Goal: Task Accomplishment & Management: Manage account settings

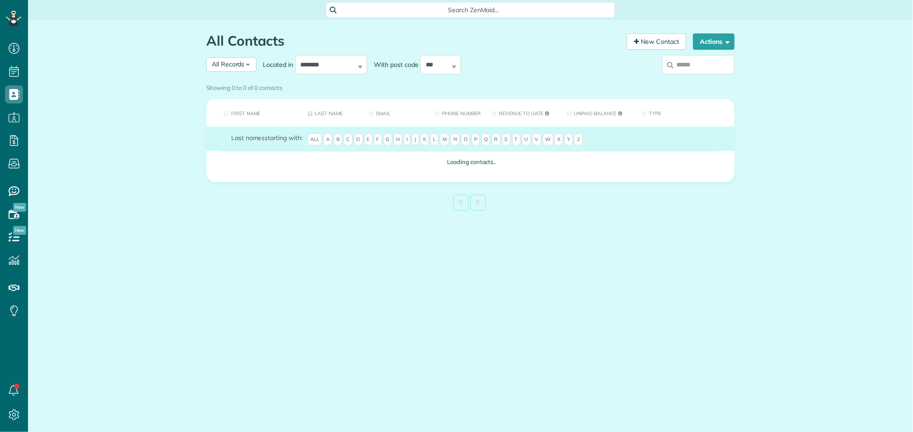
scroll to position [4, 4]
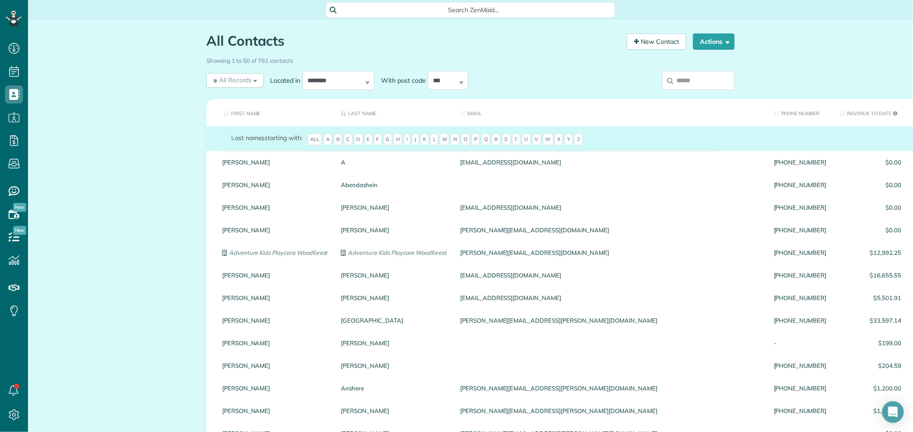
click at [710, 80] on input "search" at bounding box center [698, 80] width 72 height 19
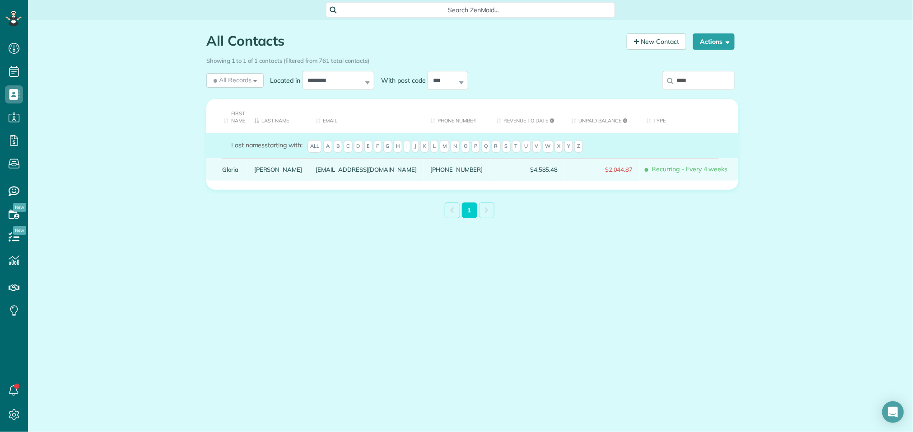
type input "****"
click at [276, 171] on link "Schreiner" at bounding box center [278, 169] width 48 height 6
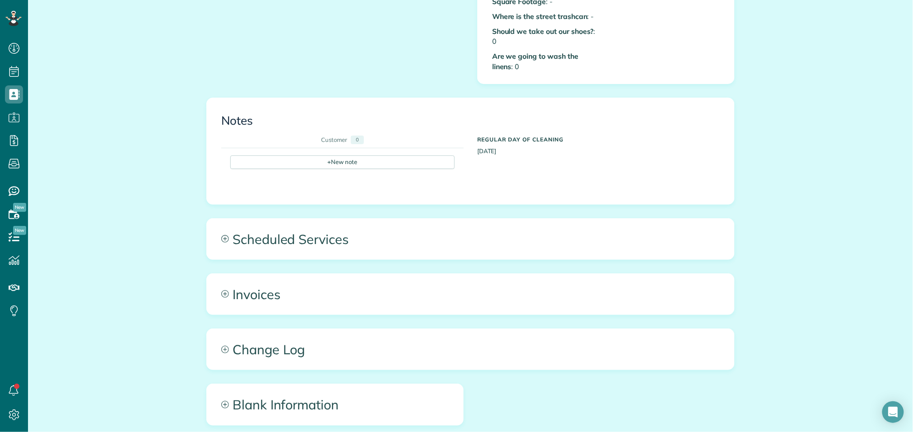
scroll to position [477, 0]
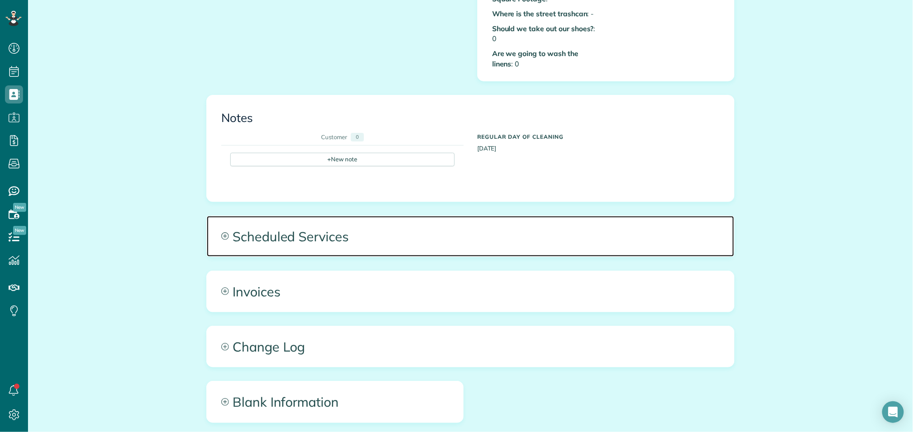
click at [298, 233] on span "Scheduled Services" at bounding box center [470, 236] width 527 height 41
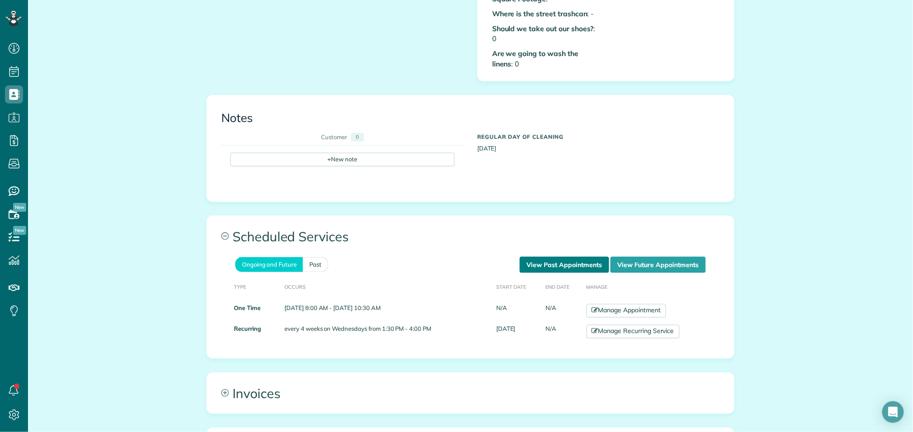
click at [587, 256] on link "View Past Appointments" at bounding box center [564, 264] width 89 height 16
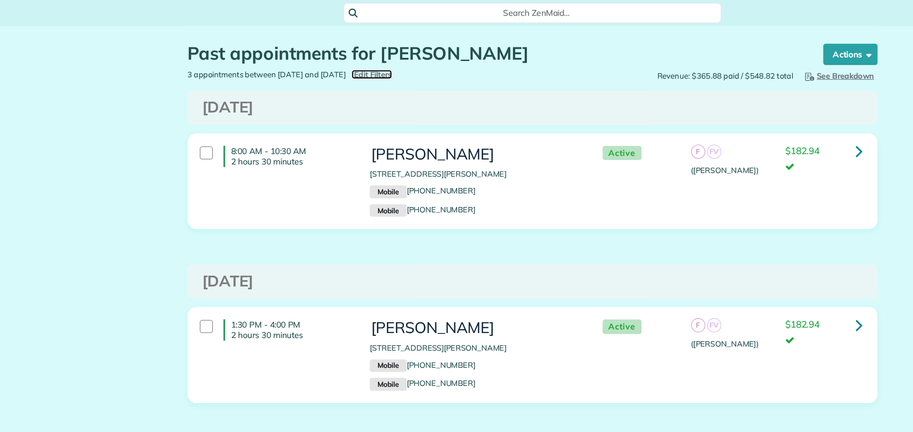
click at [363, 56] on span "Edit Filters" at bounding box center [348, 56] width 29 height 7
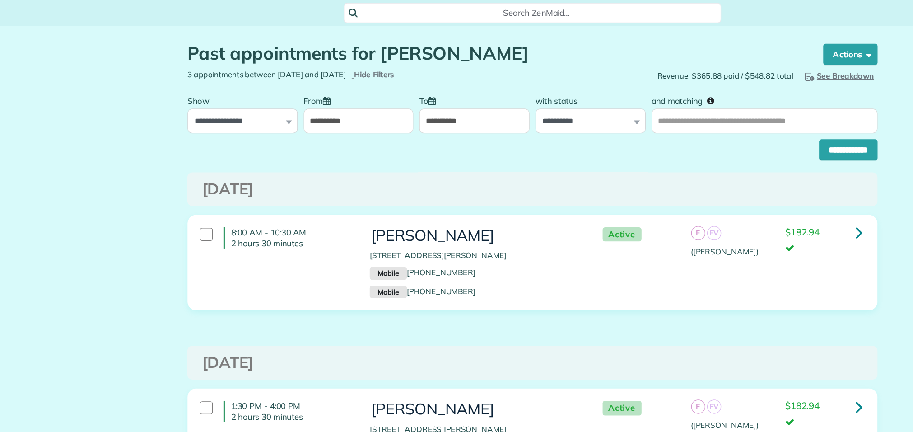
click at [313, 80] on icon at bounding box center [313, 77] width 6 height 6
click at [313, 83] on input "**********" at bounding box center [337, 92] width 84 height 19
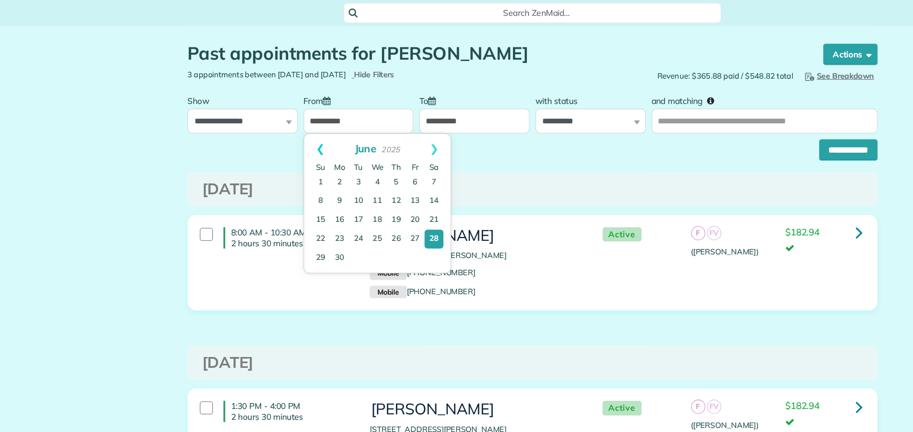
click at [308, 112] on link "Prev" at bounding box center [308, 113] width 25 height 23
click at [337, 140] on link "1" at bounding box center [337, 139] width 14 height 14
type input "**********"
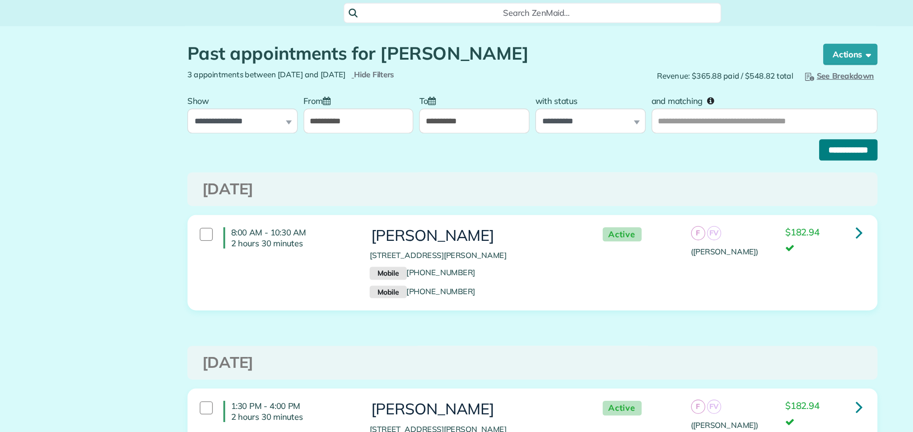
click at [716, 118] on input "**********" at bounding box center [712, 115] width 45 height 16
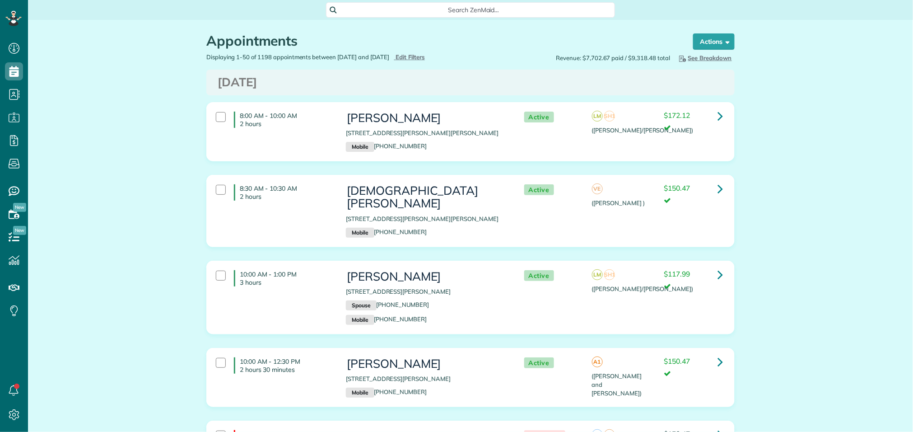
scroll to position [4, 4]
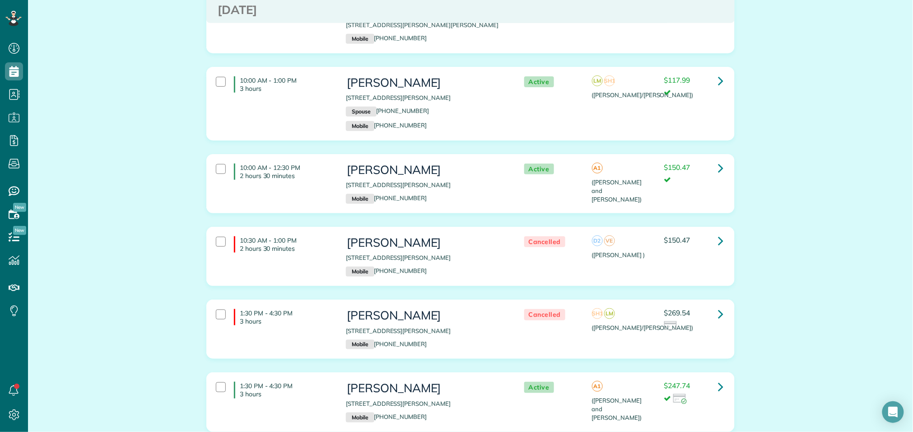
scroll to position [0, 0]
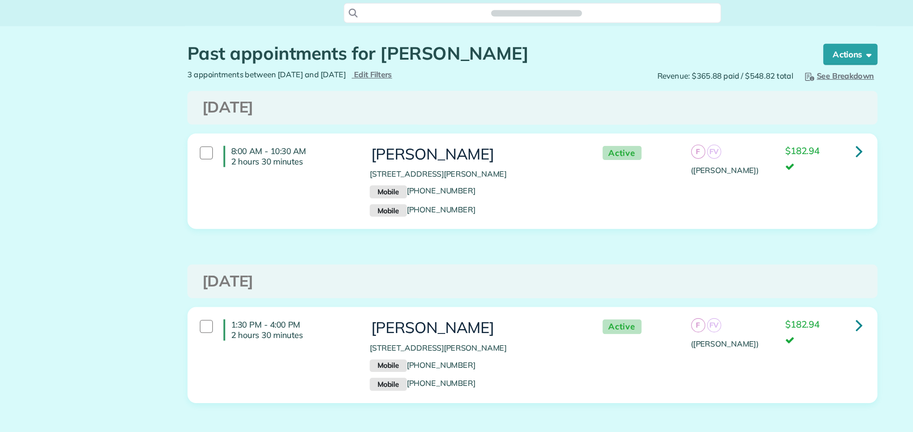
scroll to position [4, 4]
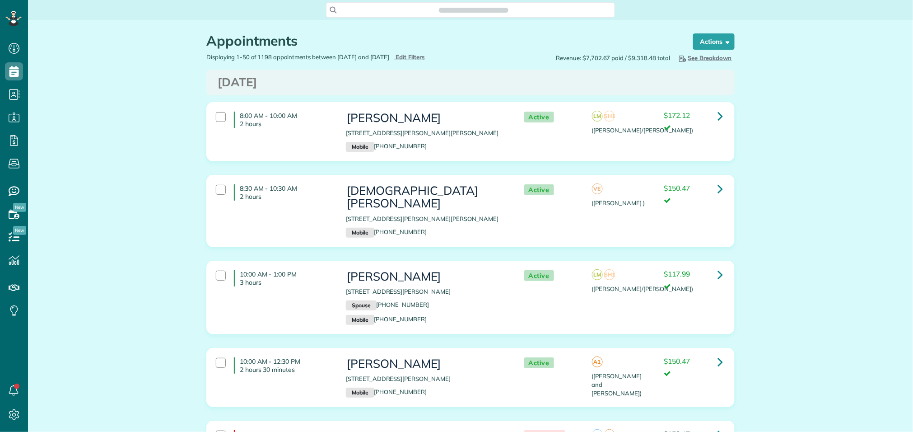
scroll to position [432, 28]
type input "**********"
click at [425, 59] on span "Edit Filters" at bounding box center [410, 56] width 29 height 7
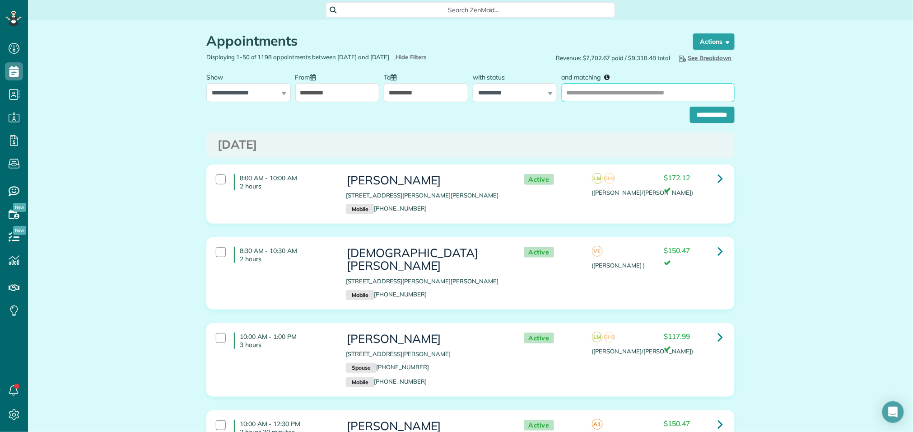
click at [628, 91] on input "and matching" at bounding box center [648, 92] width 173 height 19
type input "******"
click at [690, 107] on input "**********" at bounding box center [712, 115] width 45 height 16
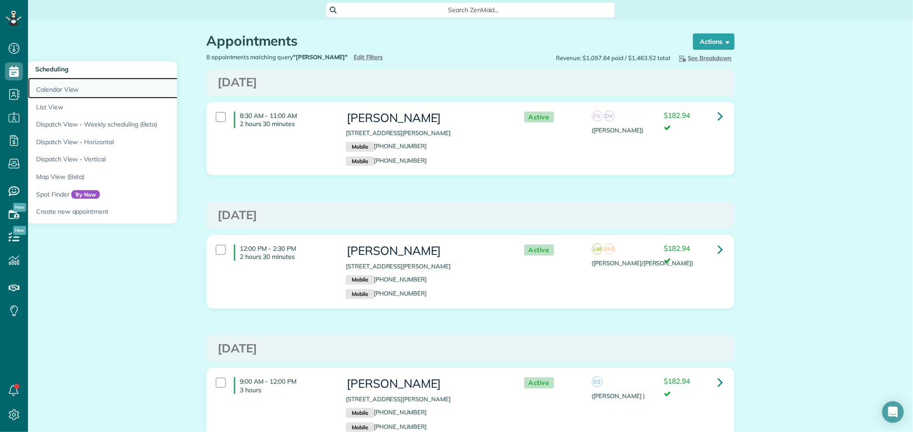
click at [121, 93] on link "Calendar View" at bounding box center [141, 88] width 226 height 21
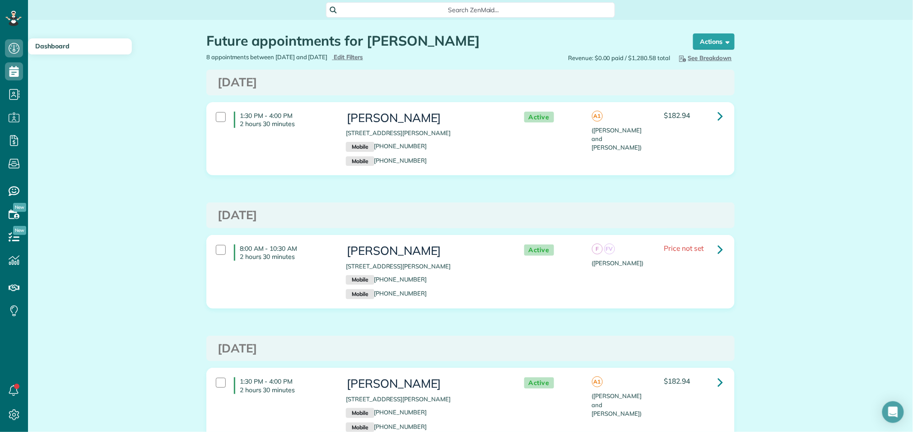
scroll to position [4, 4]
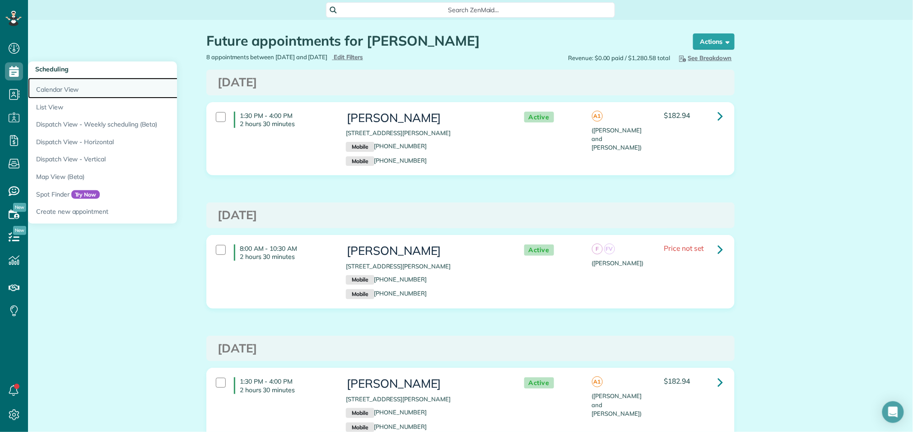
click at [50, 91] on link "Calendar View" at bounding box center [141, 88] width 226 height 21
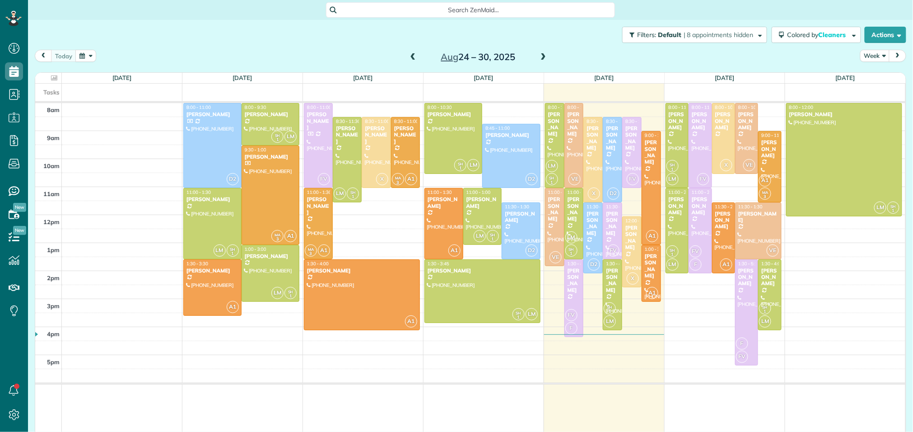
scroll to position [4, 4]
click at [539, 55] on span at bounding box center [543, 57] width 10 height 8
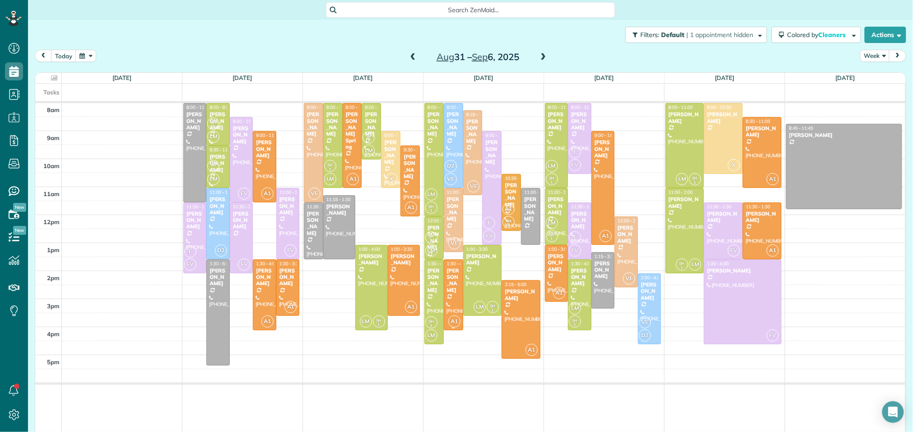
click at [447, 273] on div "[PERSON_NAME]" at bounding box center [454, 280] width 14 height 26
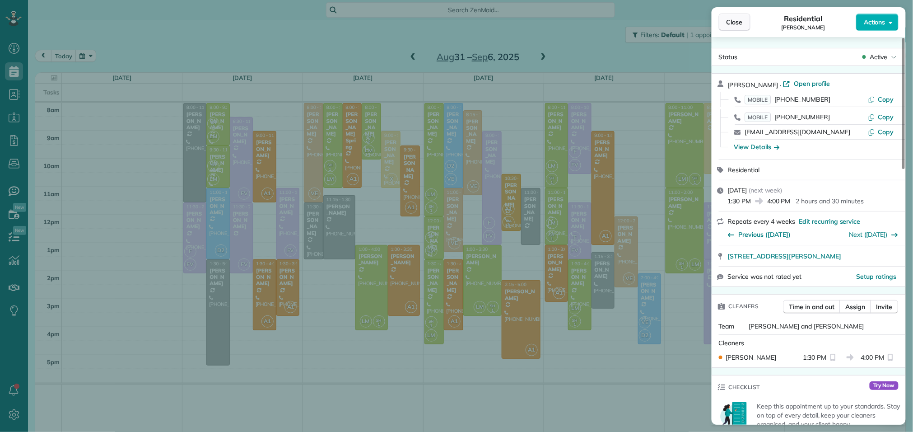
click at [740, 24] on span "Close" at bounding box center [734, 22] width 16 height 9
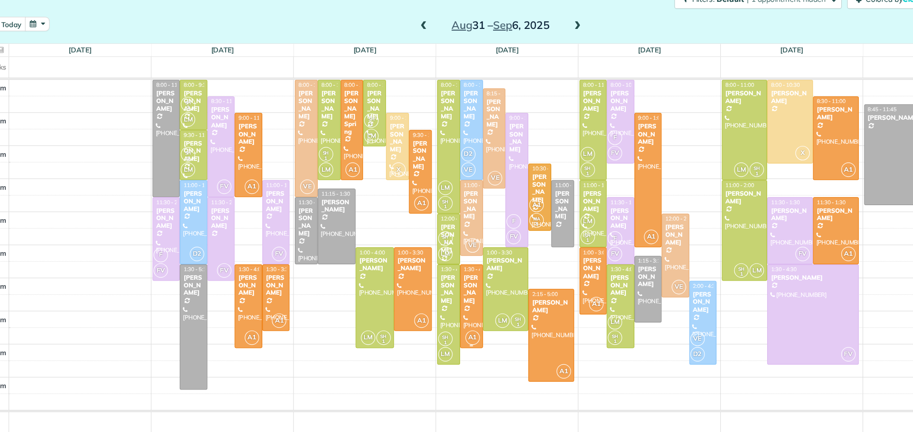
click at [456, 274] on div "[PERSON_NAME]" at bounding box center [454, 280] width 14 height 26
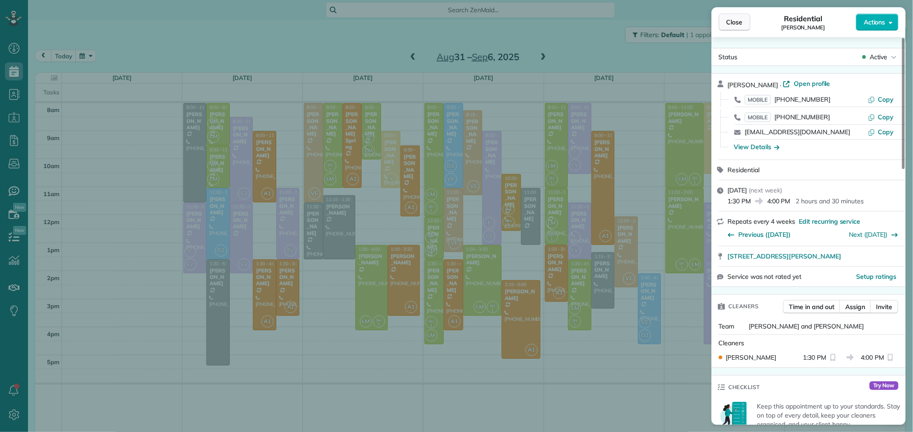
click at [731, 22] on span "Close" at bounding box center [734, 22] width 16 height 9
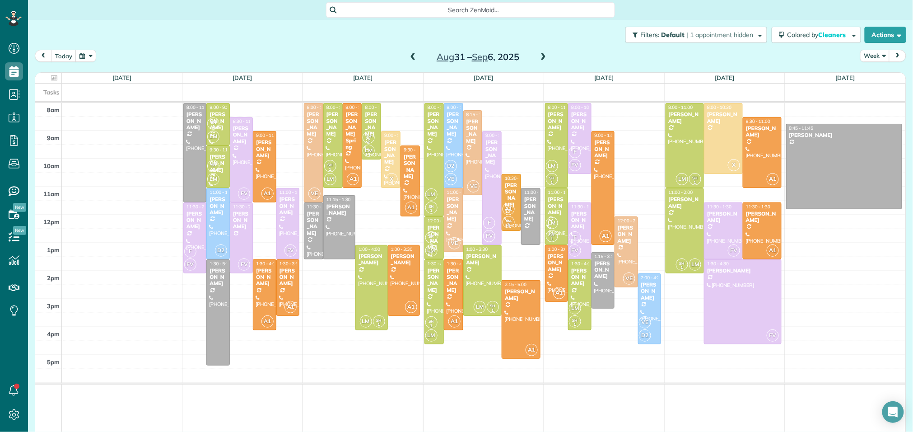
click at [538, 58] on span at bounding box center [543, 57] width 10 height 8
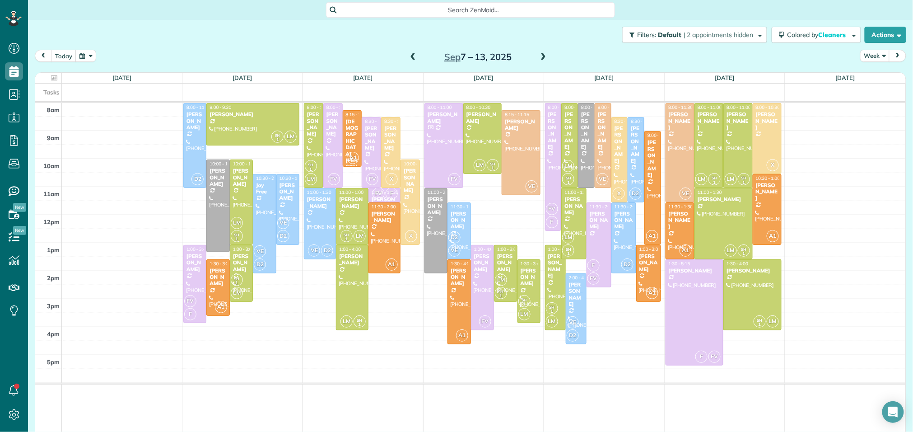
click at [538, 58] on span at bounding box center [543, 57] width 10 height 8
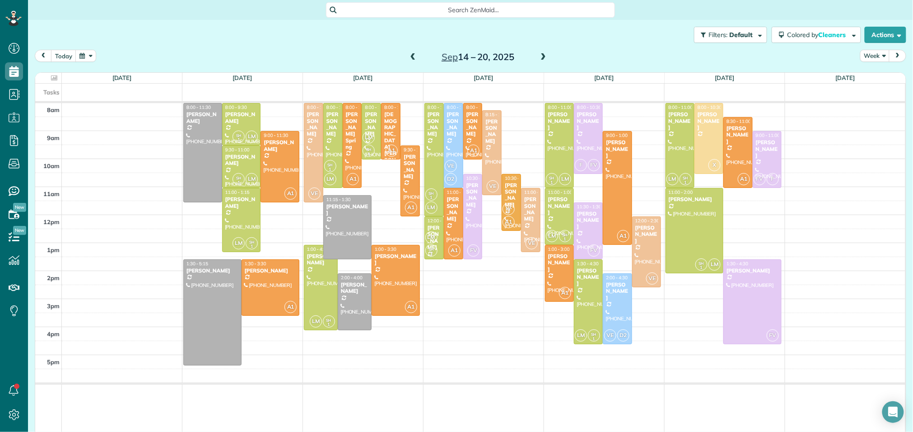
click at [540, 56] on span at bounding box center [543, 57] width 10 height 8
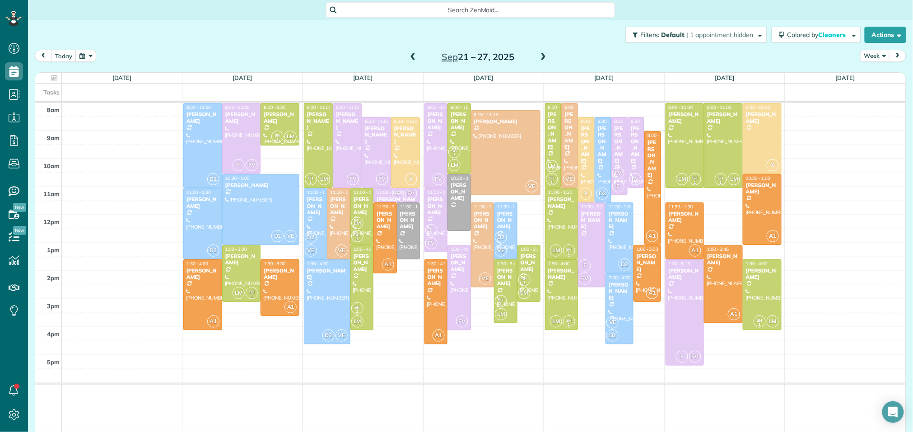
click at [237, 141] on div at bounding box center [242, 138] width 38 height 70
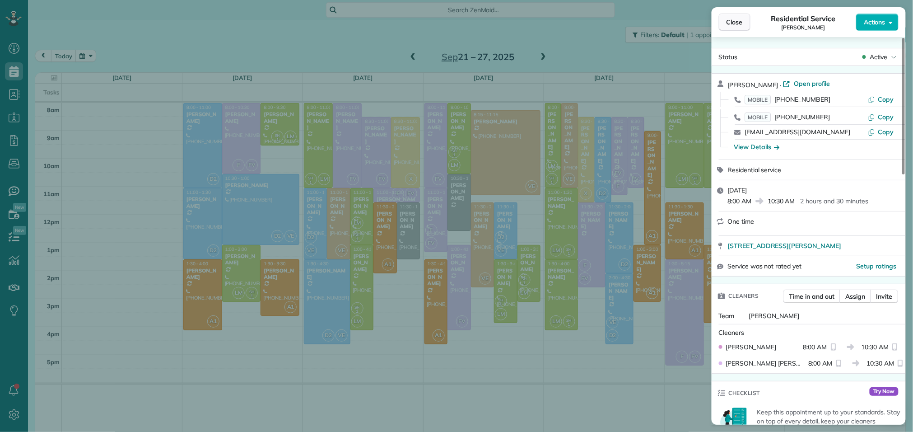
click at [742, 19] on span "Close" at bounding box center [734, 22] width 16 height 9
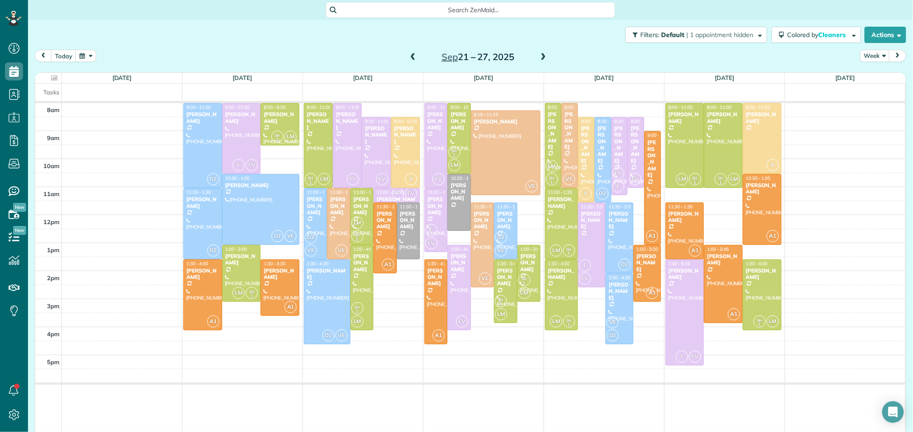
click at [409, 60] on span at bounding box center [413, 57] width 10 height 8
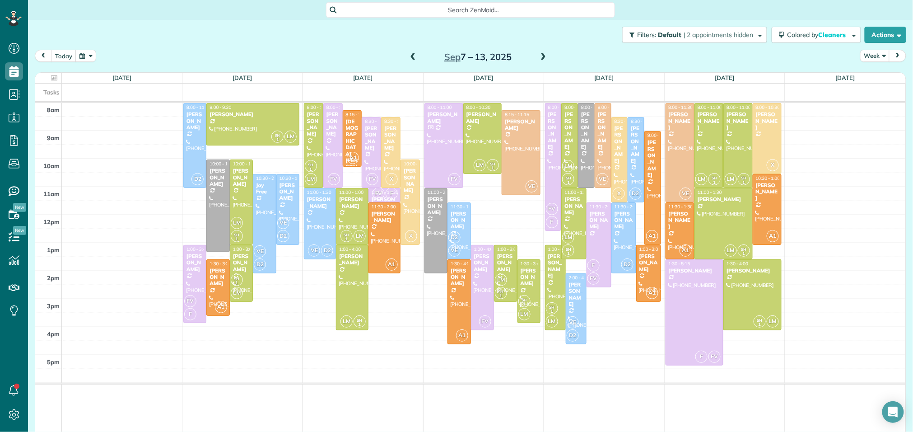
click at [409, 60] on span at bounding box center [413, 57] width 10 height 8
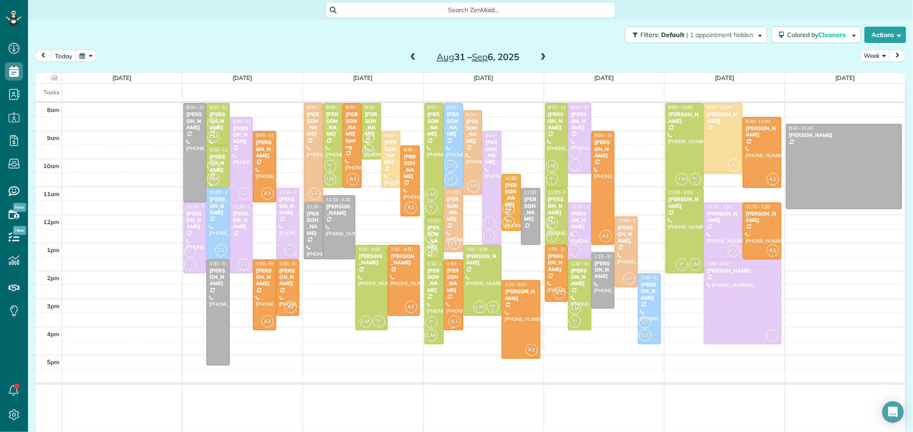
click at [454, 279] on div "[PERSON_NAME]" at bounding box center [454, 280] width 14 height 26
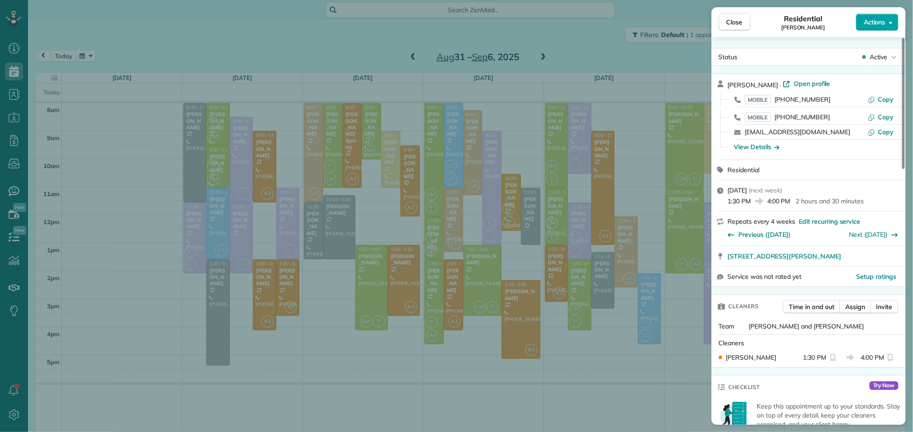
click at [877, 22] on span "Actions" at bounding box center [875, 22] width 22 height 9
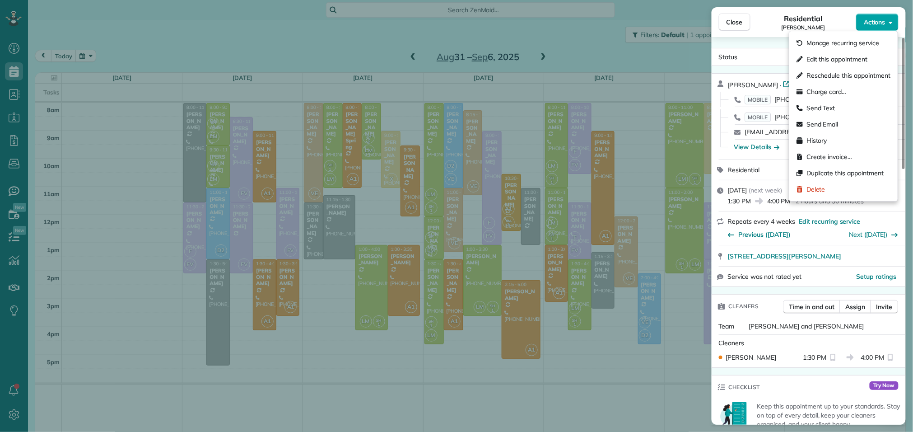
click at [869, 23] on span "Actions" at bounding box center [875, 22] width 22 height 9
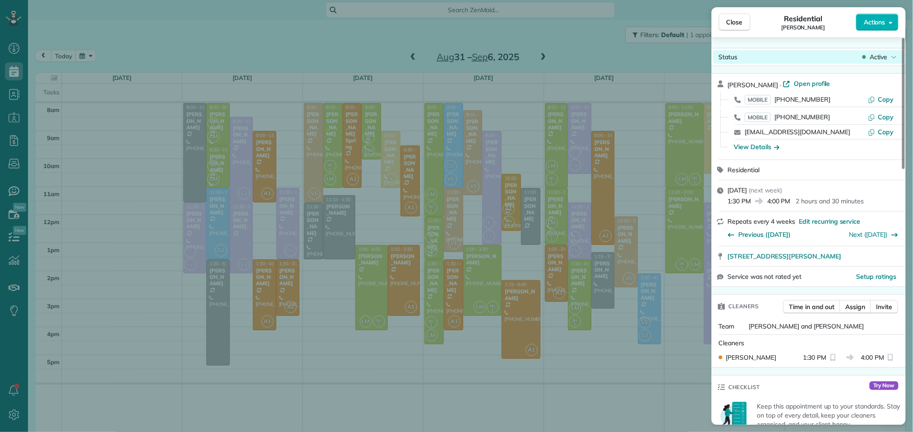
click at [875, 58] on span "Active" at bounding box center [879, 56] width 18 height 9
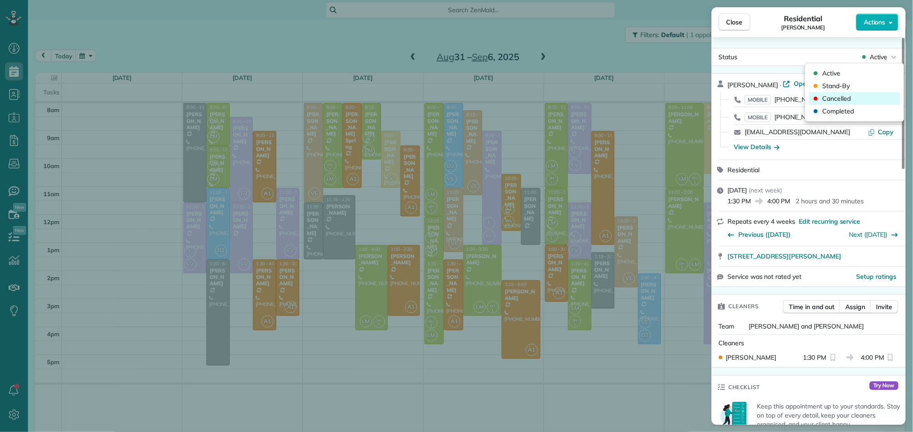
click at [838, 102] on span "Cancelled" at bounding box center [837, 98] width 28 height 9
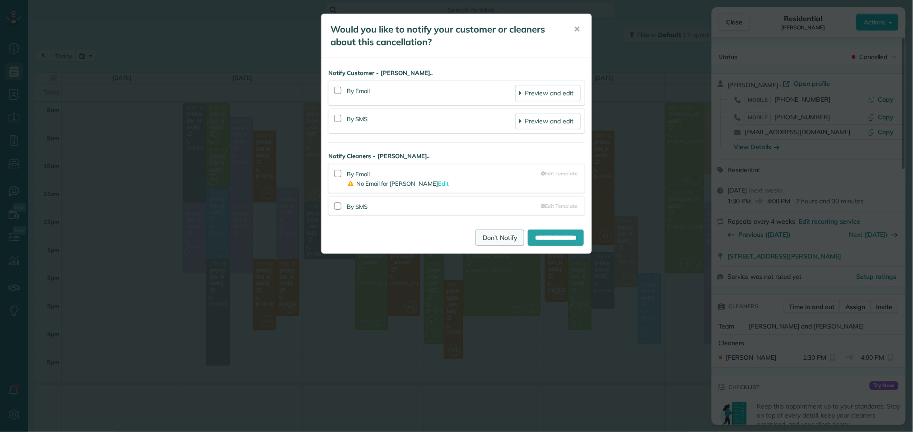
click at [488, 238] on link "Don't Notify" at bounding box center [499, 237] width 49 height 16
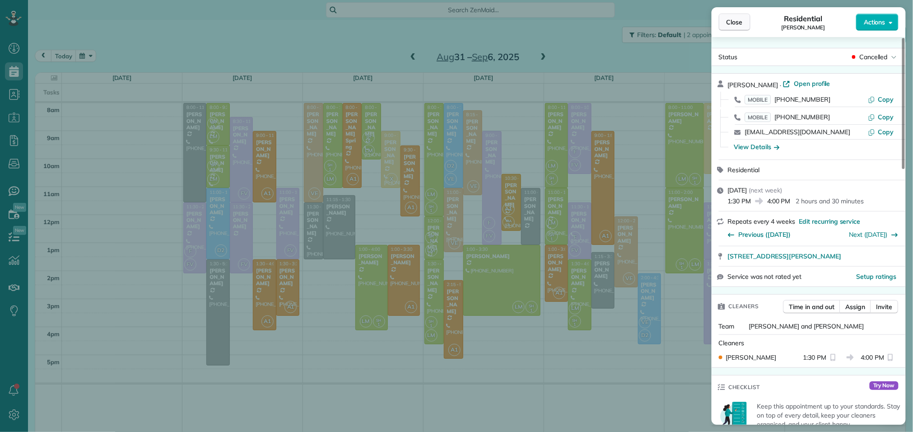
click at [738, 20] on span "Close" at bounding box center [734, 22] width 16 height 9
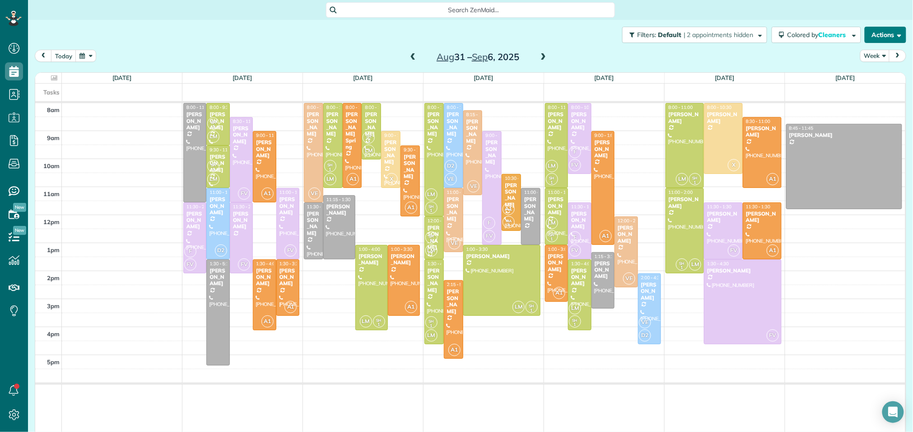
click at [893, 33] on button "Actions" at bounding box center [886, 35] width 42 height 16
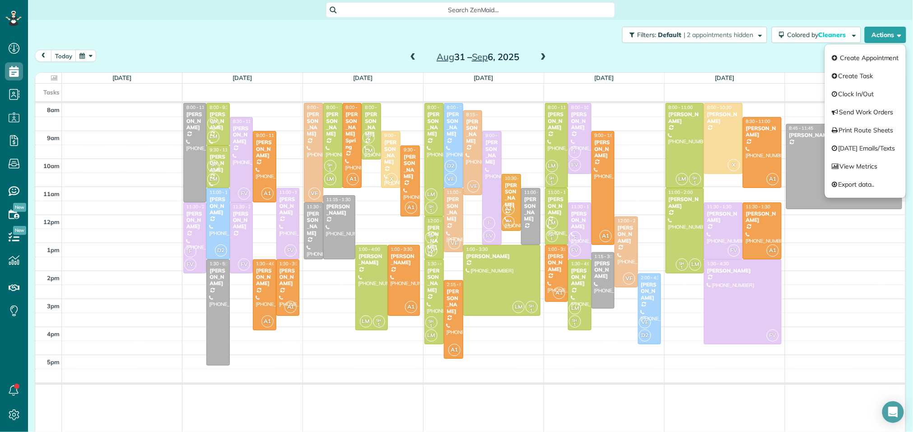
click at [585, 60] on div "today Week Aug 31 – Sep 6, 2025" at bounding box center [470, 58] width 871 height 17
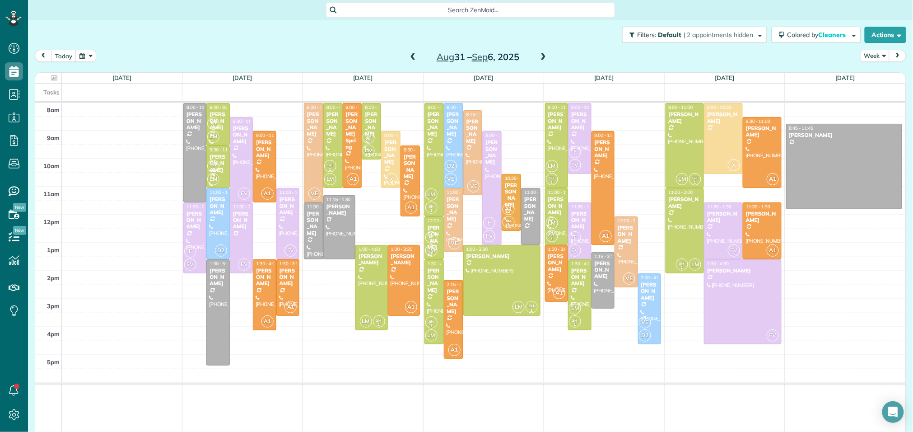
click at [544, 58] on span at bounding box center [543, 57] width 10 height 8
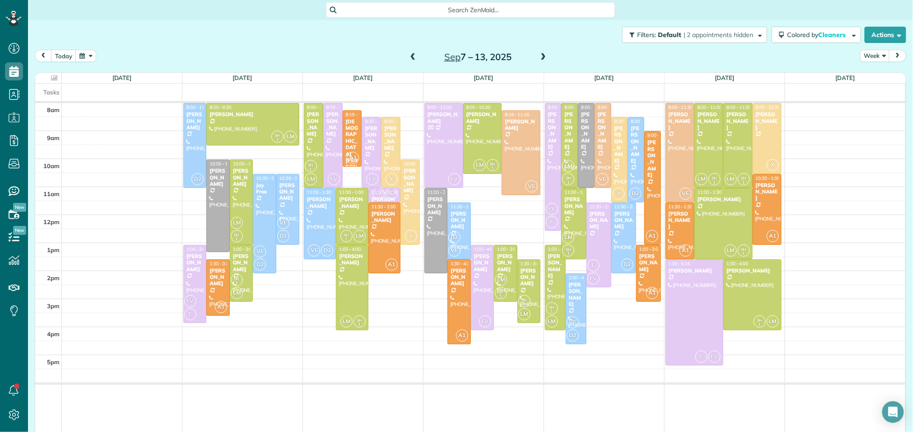
click at [544, 58] on span at bounding box center [543, 57] width 10 height 8
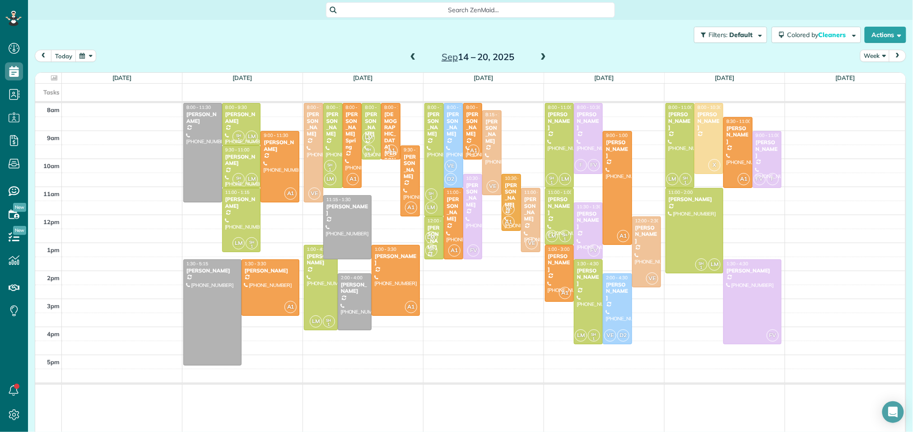
click at [544, 58] on span at bounding box center [543, 57] width 10 height 8
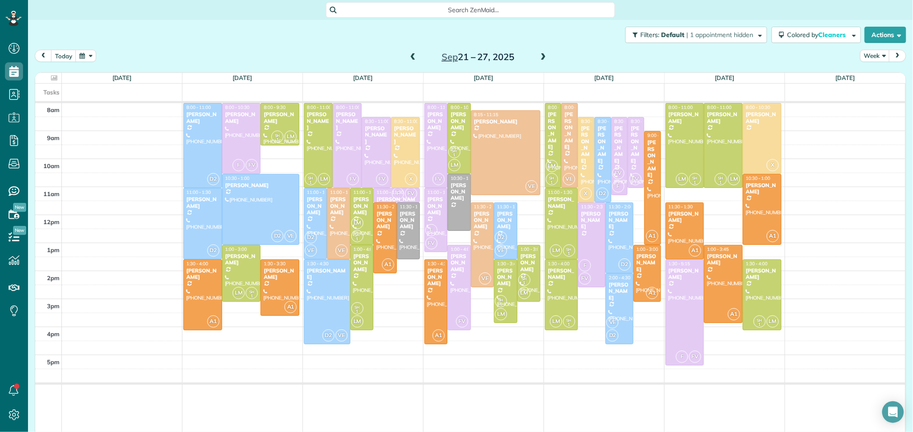
click at [545, 58] on span at bounding box center [543, 57] width 10 height 8
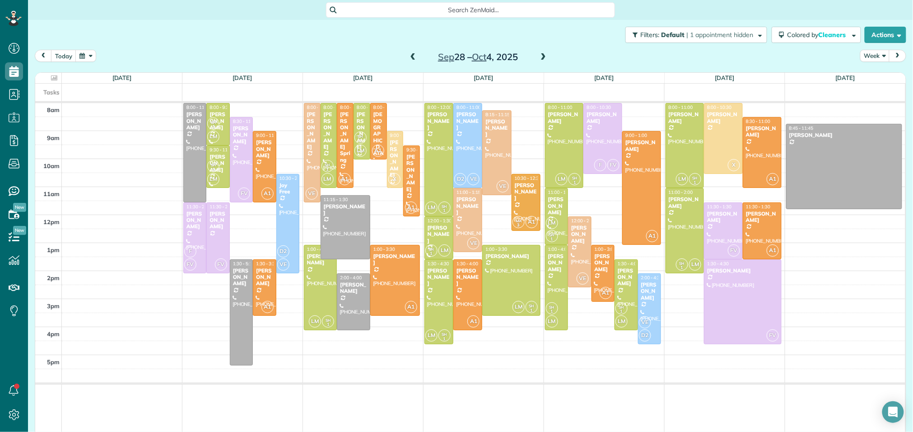
click at [545, 58] on span at bounding box center [543, 57] width 10 height 8
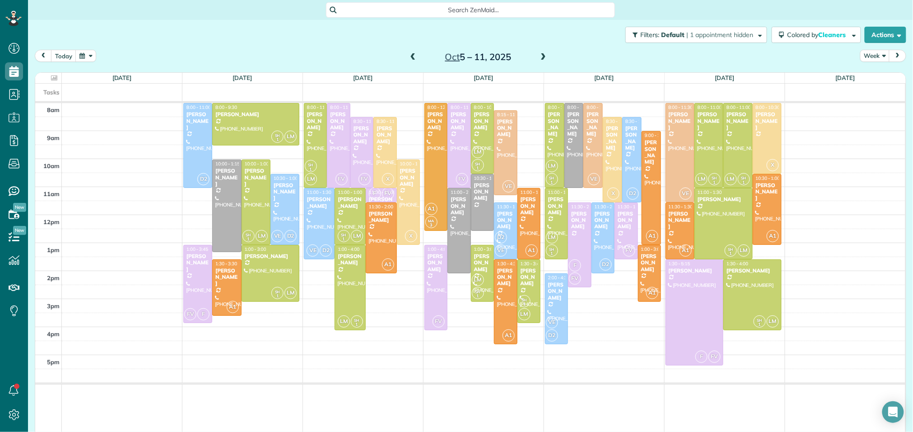
click at [413, 56] on span at bounding box center [413, 57] width 10 height 8
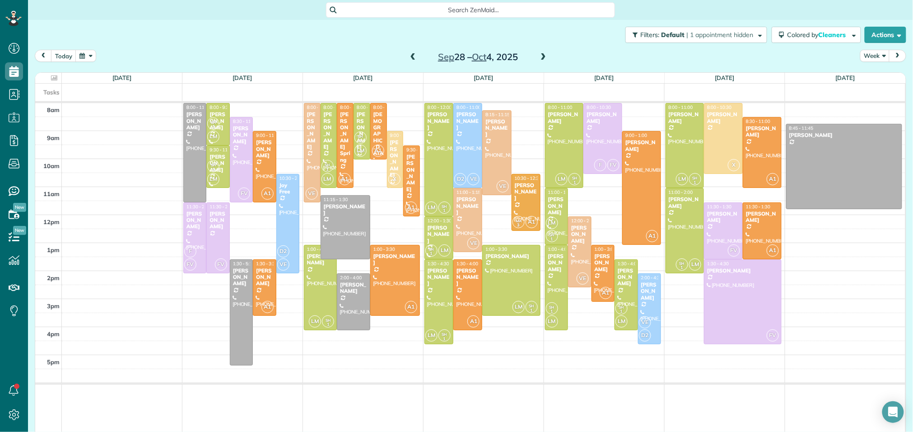
click at [526, 112] on div "8am 9am 10am 11am 12pm 1pm 2pm 3pm 4pm 5pm 8:00 - 11:30 Carolan Alexander (832)…" at bounding box center [470, 268] width 870 height 330
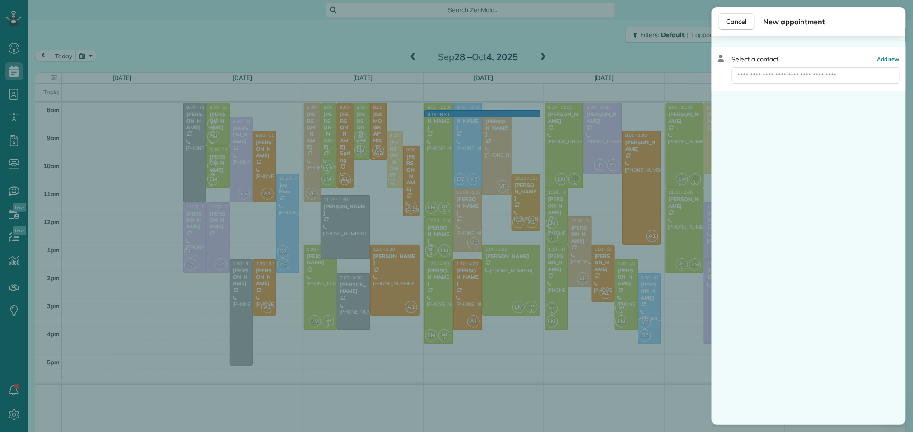
click at [526, 107] on div "Cancel New appointment Select a contact Add new" at bounding box center [456, 216] width 913 height 432
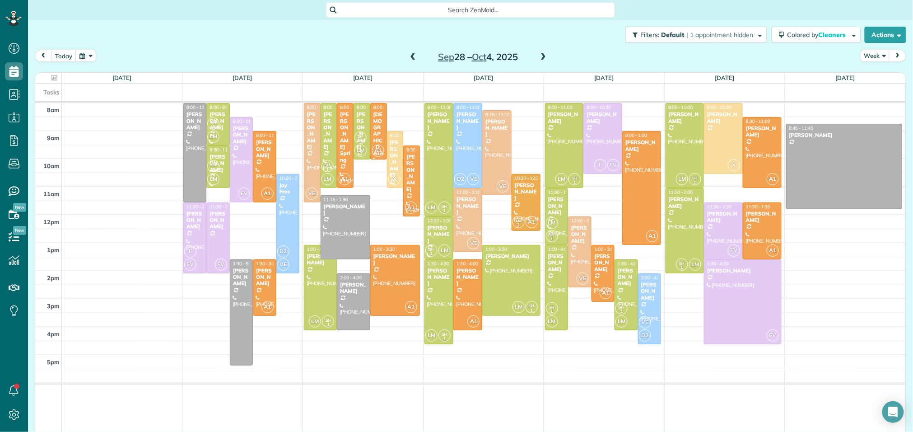
click at [526, 107] on div "8am 9am 10am 11am 12pm 1pm 2pm 3pm 4pm 5pm 8:00 - 11:30 Carolan Alexander (832)…" at bounding box center [470, 268] width 870 height 330
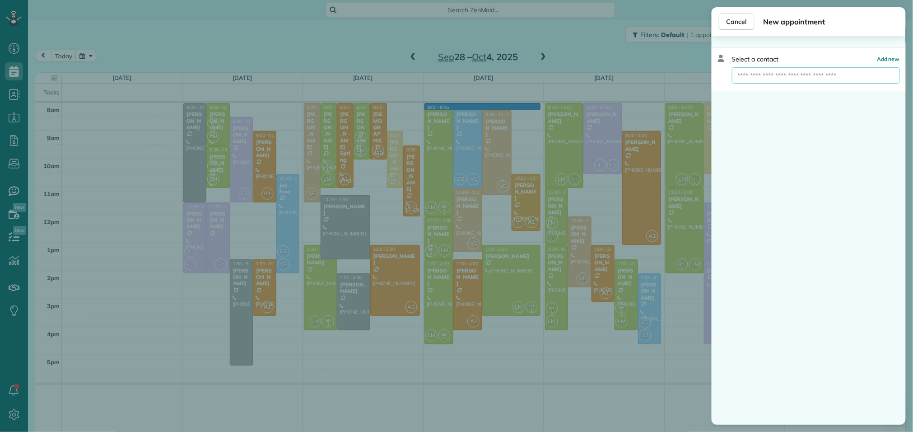
click at [769, 76] on input "text" at bounding box center [816, 75] width 168 height 16
type input "******"
click at [785, 89] on span "Gloria Schreiner" at bounding box center [777, 91] width 69 height 8
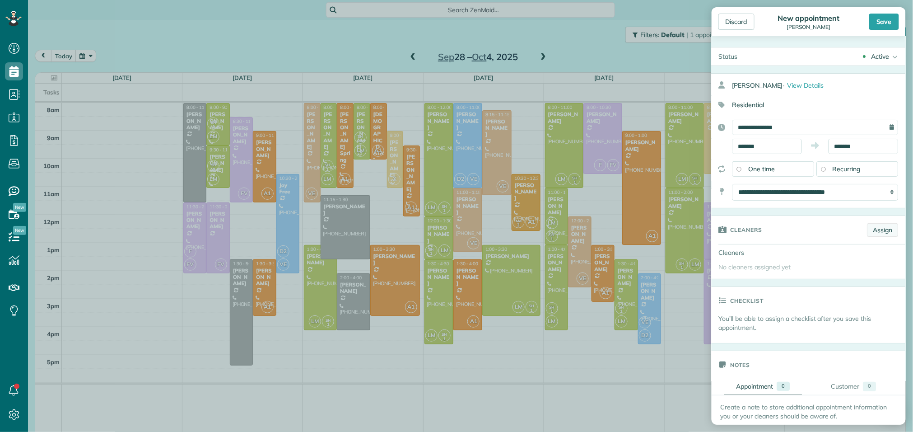
click at [879, 235] on link "Assign" at bounding box center [882, 230] width 31 height 14
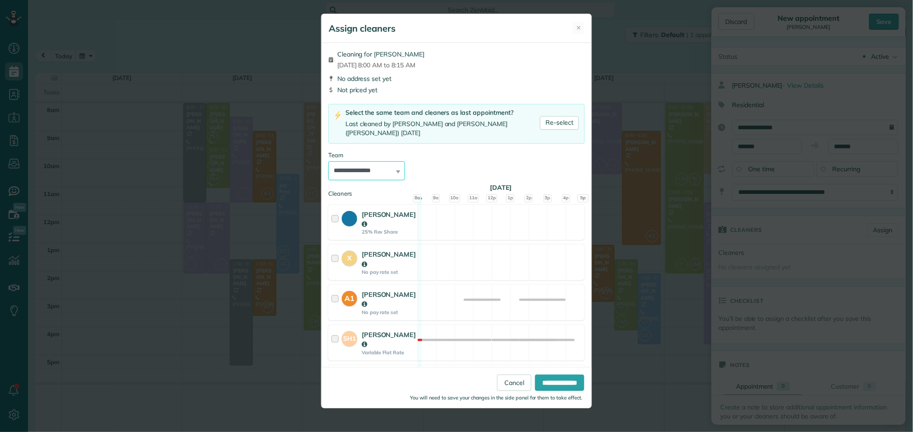
click at [390, 161] on select "**********" at bounding box center [366, 170] width 77 height 19
select select "*****"
click at [328, 161] on select "**********" at bounding box center [366, 170] width 77 height 19
click at [549, 378] on input "**********" at bounding box center [559, 382] width 49 height 16
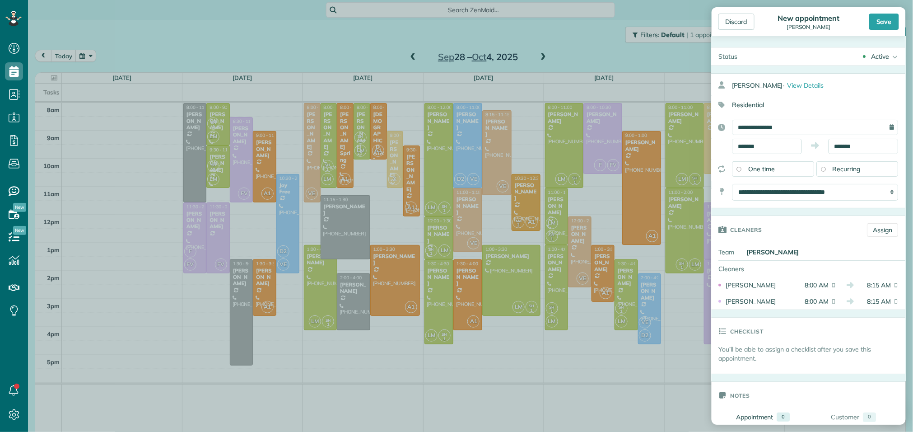
scroll to position [2, 0]
click at [852, 151] on body "Dashboard Scheduling Calendar View List View Dispatch View - Weekly scheduling …" at bounding box center [456, 216] width 913 height 432
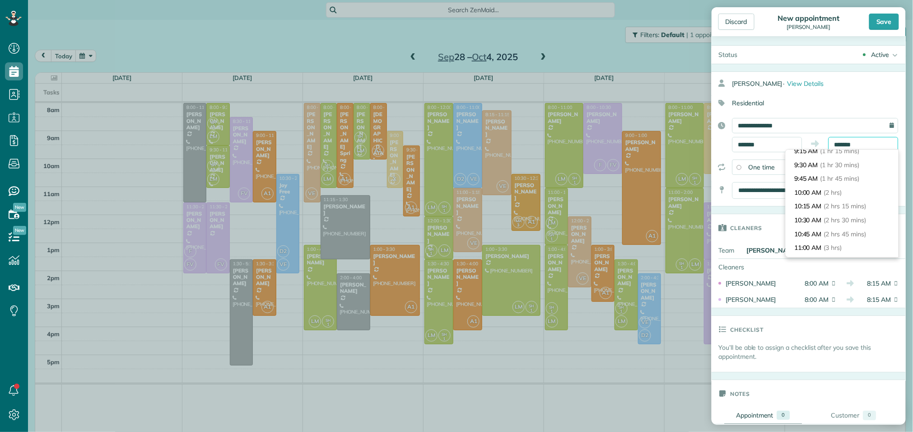
scroll to position [83, 0]
click at [865, 214] on li "10:30 AM (2 hrs 30 mins)" at bounding box center [842, 212] width 113 height 14
type input "********"
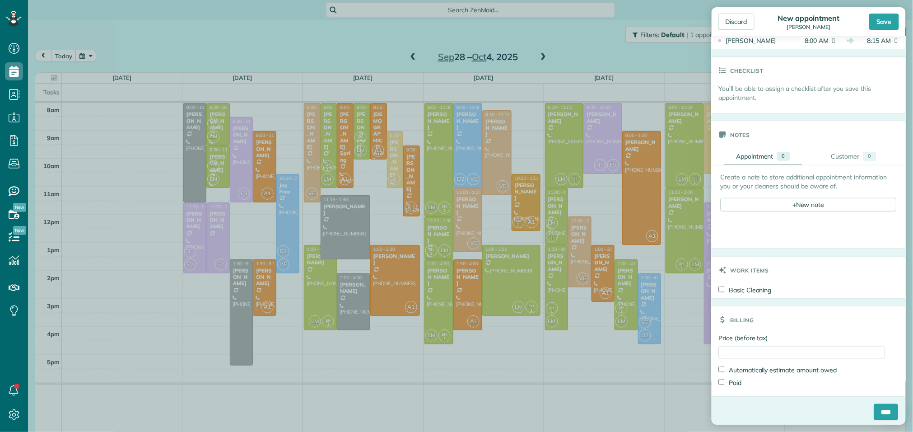
scroll to position [269, 0]
click at [882, 411] on input "****" at bounding box center [886, 409] width 24 height 16
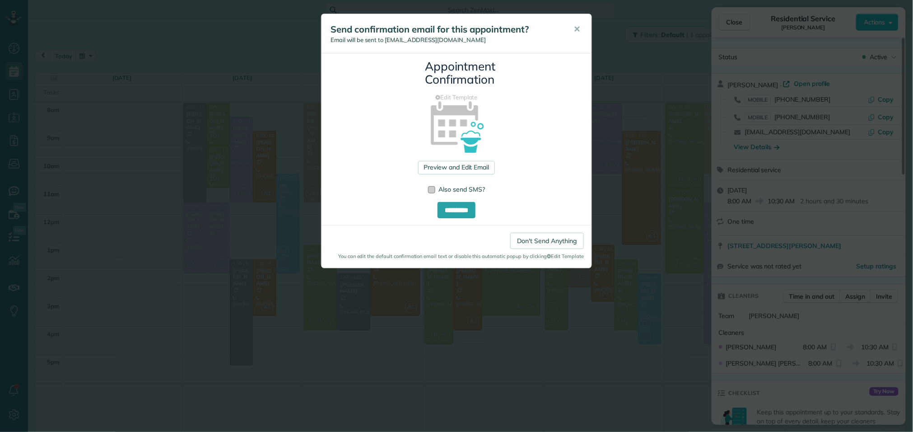
click at [430, 192] on div at bounding box center [431, 189] width 7 height 7
click at [468, 211] on input "**********" at bounding box center [456, 210] width 38 height 16
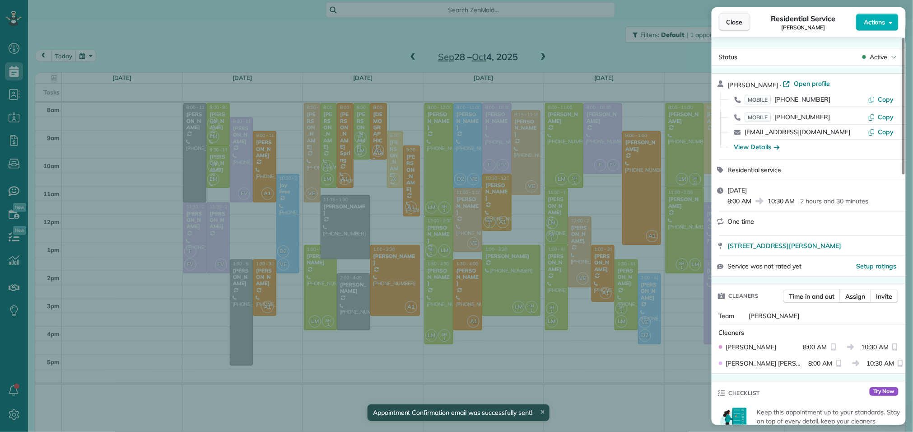
click at [733, 23] on span "Close" at bounding box center [734, 22] width 16 height 9
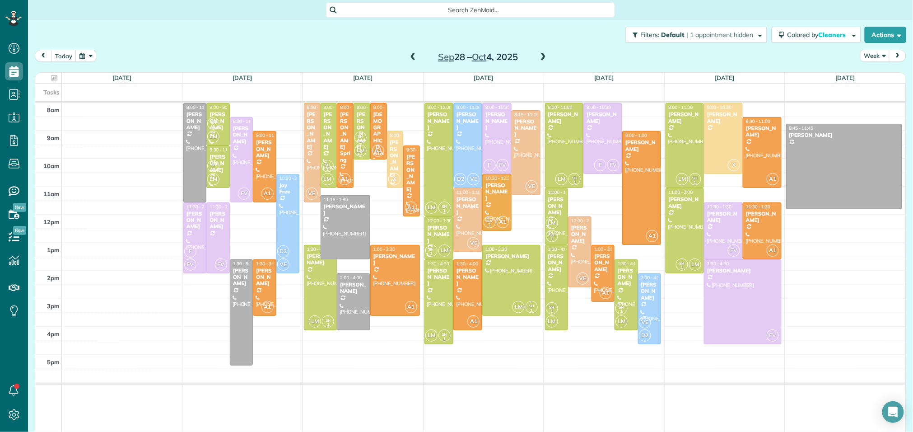
click at [546, 54] on span at bounding box center [543, 57] width 10 height 8
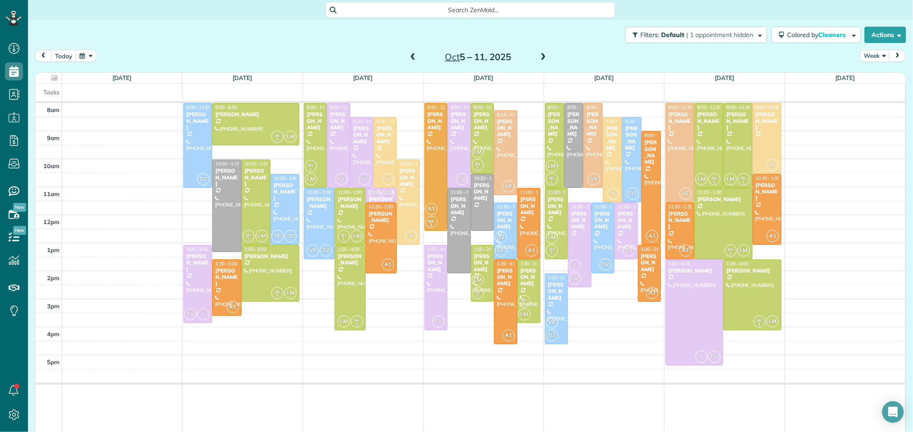
click at [546, 54] on span at bounding box center [543, 57] width 10 height 8
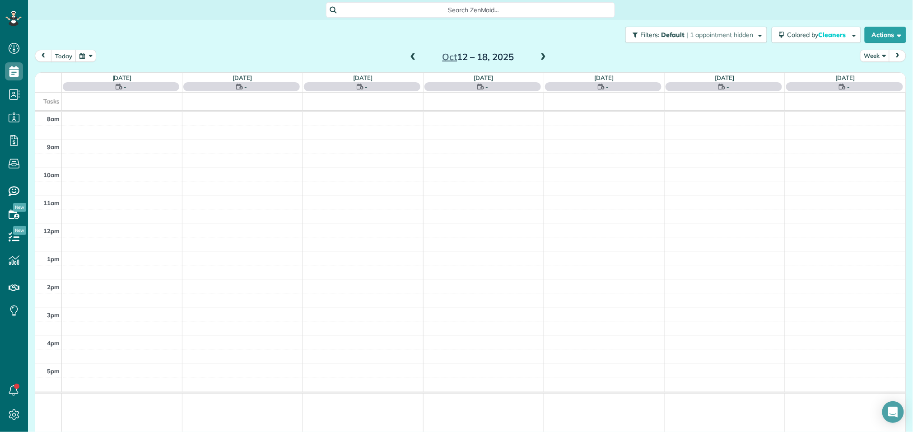
click at [546, 54] on span at bounding box center [543, 57] width 10 height 8
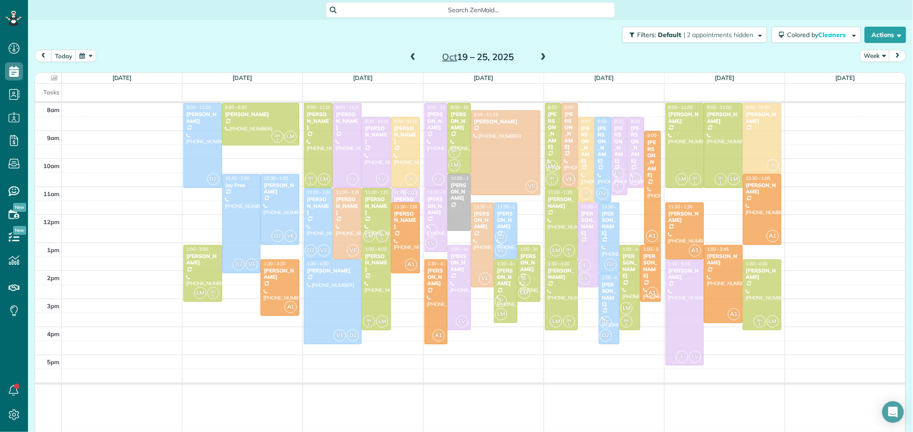
click at [546, 54] on span at bounding box center [543, 57] width 10 height 8
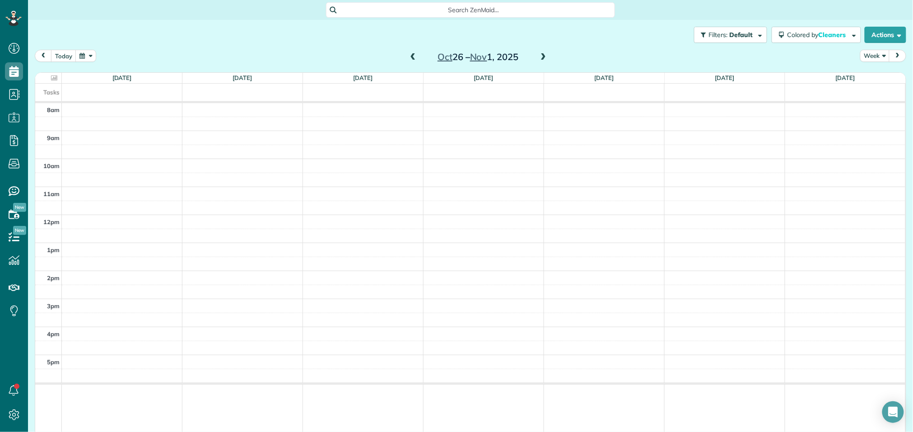
click at [546, 54] on span at bounding box center [543, 57] width 10 height 8
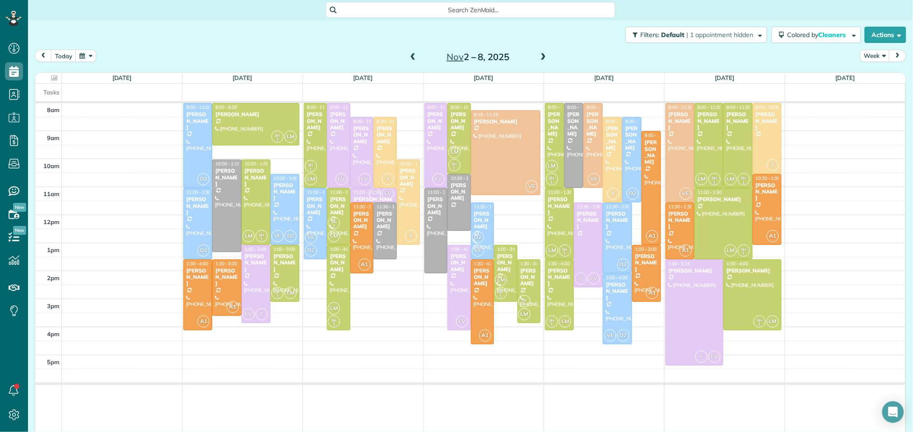
click at [546, 54] on span at bounding box center [543, 57] width 10 height 8
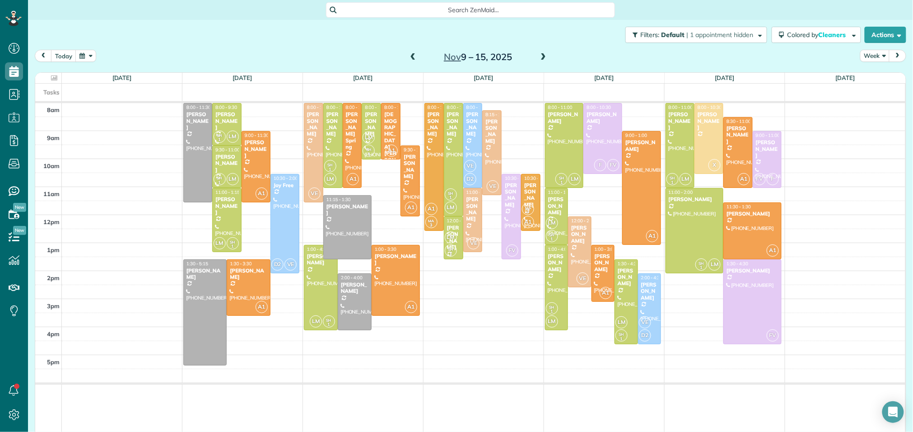
click at [260, 109] on div "8am 9am 10am 11am 12pm 1pm 2pm 3pm 4pm 5pm 8:00 - 11:30 Carolan Alexander (832)…" at bounding box center [470, 268] width 870 height 330
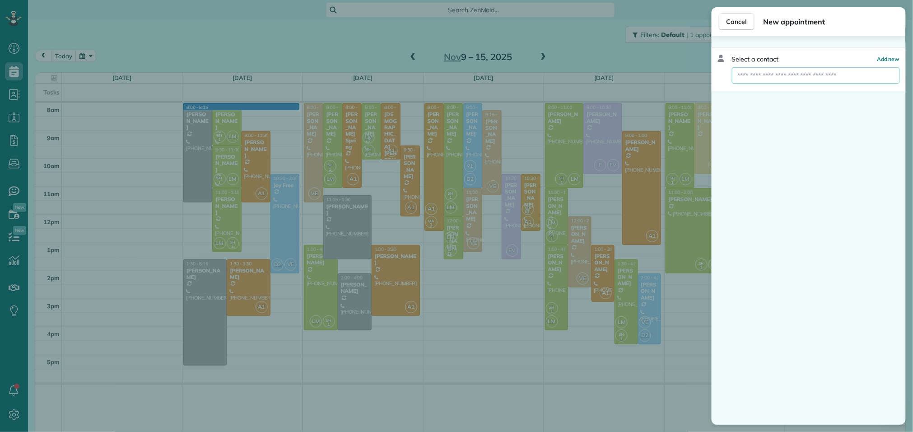
click at [823, 80] on input "text" at bounding box center [816, 75] width 168 height 16
type input "***"
click at [813, 96] on button "Gl oria Schreiner" at bounding box center [816, 92] width 168 height 16
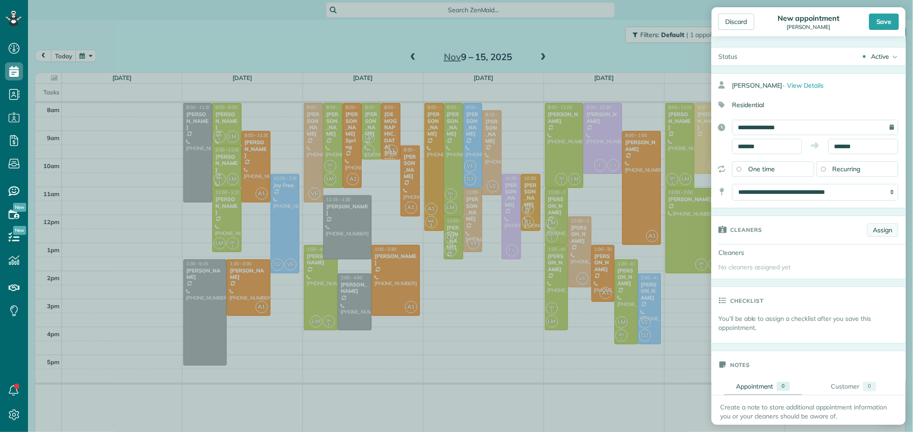
click at [888, 237] on link "Assign" at bounding box center [882, 230] width 31 height 14
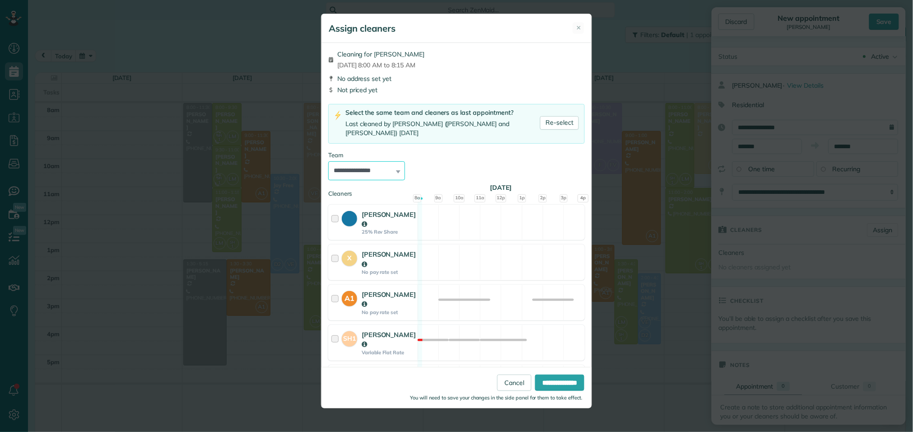
click at [394, 162] on select "**********" at bounding box center [366, 170] width 77 height 19
select select "*****"
click at [328, 161] on select "**********" at bounding box center [366, 170] width 77 height 19
click at [563, 381] on input "**********" at bounding box center [559, 382] width 49 height 16
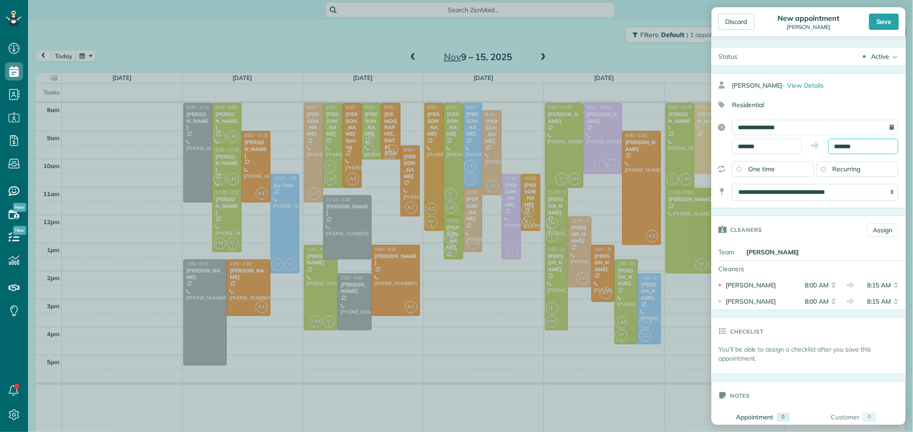
click at [851, 152] on body "Dashboard Scheduling Calendar View List View Dispatch View - Weekly scheduling …" at bounding box center [456, 216] width 913 height 432
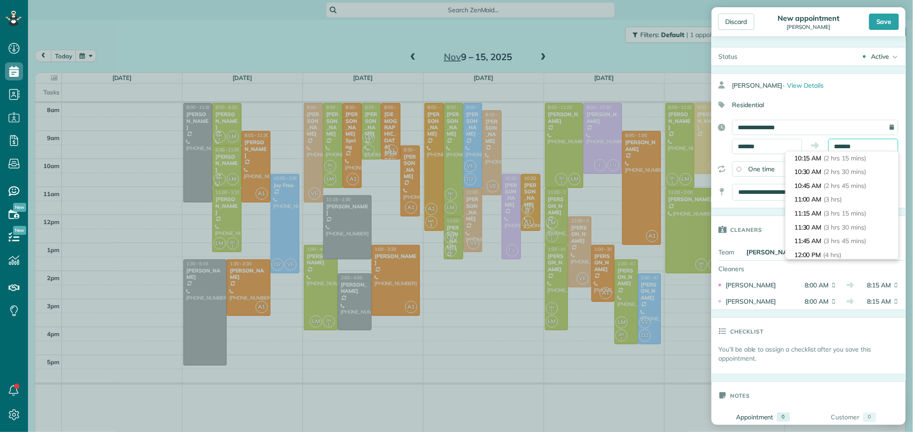
scroll to position [122, 0]
click at [832, 177] on span "(2 hrs 30 mins)" at bounding box center [846, 174] width 44 height 8
type input "********"
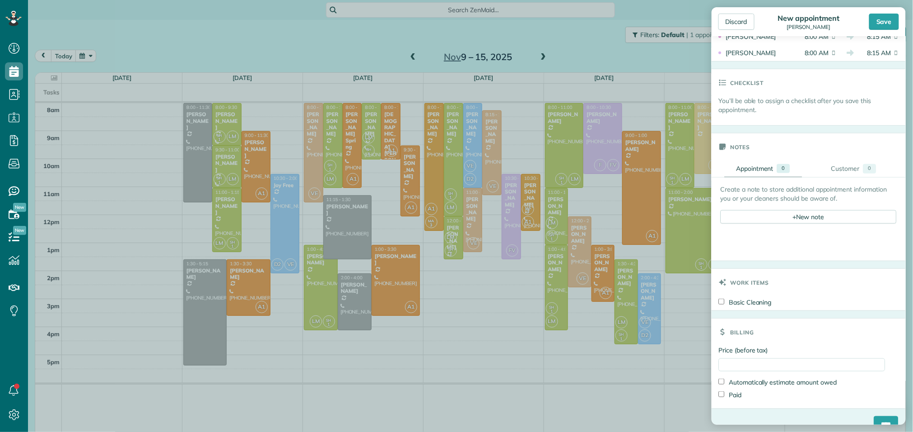
scroll to position [269, 0]
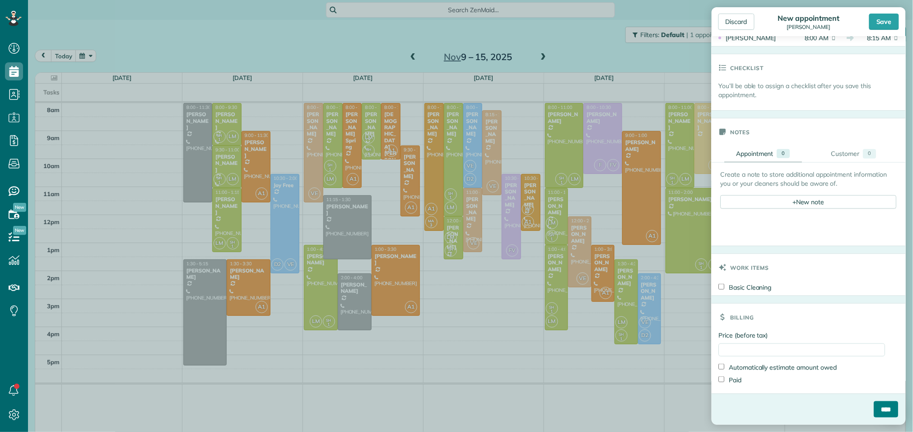
click at [889, 408] on input "****" at bounding box center [886, 409] width 24 height 16
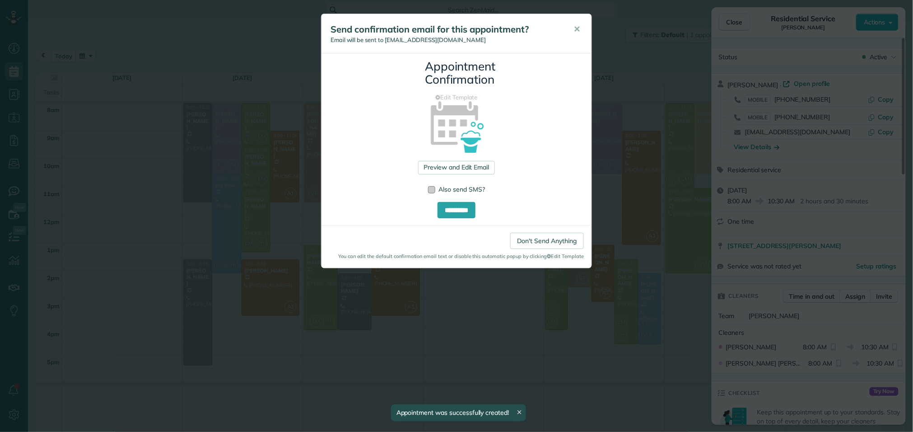
click at [431, 189] on div at bounding box center [431, 189] width 7 height 7
click at [456, 213] on input "**********" at bounding box center [456, 210] width 38 height 16
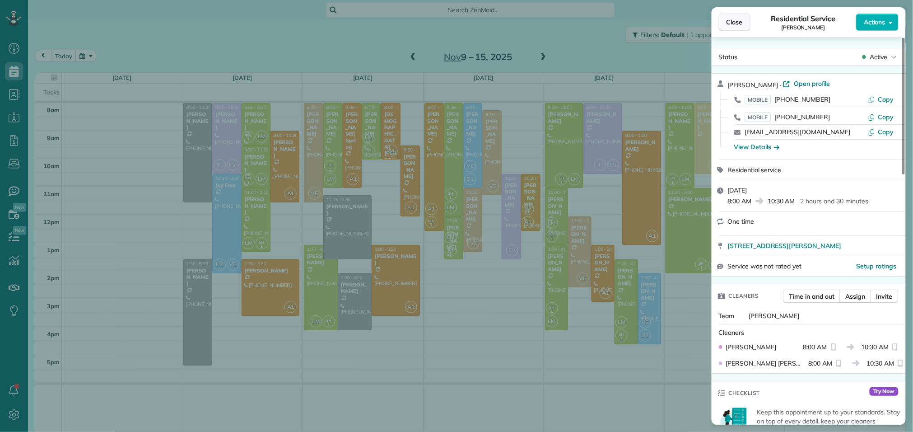
click at [737, 27] on button "Close" at bounding box center [735, 22] width 32 height 17
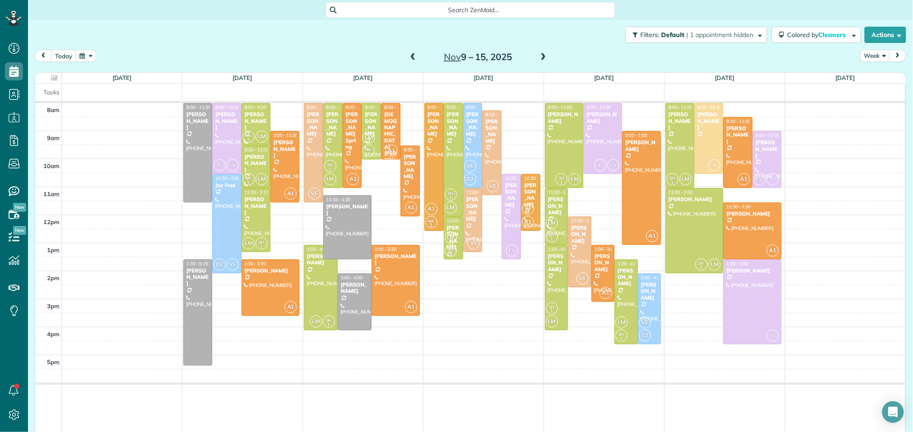
click at [539, 55] on span at bounding box center [543, 57] width 10 height 8
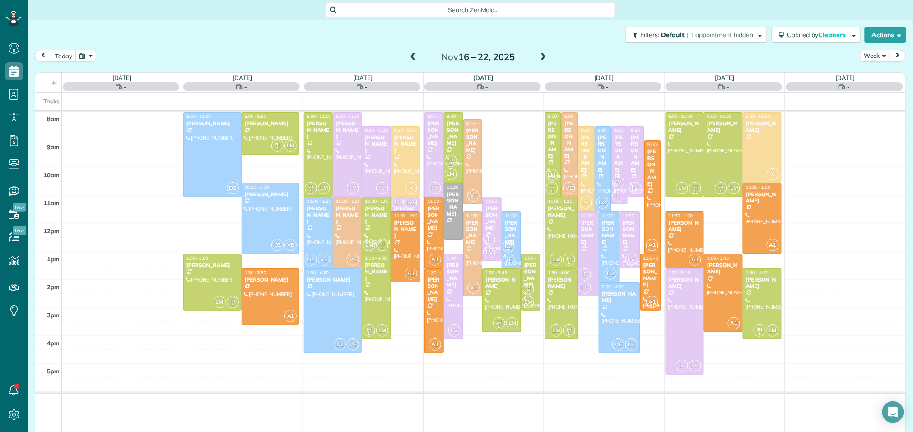
click at [539, 55] on span at bounding box center [543, 57] width 10 height 8
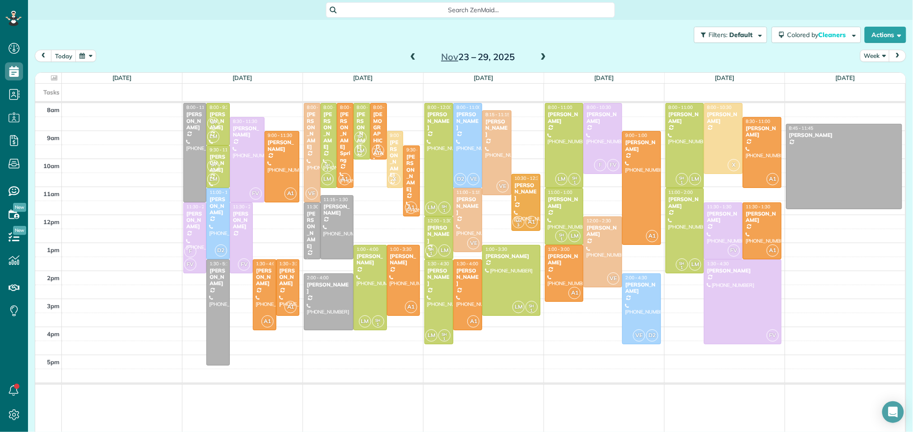
click at [414, 57] on span at bounding box center [413, 57] width 10 height 8
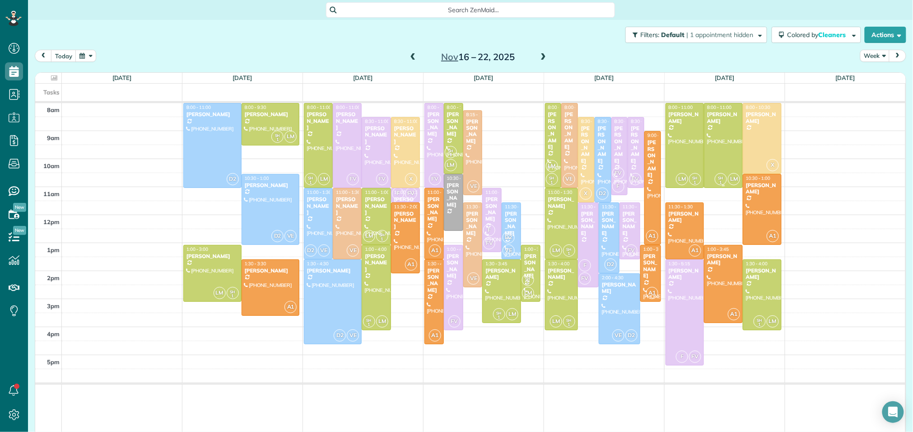
click at [726, 105] on span "8:00 - 11:00" at bounding box center [719, 107] width 24 height 6
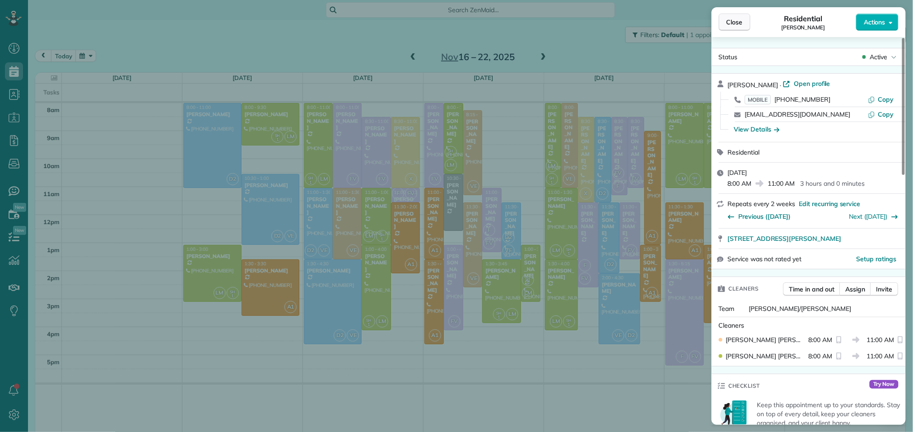
click at [737, 20] on span "Close" at bounding box center [734, 22] width 16 height 9
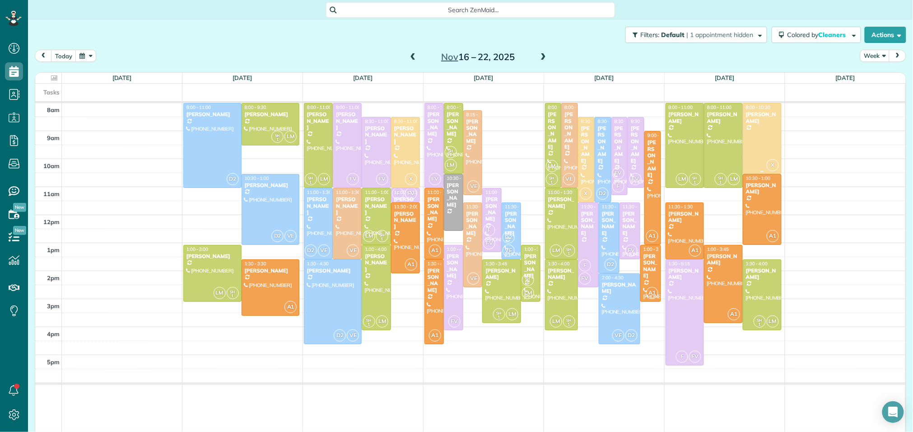
click at [744, 106] on div at bounding box center [762, 138] width 38 height 70
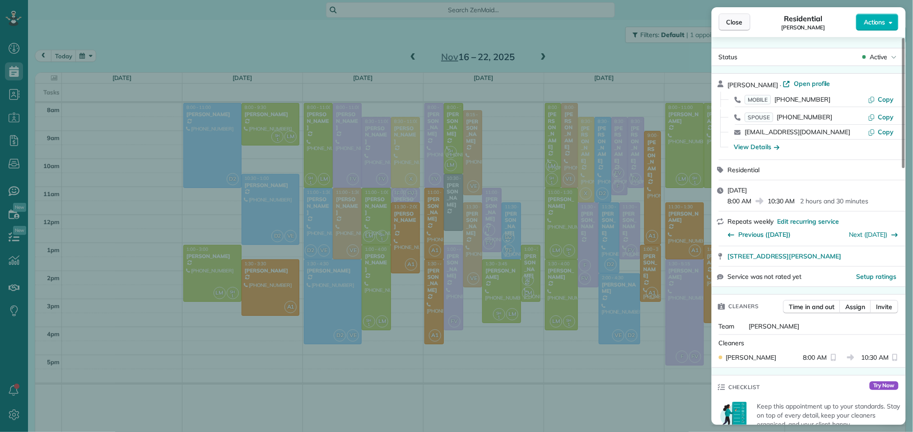
click at [736, 27] on button "Close" at bounding box center [735, 22] width 32 height 17
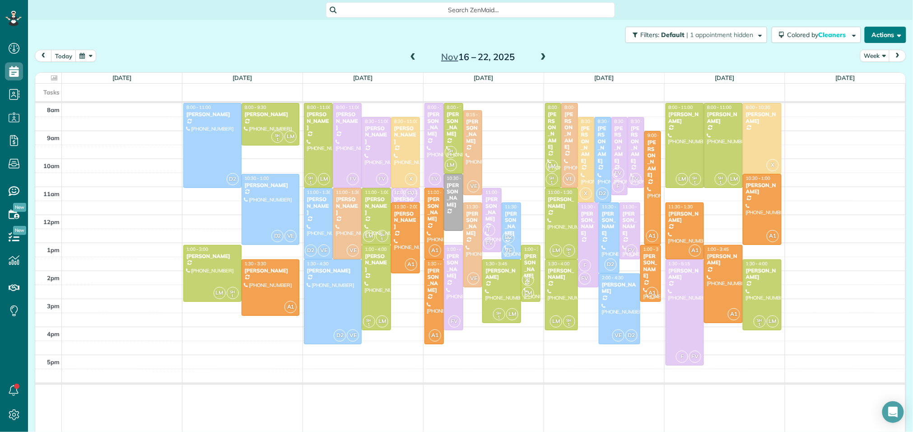
click at [885, 32] on button "Actions" at bounding box center [886, 35] width 42 height 16
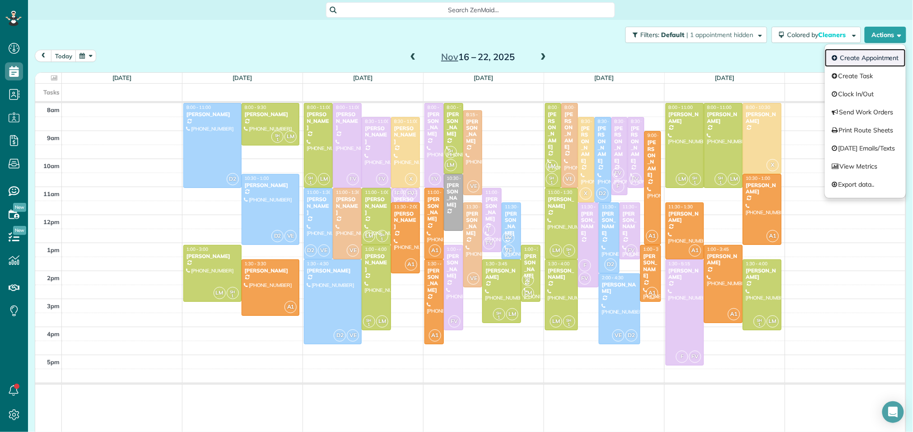
click at [855, 59] on link "Create Appointment" at bounding box center [865, 58] width 81 height 18
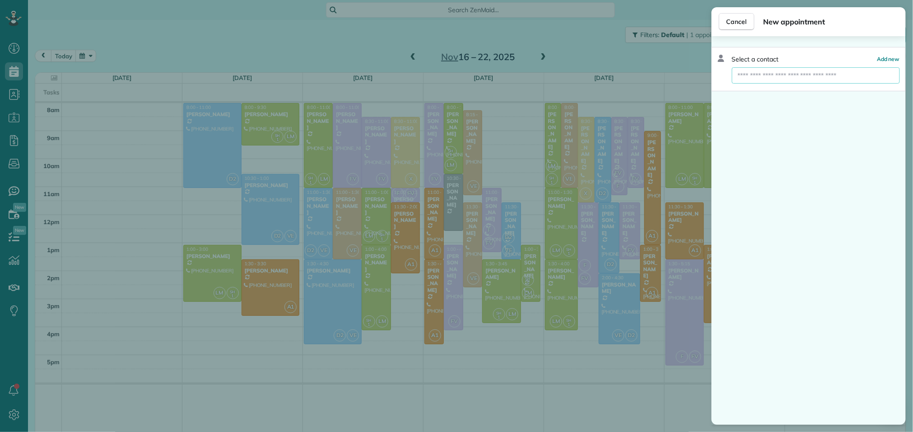
click at [774, 82] on input "text" at bounding box center [816, 75] width 168 height 16
type input "***"
click at [778, 89] on span "Glo ria Schreiner" at bounding box center [774, 91] width 62 height 8
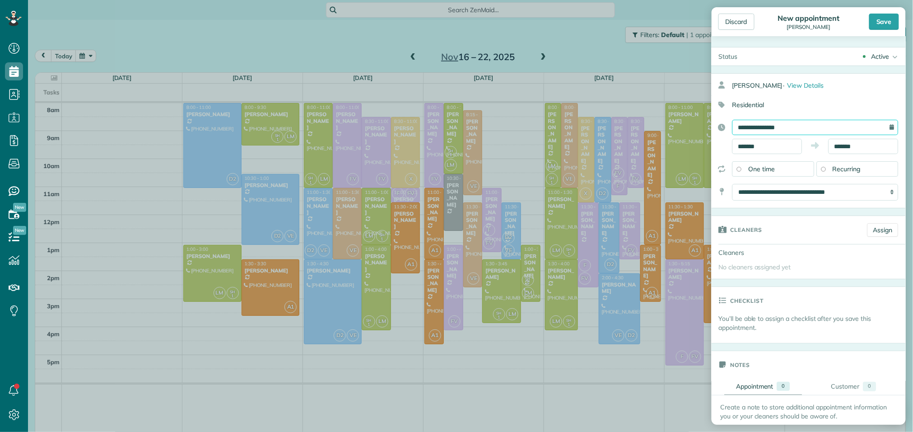
click at [757, 129] on input "**********" at bounding box center [815, 127] width 166 height 15
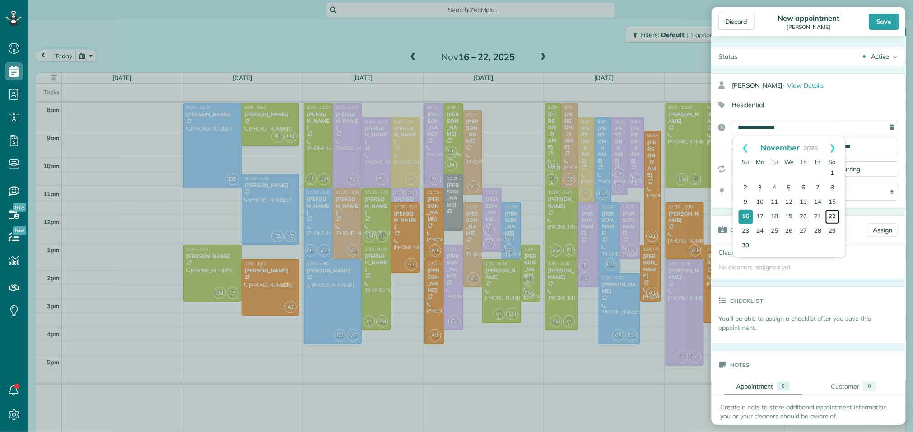
click at [833, 214] on link "22" at bounding box center [832, 216] width 14 height 14
type input "**********"
click at [779, 149] on input "*******" at bounding box center [767, 146] width 70 height 15
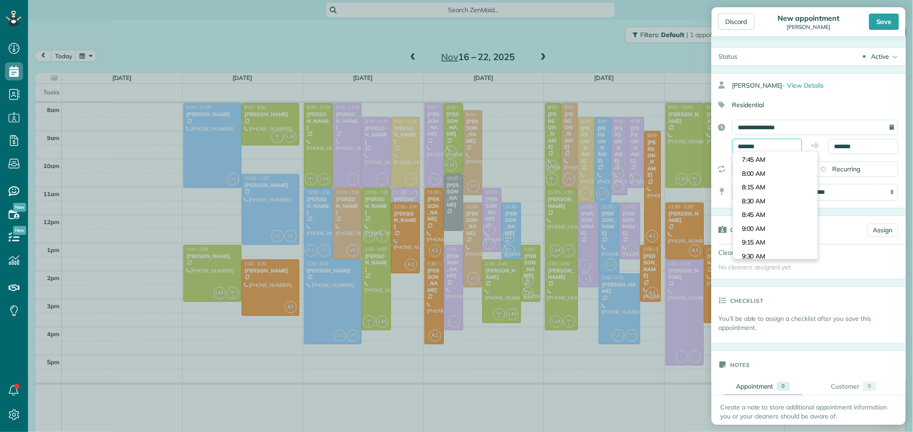
scroll to position [412, 0]
click at [773, 177] on body "Dashboard Scheduling Calendar View List View Dispatch View - Weekly scheduling …" at bounding box center [456, 216] width 913 height 432
type input "*******"
click at [857, 149] on input "*******" at bounding box center [863, 146] width 70 height 15
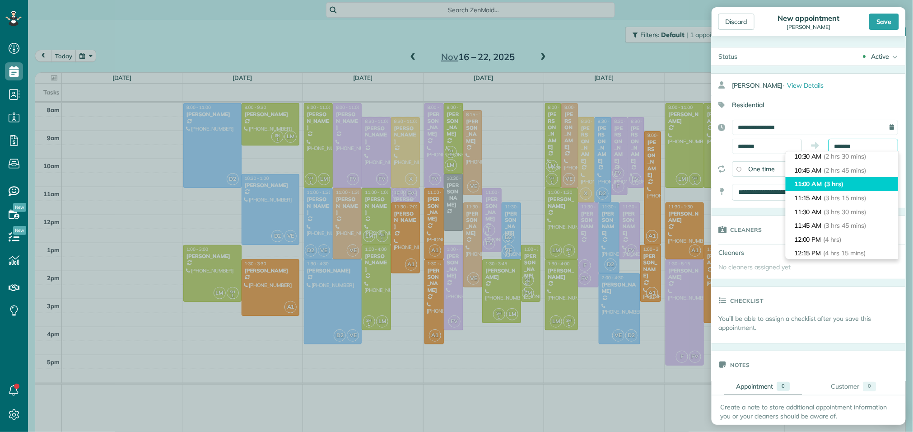
scroll to position [135, 0]
click at [827, 190] on span "(3 hrs)" at bounding box center [833, 188] width 19 height 8
type input "********"
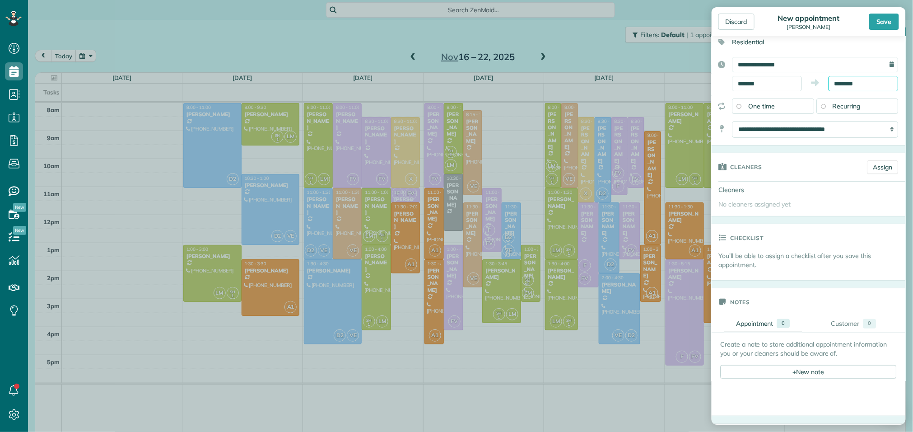
scroll to position [64, 0]
click at [882, 172] on link "Assign" at bounding box center [882, 166] width 31 height 14
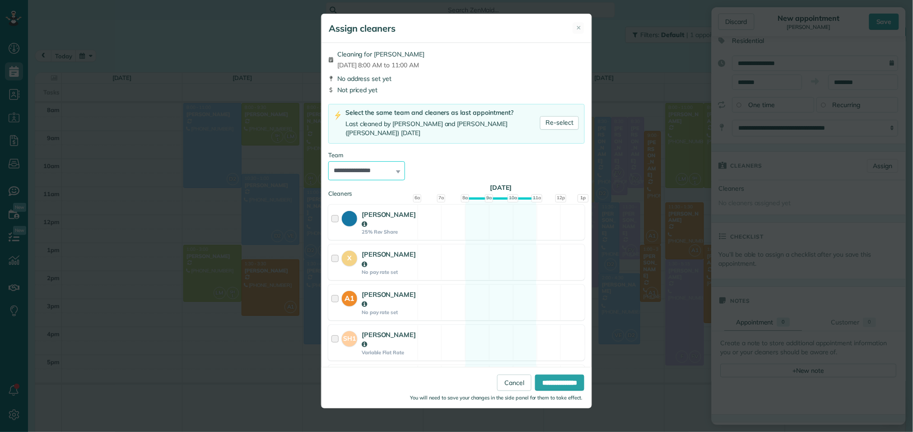
click at [383, 166] on select "**********" at bounding box center [366, 170] width 77 height 19
select select "*****"
click at [328, 161] on select "**********" at bounding box center [366, 170] width 77 height 19
click at [551, 381] on input "**********" at bounding box center [559, 382] width 49 height 16
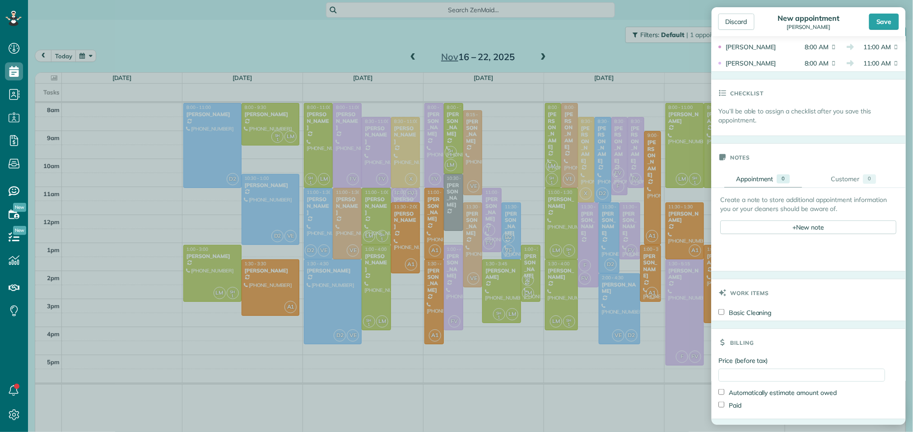
scroll to position [269, 0]
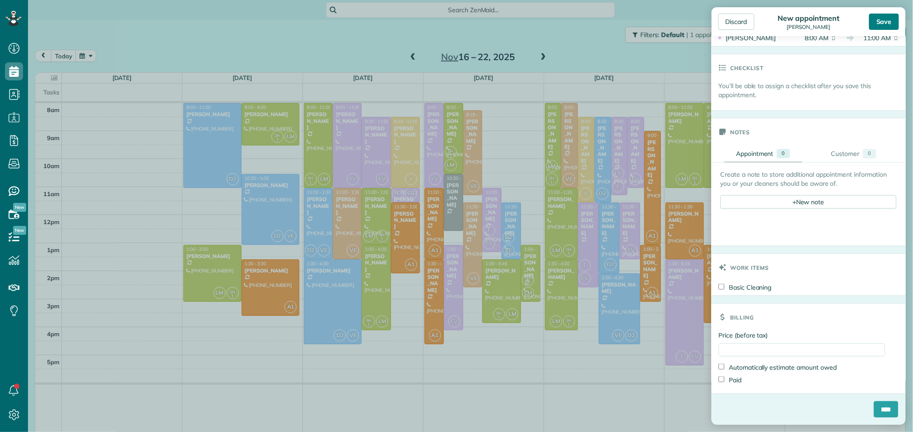
click at [882, 22] on div "Save" at bounding box center [884, 22] width 30 height 16
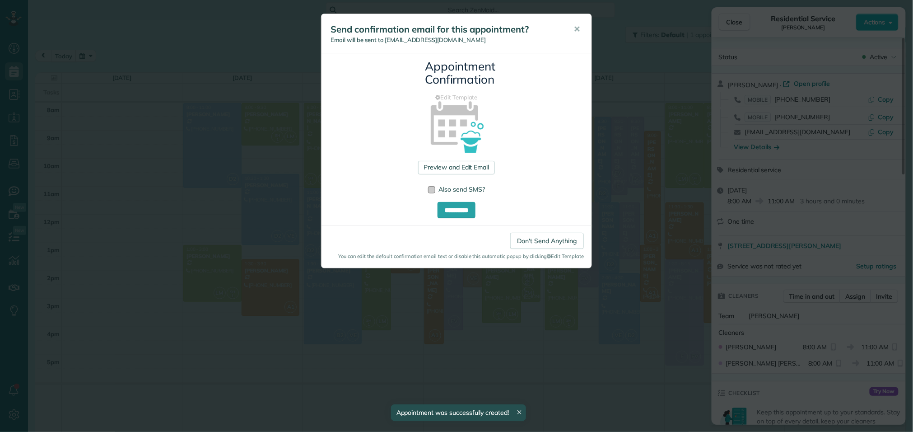
click at [429, 190] on div at bounding box center [431, 189] width 7 height 7
click at [462, 210] on input "**********" at bounding box center [456, 210] width 38 height 16
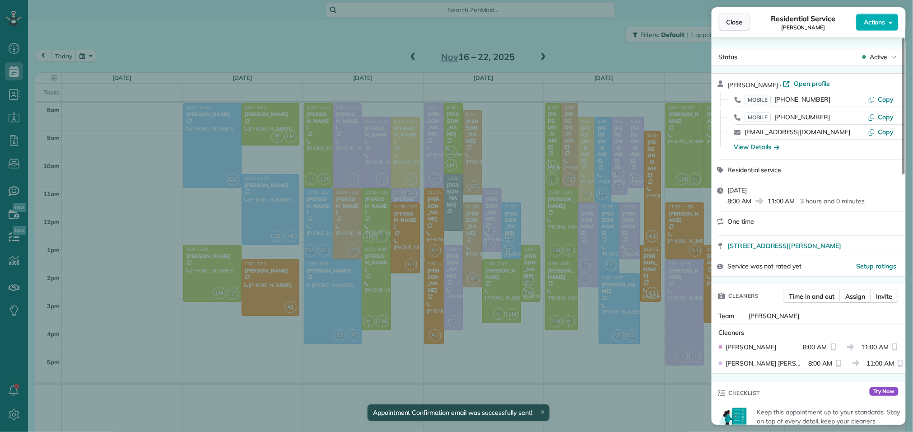
click at [742, 20] on span "Close" at bounding box center [734, 22] width 16 height 9
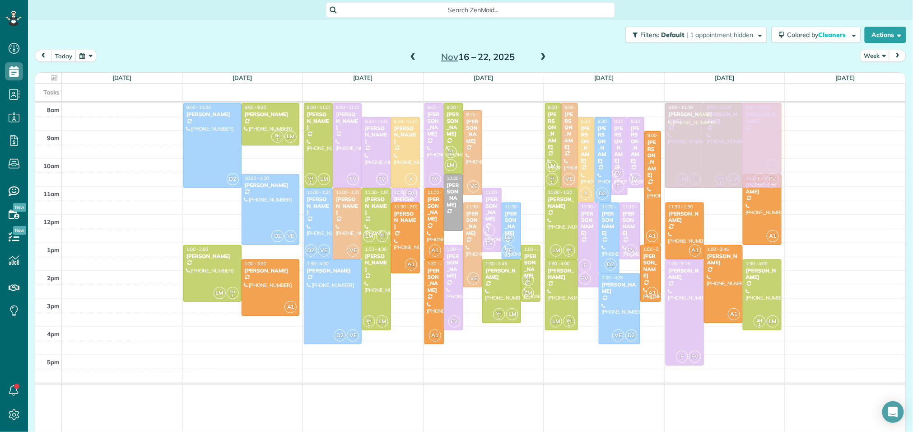
drag, startPoint x: 823, startPoint y: 123, endPoint x: 743, endPoint y: 124, distance: 79.5
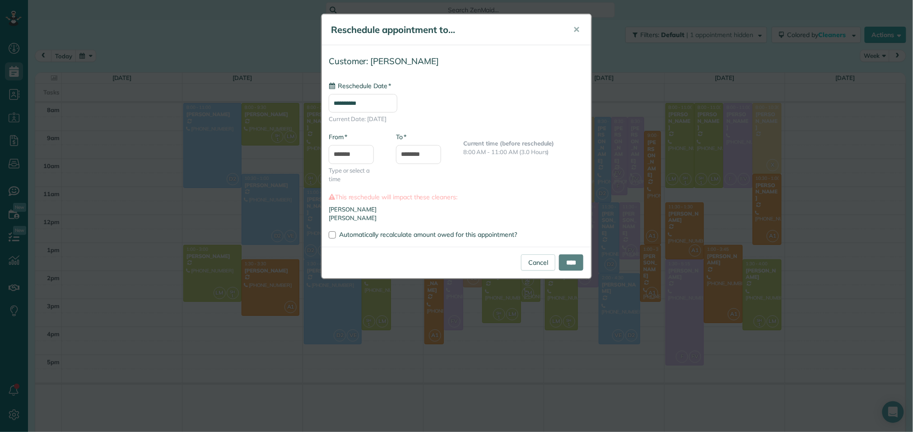
type input "**********"
click at [568, 266] on input "****" at bounding box center [571, 262] width 24 height 16
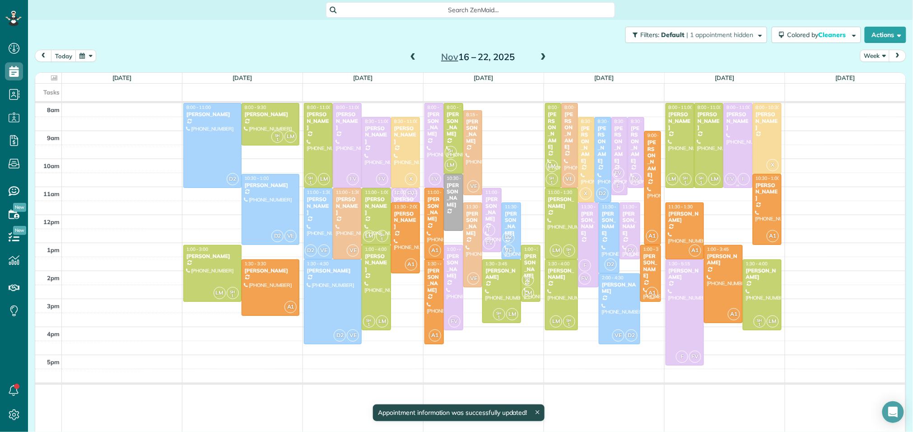
click at [731, 173] on span "FV" at bounding box center [731, 179] width 12 height 12
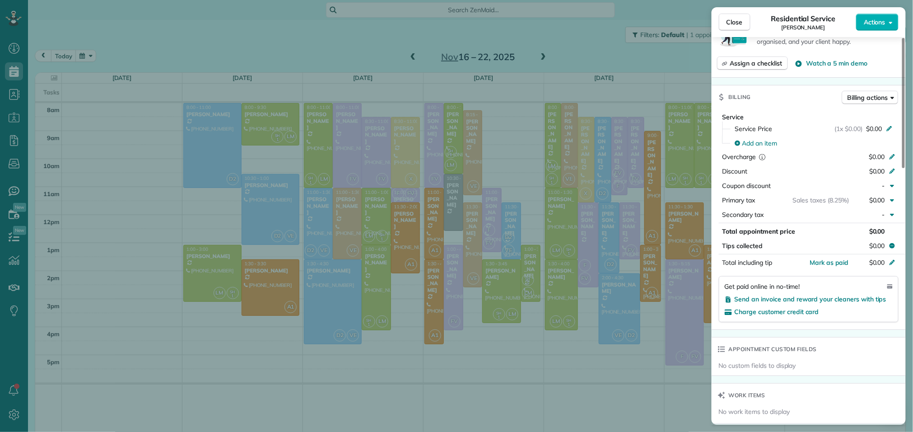
scroll to position [763, 0]
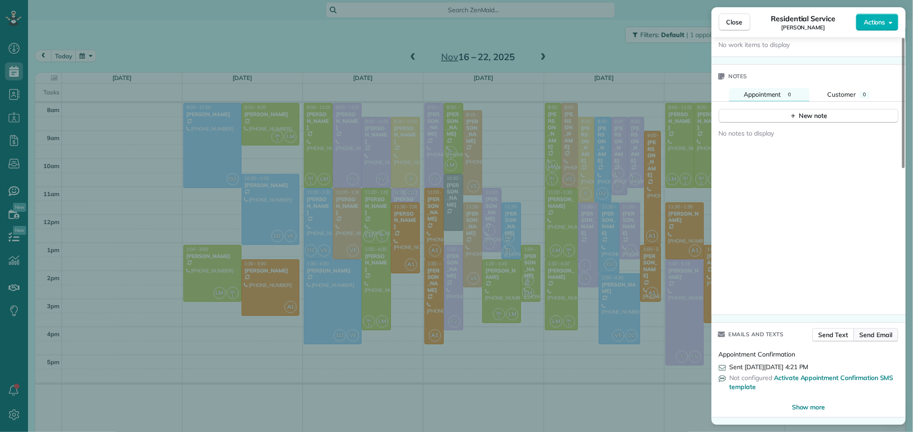
click at [886, 335] on span "Send Email" at bounding box center [876, 334] width 33 height 9
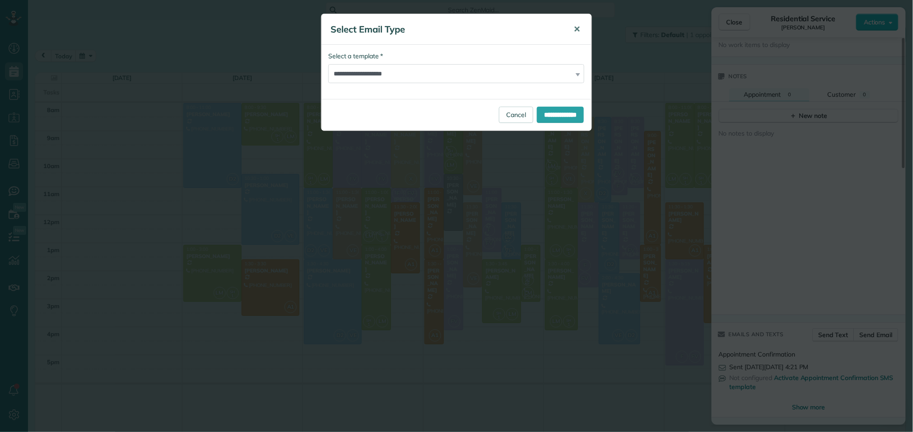
click at [572, 32] on button "✕" at bounding box center [577, 30] width 20 height 22
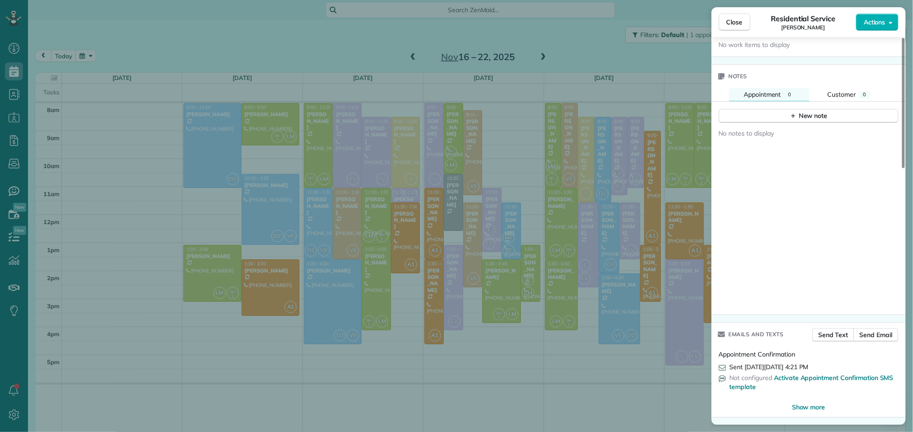
scroll to position [0, 0]
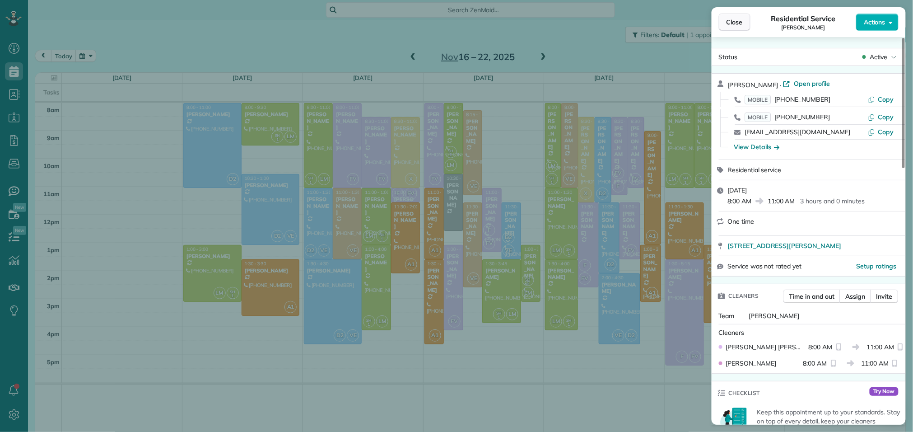
click at [734, 24] on span "Close" at bounding box center [734, 22] width 16 height 9
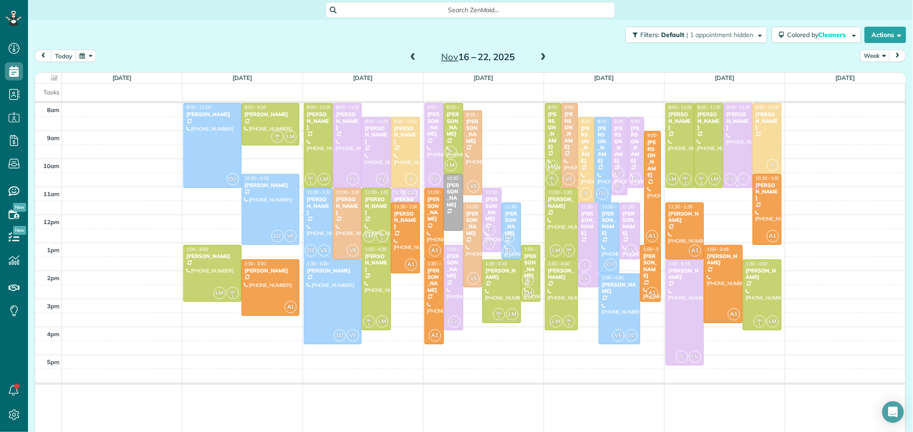
click at [741, 130] on div "Gloria Schreiner" at bounding box center [737, 120] width 23 height 19
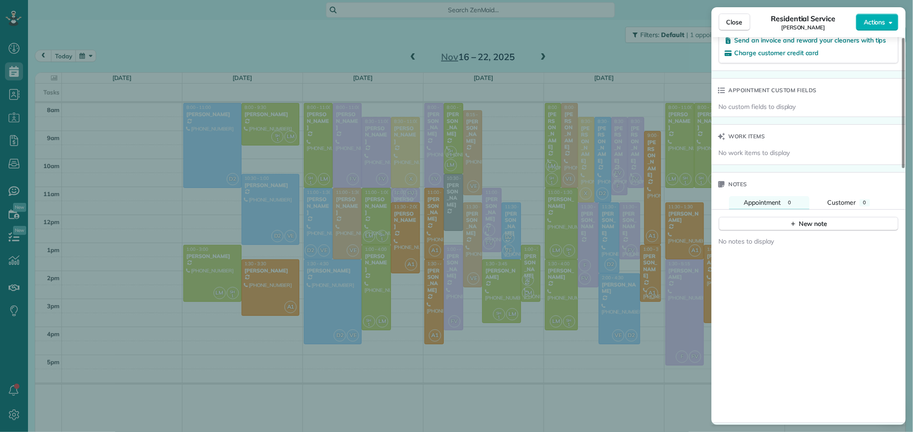
scroll to position [664, 0]
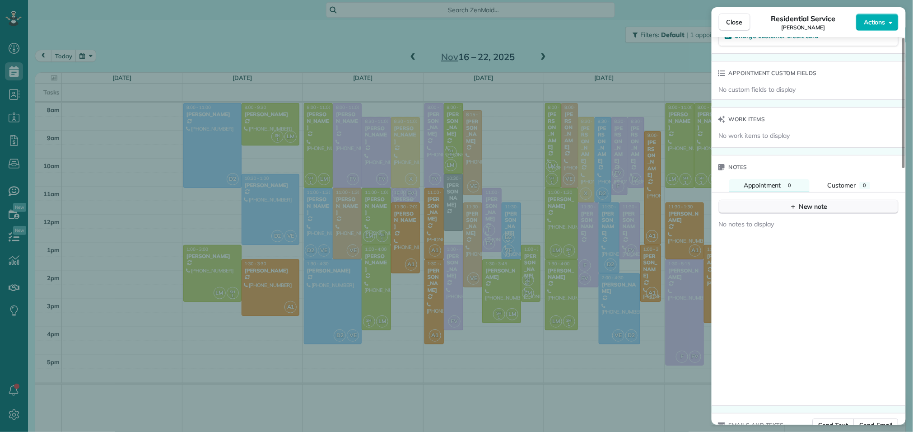
click at [807, 211] on div "New note" at bounding box center [809, 206] width 38 height 9
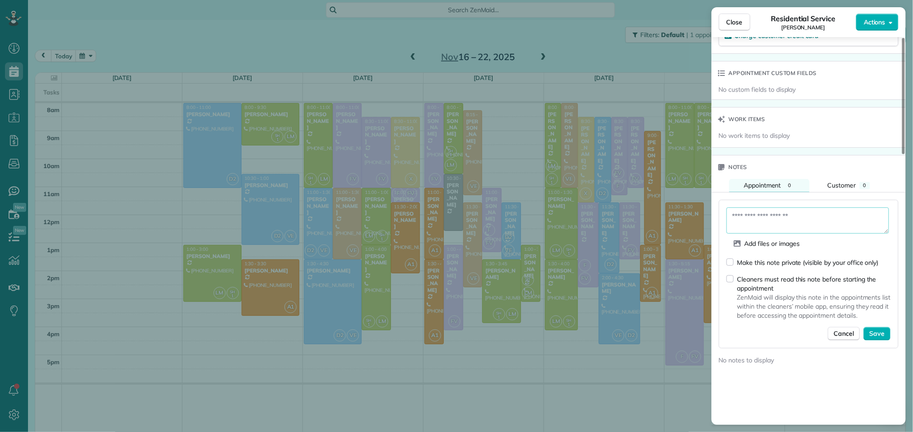
click at [800, 223] on textarea at bounding box center [807, 220] width 163 height 26
type textarea "**********"
click at [874, 339] on span "Save" at bounding box center [877, 334] width 15 height 9
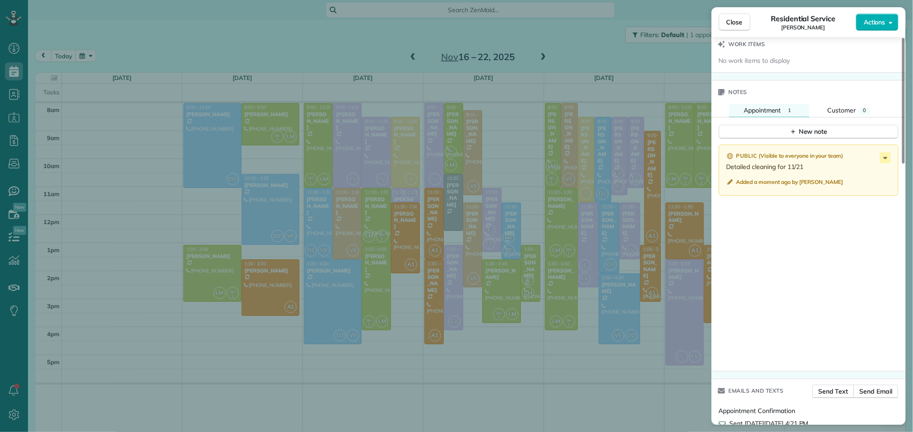
scroll to position [804, 0]
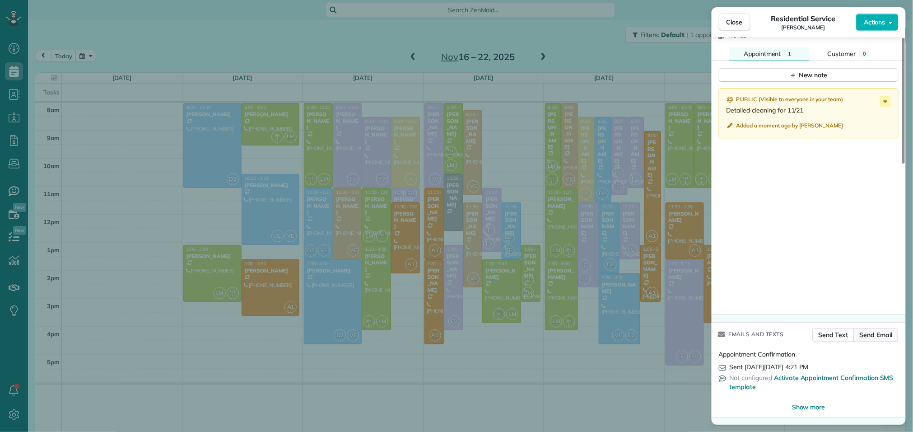
click at [878, 336] on span "Send Email" at bounding box center [876, 334] width 33 height 9
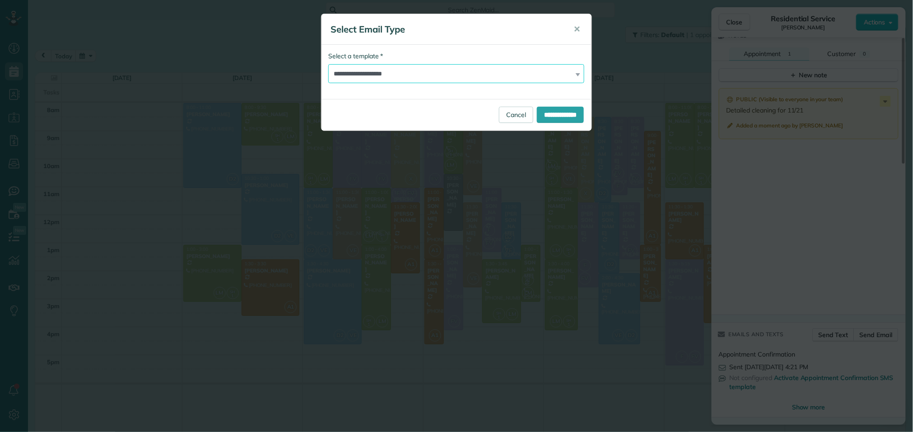
click at [507, 75] on select "**********" at bounding box center [456, 73] width 256 height 19
select select "****"
click at [328, 64] on select "**********" at bounding box center [456, 73] width 256 height 19
click at [555, 121] on input "**********" at bounding box center [560, 115] width 47 height 16
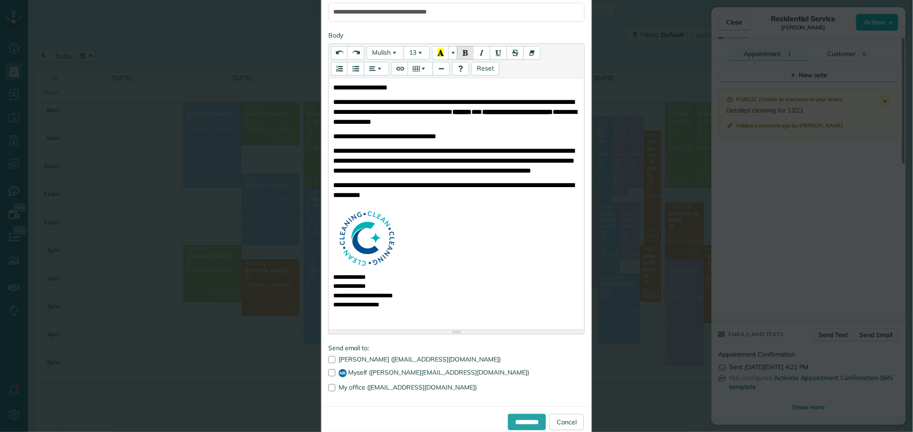
scroll to position [125, 0]
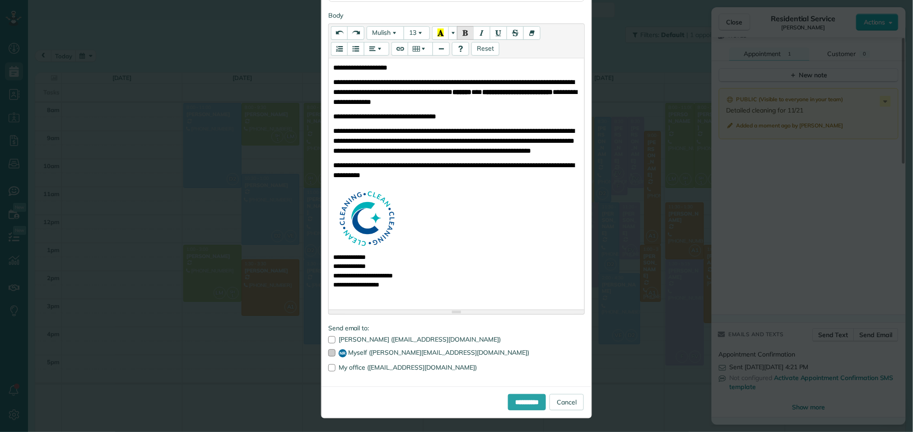
click at [333, 352] on div at bounding box center [331, 352] width 7 height 7
click at [512, 399] on input "**********" at bounding box center [527, 402] width 38 height 16
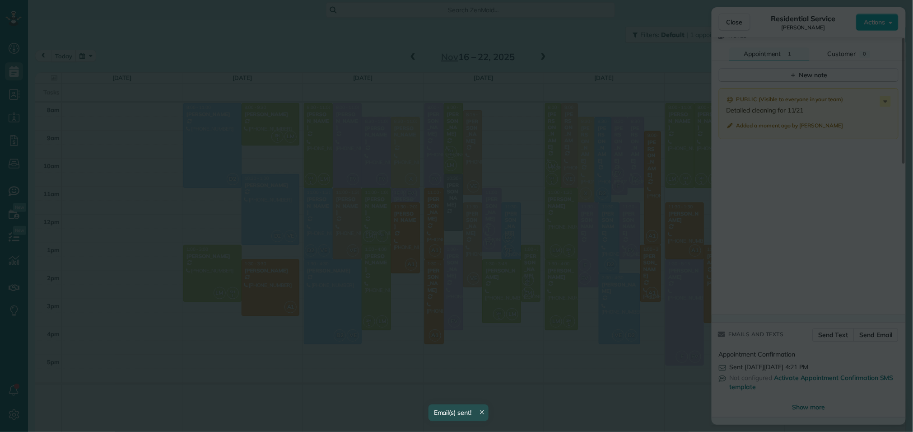
scroll to position [0, 0]
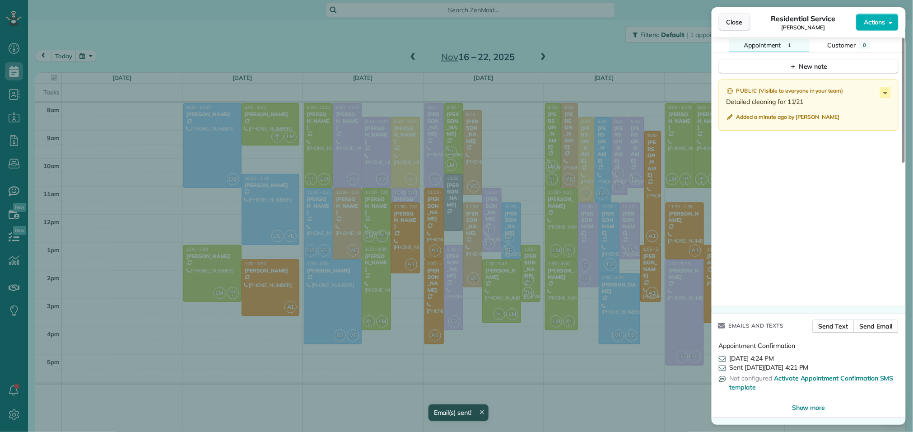
click at [739, 23] on span "Close" at bounding box center [734, 22] width 16 height 9
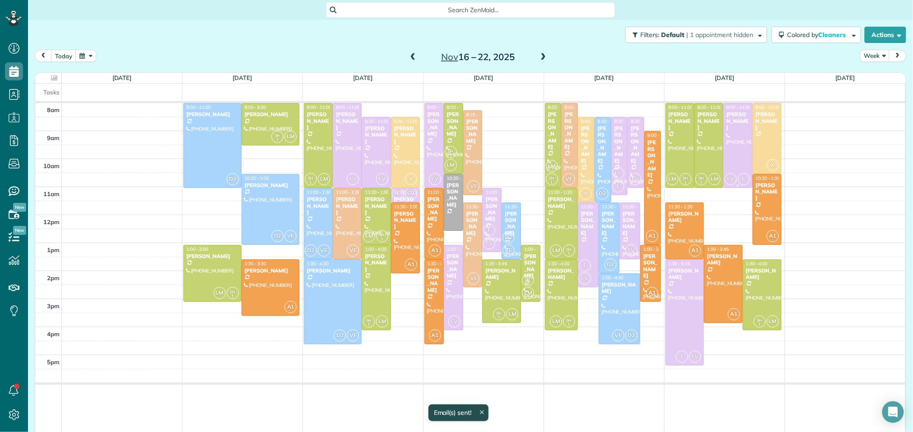
click at [734, 116] on div "Gloria Schreiner" at bounding box center [737, 120] width 23 height 19
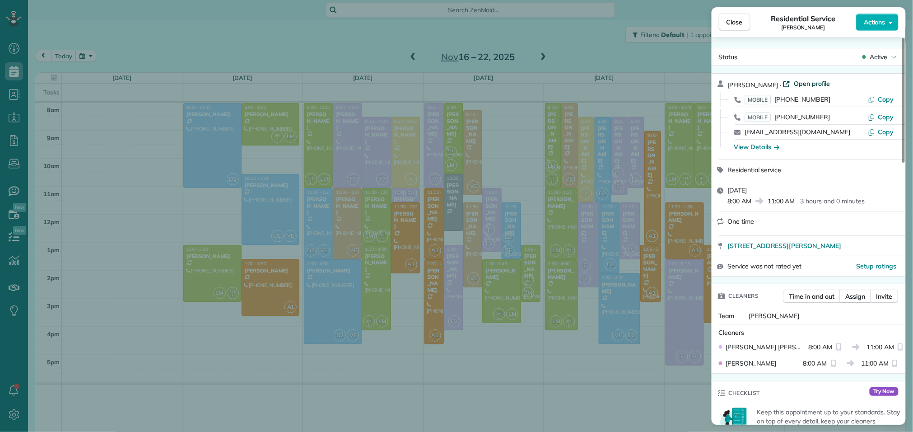
click at [808, 83] on span "Open profile" at bounding box center [812, 83] width 37 height 9
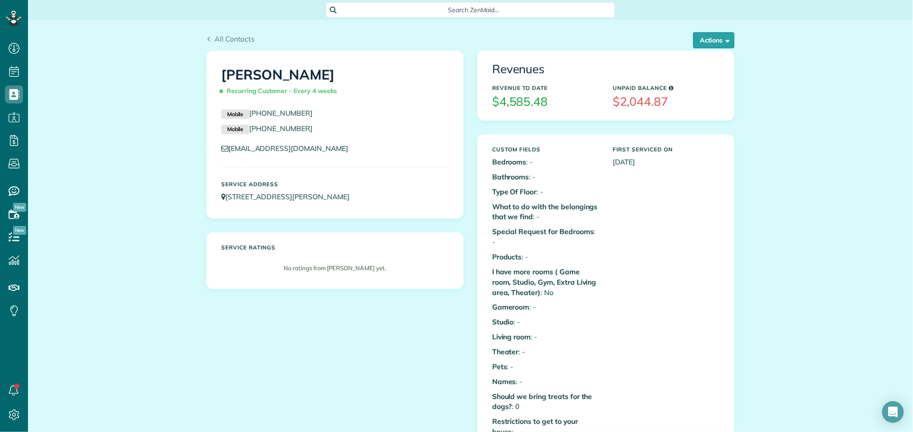
scroll to position [554, 0]
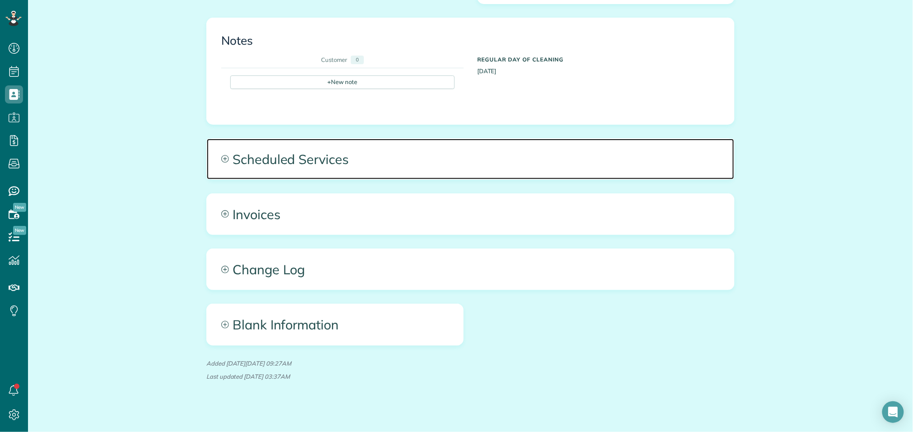
click at [296, 160] on span "Scheduled Services" at bounding box center [470, 159] width 527 height 41
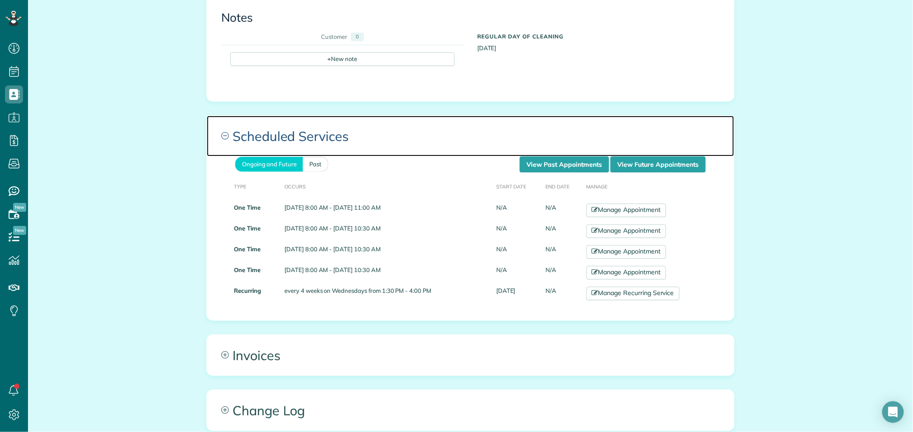
scroll to position [579, 0]
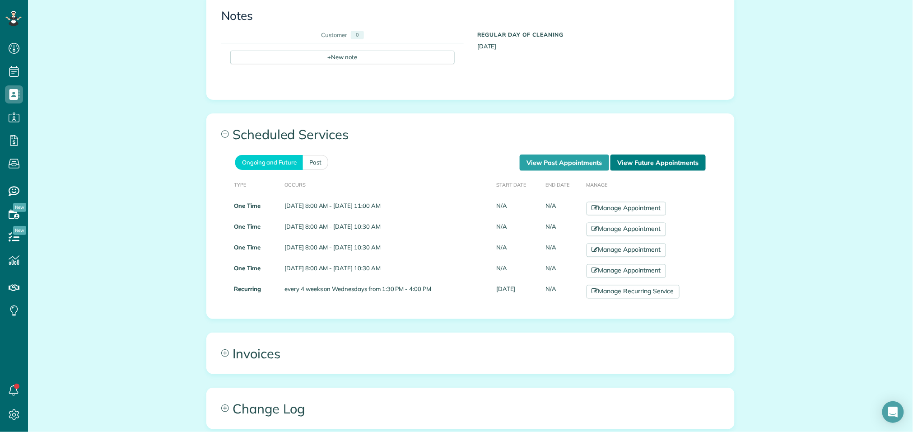
click at [689, 154] on link "View Future Appointments" at bounding box center [657, 162] width 95 height 16
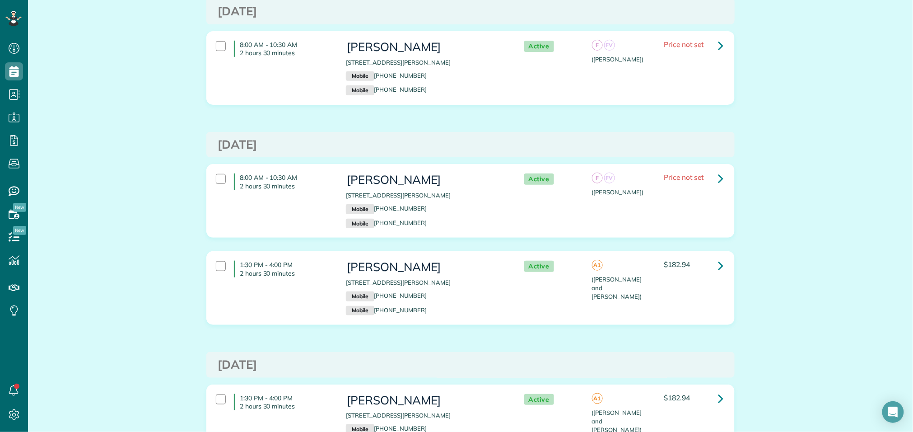
scroll to position [220, 0]
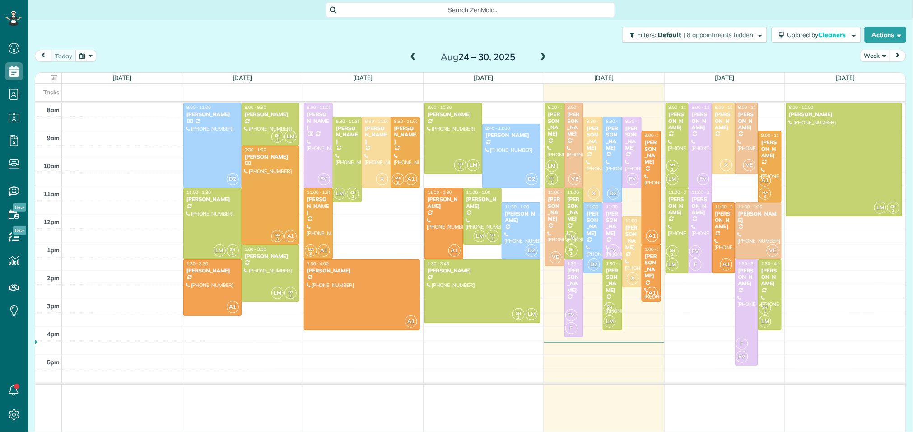
scroll to position [4, 4]
click at [542, 55] on span at bounding box center [543, 57] width 10 height 8
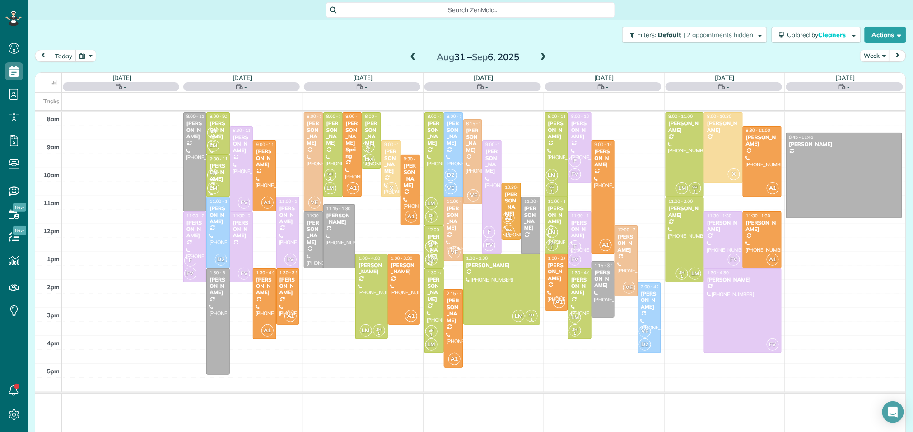
click at [542, 55] on span at bounding box center [543, 57] width 10 height 8
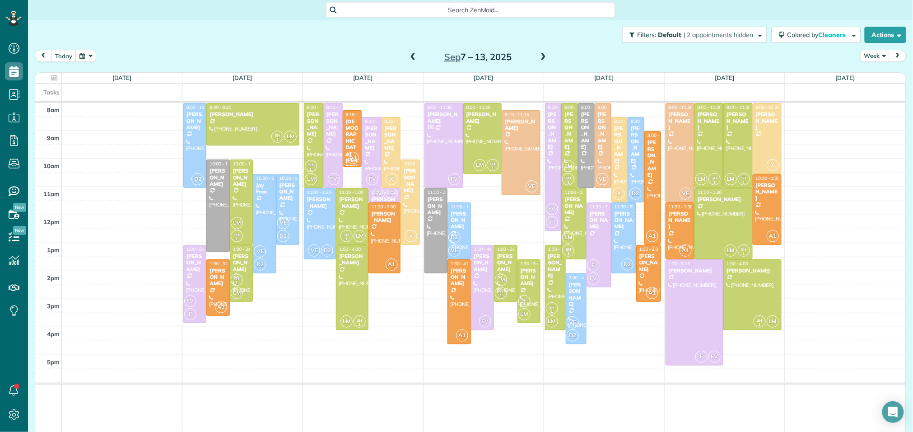
click at [542, 55] on span at bounding box center [543, 57] width 10 height 8
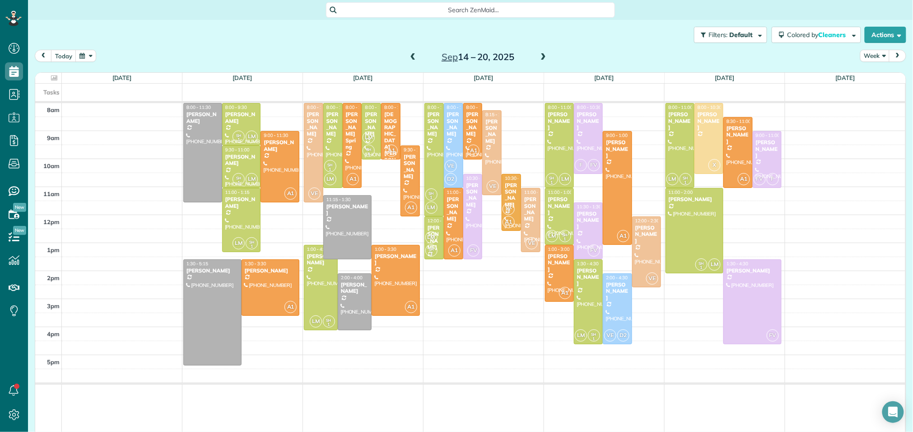
click at [542, 55] on span at bounding box center [543, 57] width 10 height 8
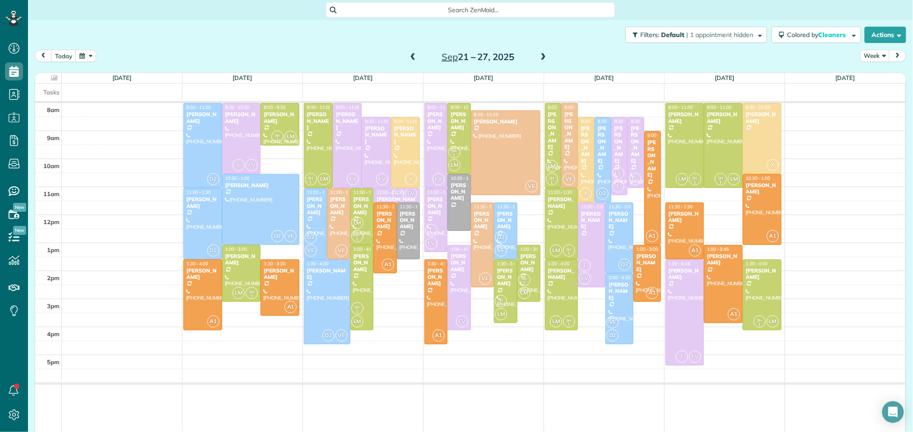
click at [542, 55] on span at bounding box center [543, 57] width 10 height 8
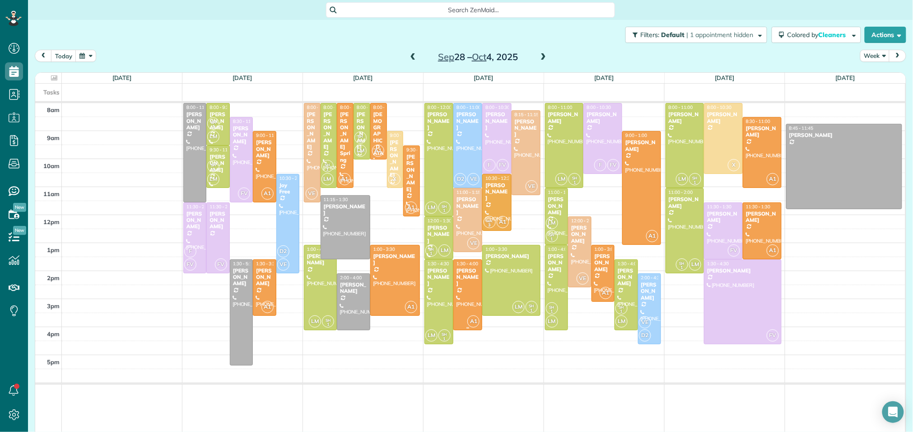
click at [471, 273] on div "Gloria Schreiner" at bounding box center [467, 276] width 23 height 19
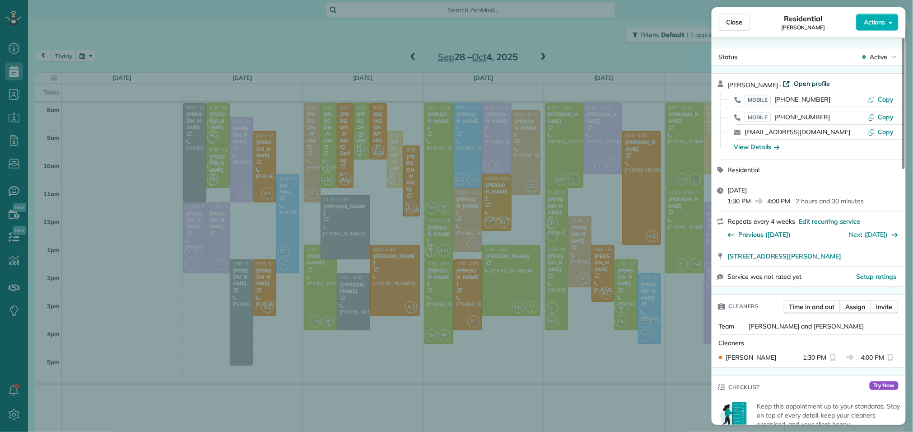
click at [814, 81] on span "Open profile" at bounding box center [812, 83] width 37 height 9
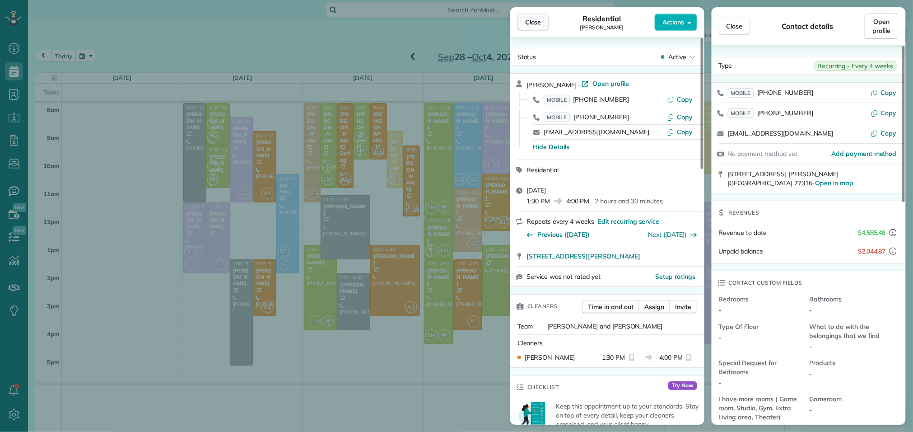
click at [524, 26] on button "Close" at bounding box center [533, 22] width 32 height 17
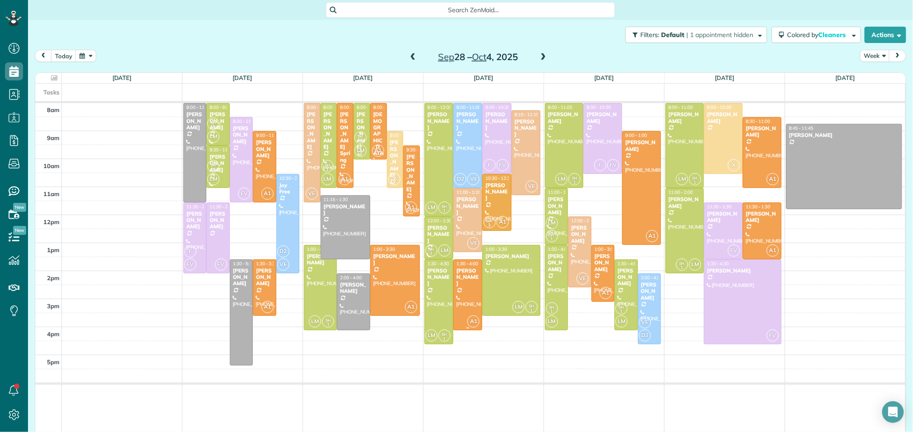
click at [467, 287] on div "Gloria Schreiner" at bounding box center [467, 276] width 23 height 19
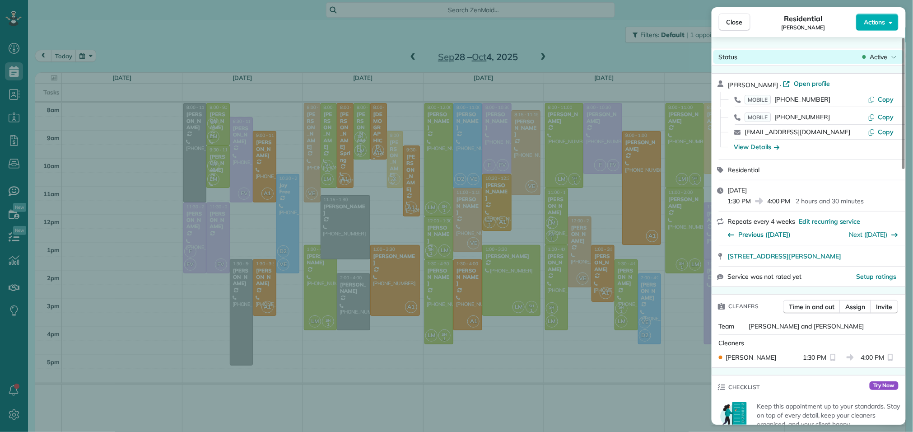
click at [874, 60] on span "Active" at bounding box center [879, 56] width 18 height 9
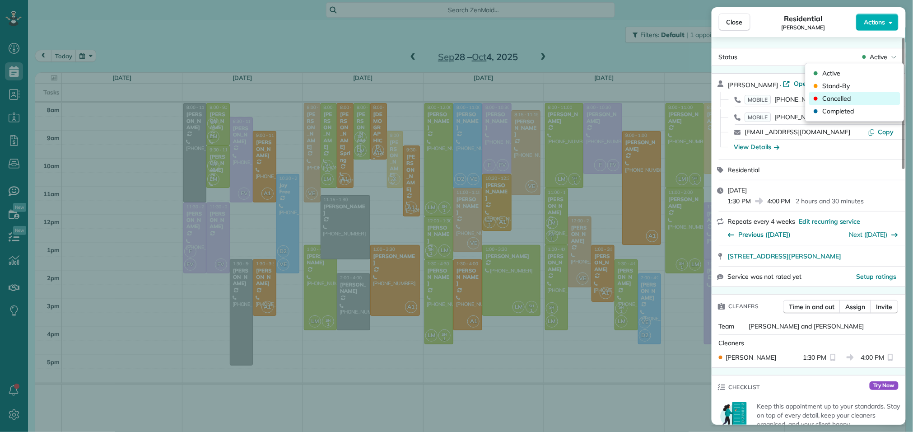
click at [837, 102] on span "Cancelled" at bounding box center [837, 98] width 28 height 9
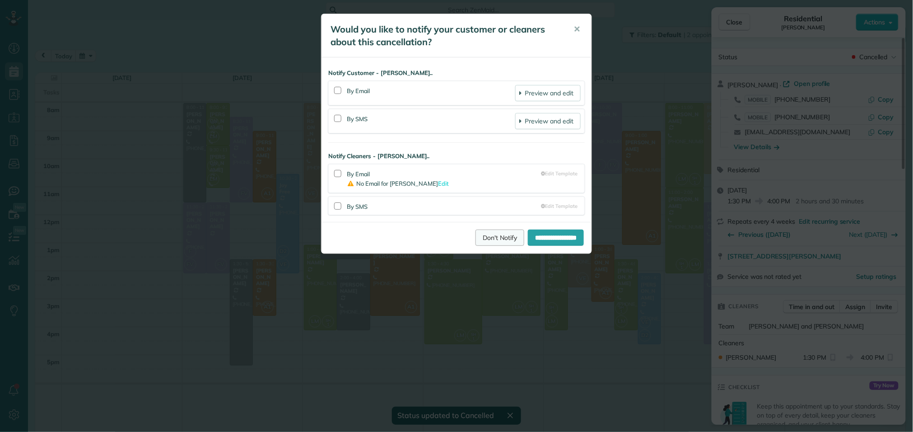
click at [475, 238] on link "Don't Notify" at bounding box center [499, 237] width 49 height 16
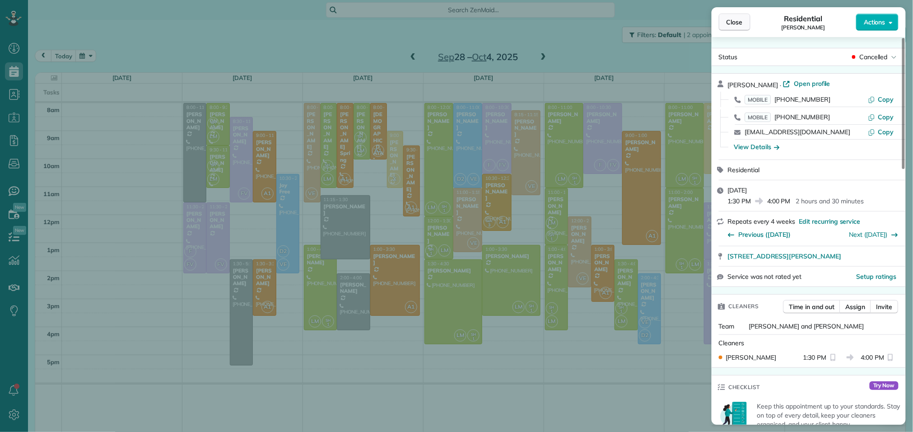
click at [734, 14] on button "Close" at bounding box center [735, 22] width 32 height 17
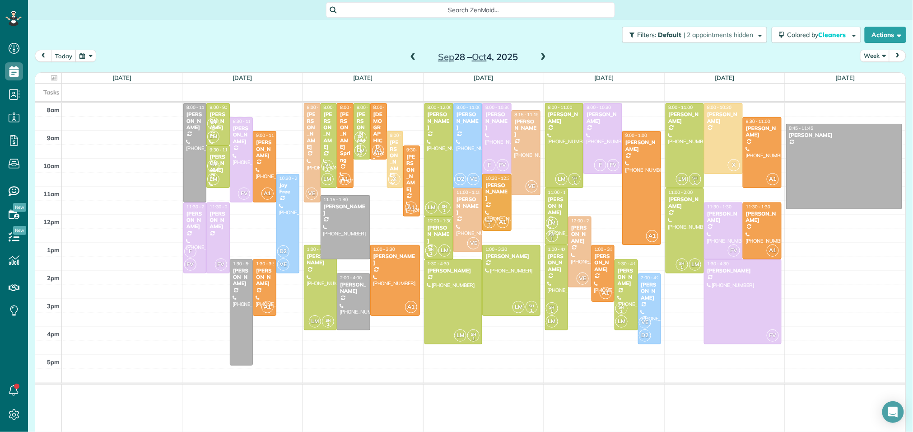
click at [496, 130] on div "Gloria Schreiner" at bounding box center [496, 120] width 23 height 19
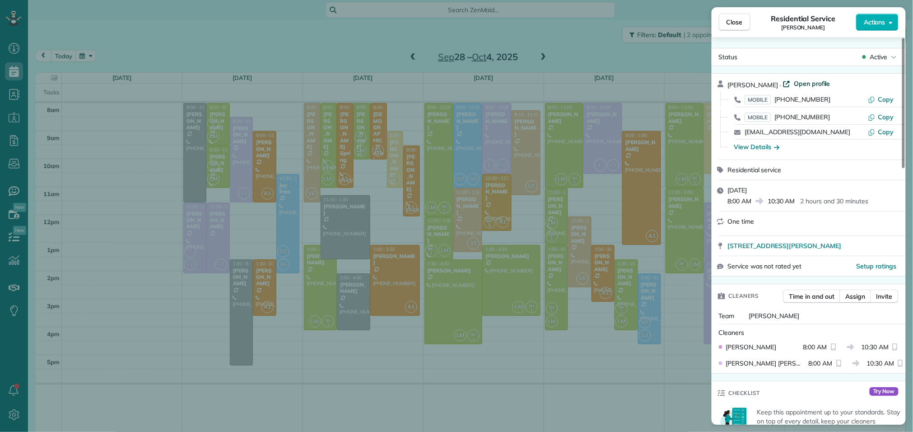
click at [805, 82] on span "Open profile" at bounding box center [812, 83] width 37 height 9
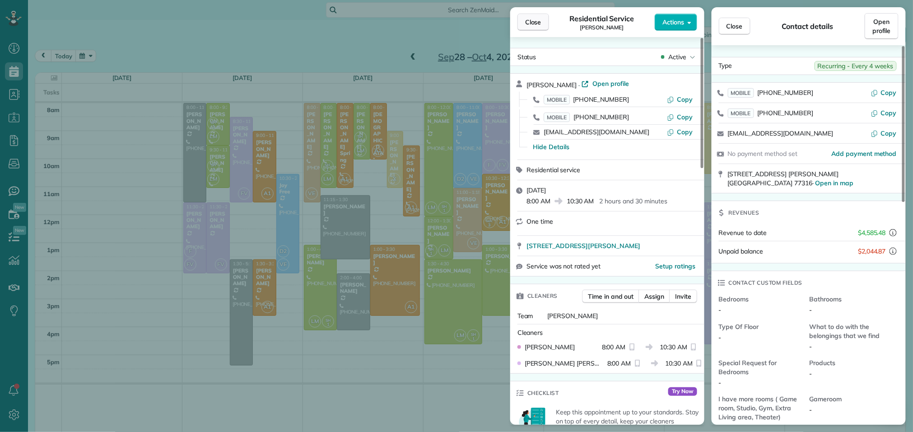
click at [541, 22] on button "Close" at bounding box center [533, 22] width 32 height 17
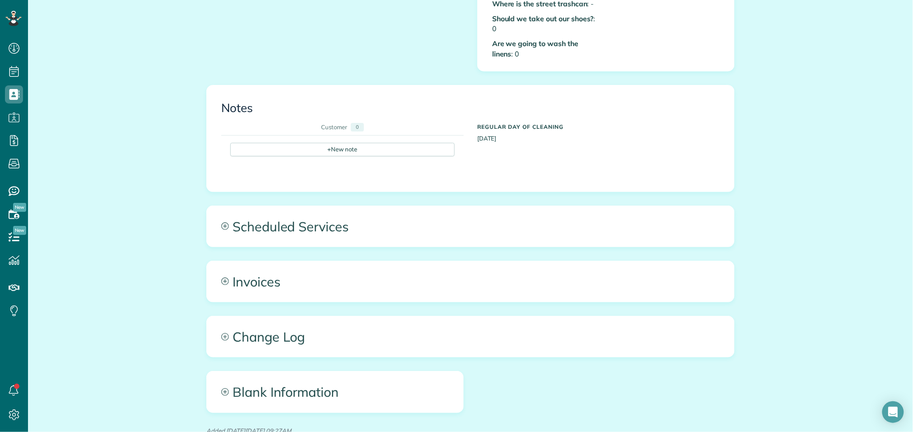
scroll to position [490, 0]
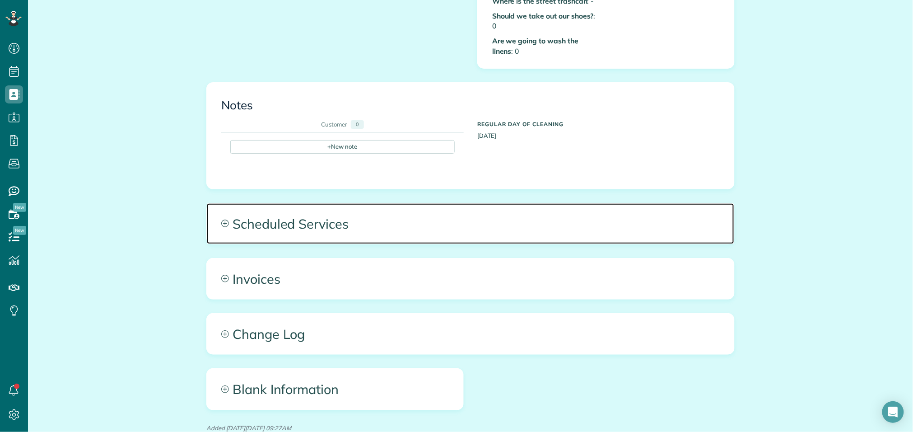
click at [318, 215] on span "Scheduled Services" at bounding box center [470, 223] width 527 height 41
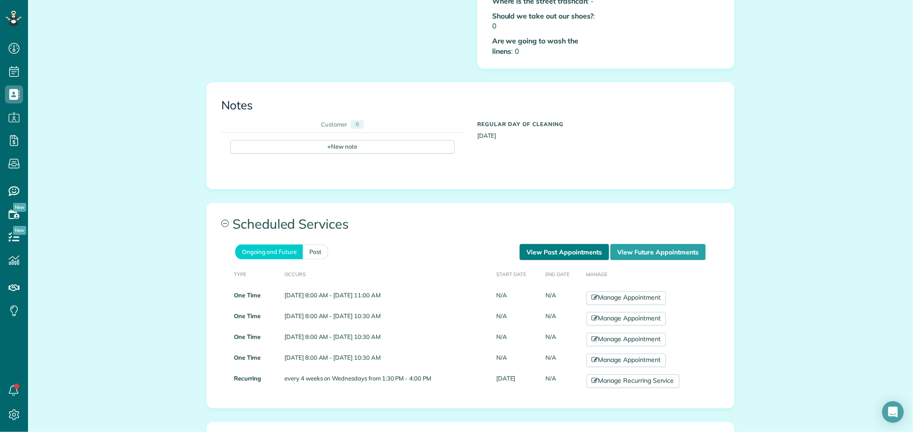
click at [553, 244] on link "View Past Appointments" at bounding box center [564, 252] width 89 height 16
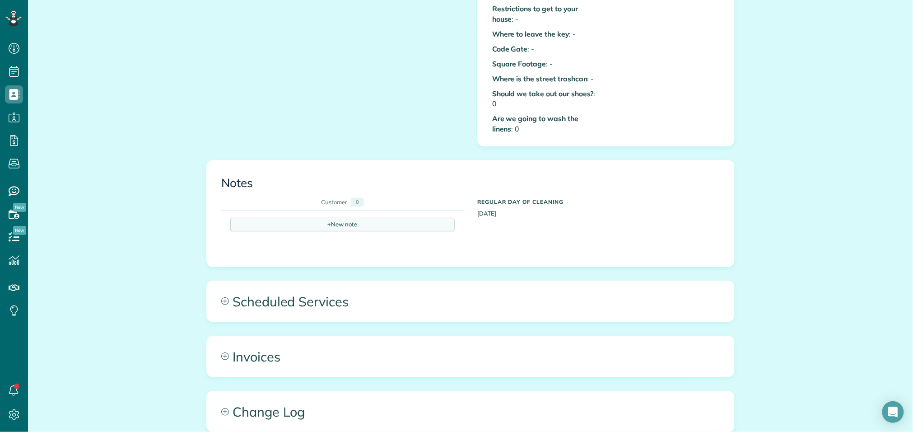
scroll to position [418, 0]
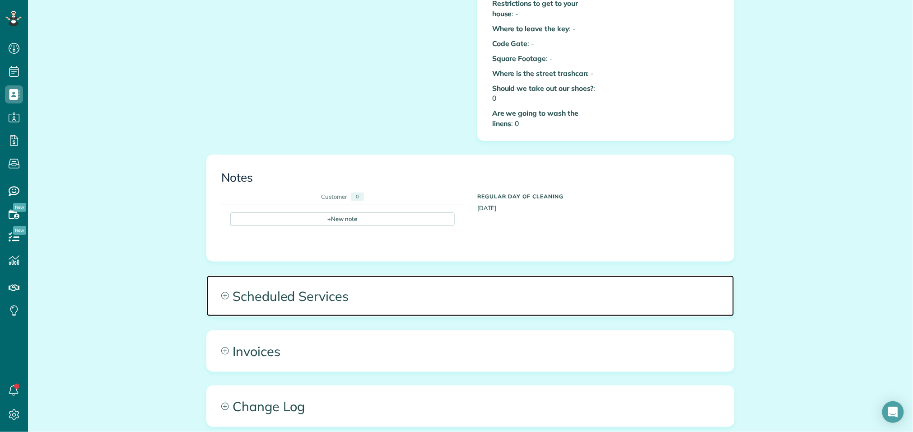
click at [307, 288] on span "Scheduled Services" at bounding box center [470, 295] width 527 height 41
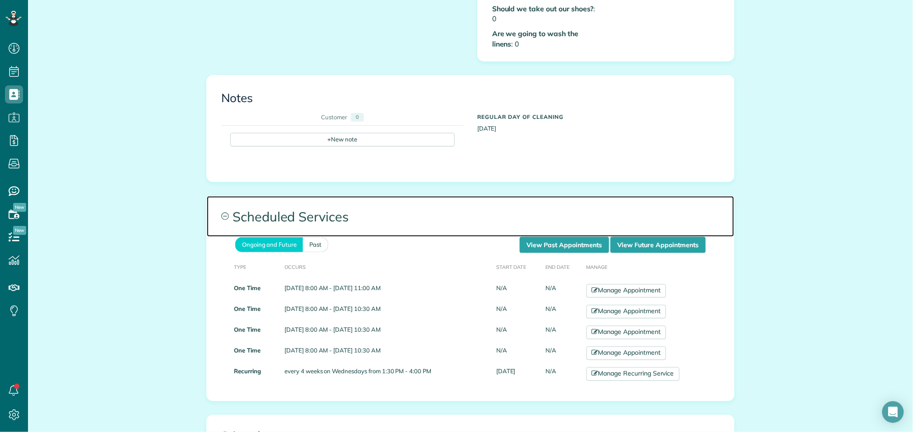
scroll to position [498, 0]
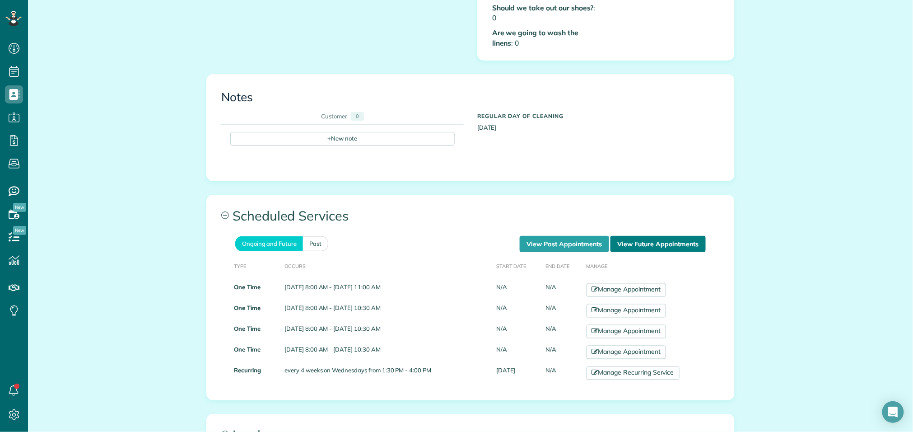
click at [642, 236] on link "View Future Appointments" at bounding box center [657, 244] width 95 height 16
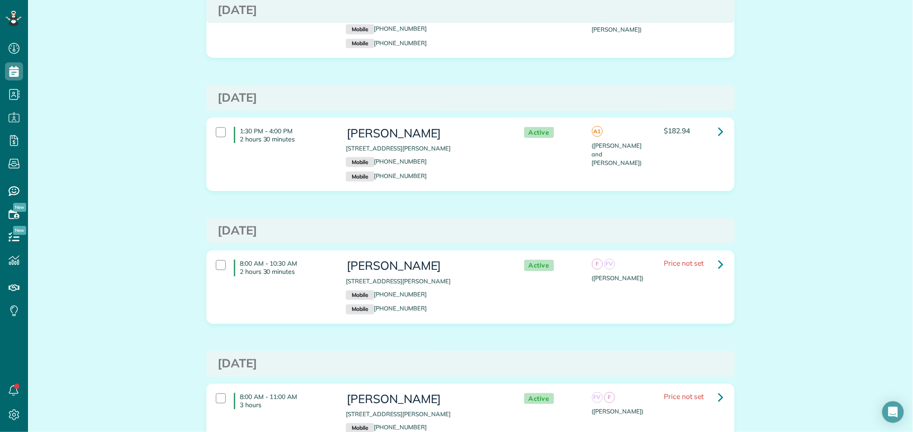
scroll to position [472, 0]
click at [719, 134] on icon at bounding box center [720, 130] width 5 height 16
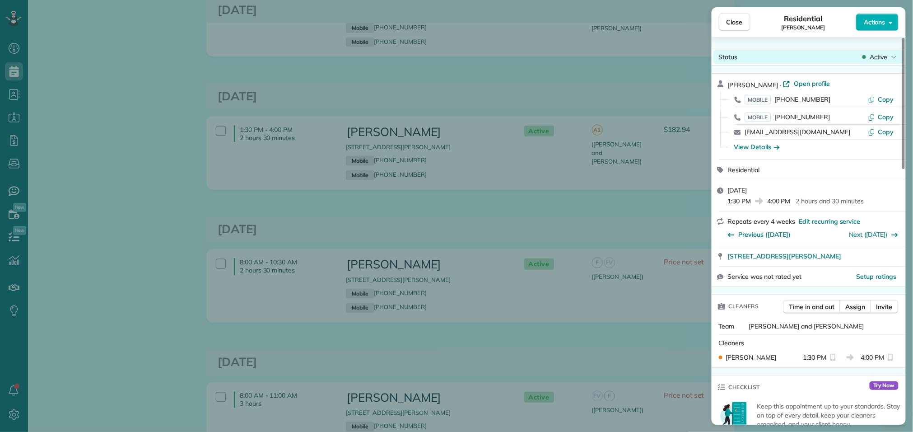
click at [874, 59] on span "Active" at bounding box center [879, 56] width 18 height 9
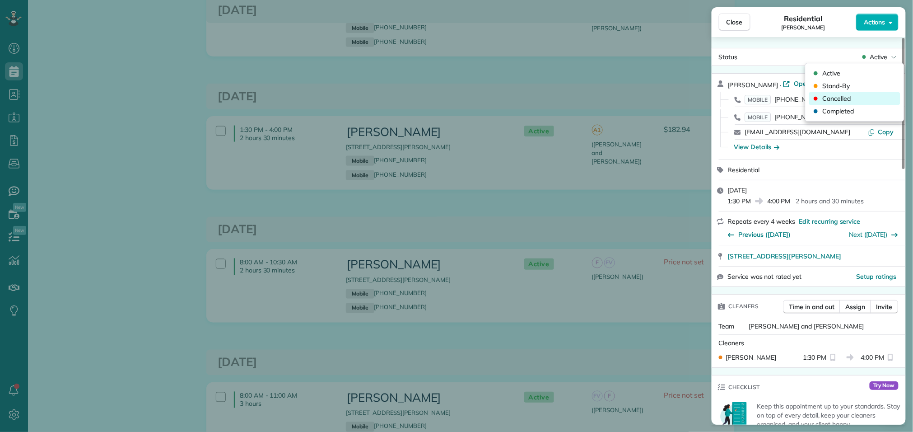
click at [844, 101] on span "Cancelled" at bounding box center [837, 98] width 28 height 9
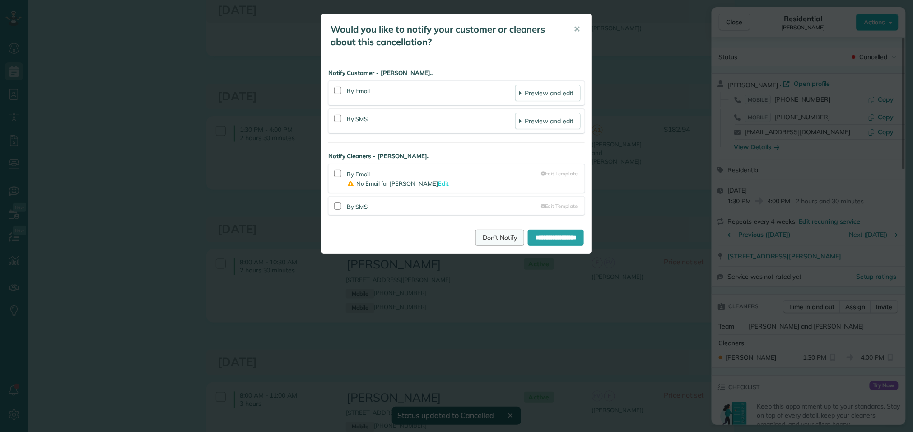
click at [491, 242] on link "Don't Notify" at bounding box center [499, 237] width 49 height 16
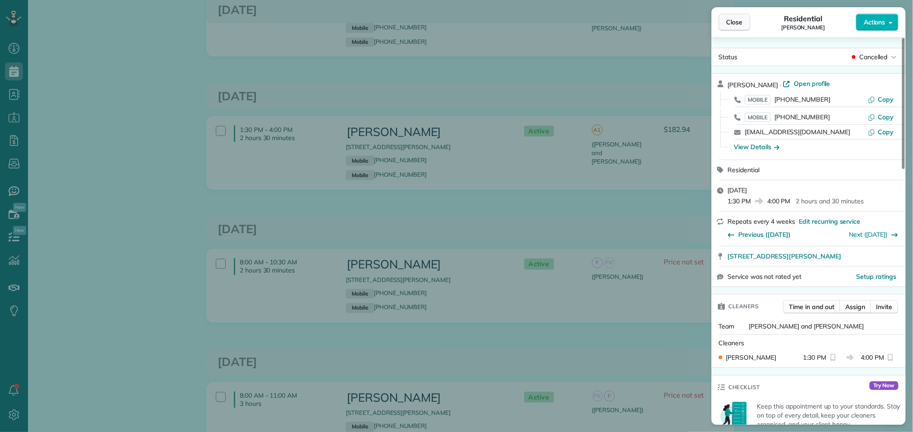
click at [736, 26] on span "Close" at bounding box center [734, 22] width 16 height 9
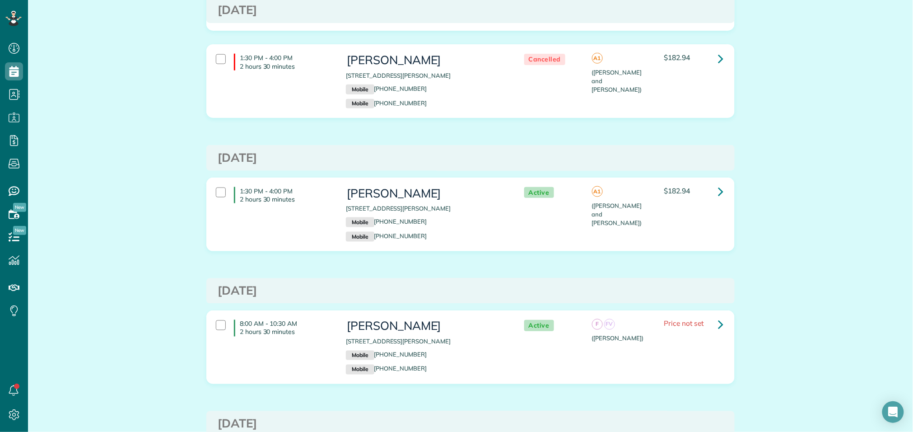
scroll to position [411, 0]
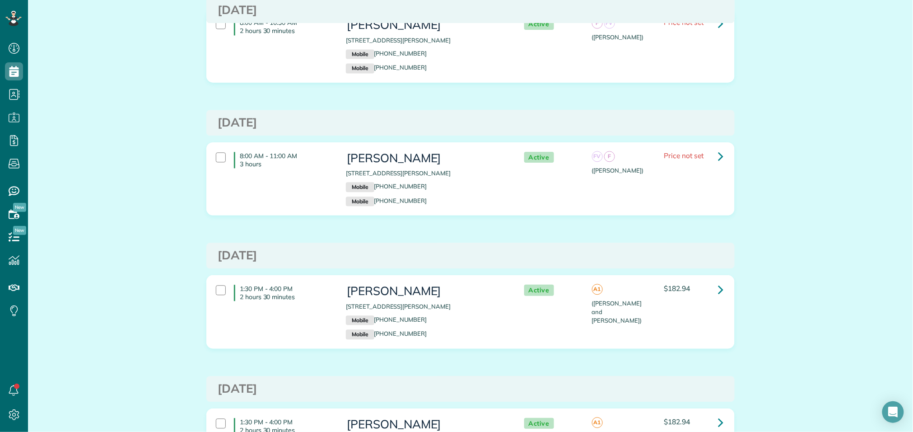
scroll to position [714, 0]
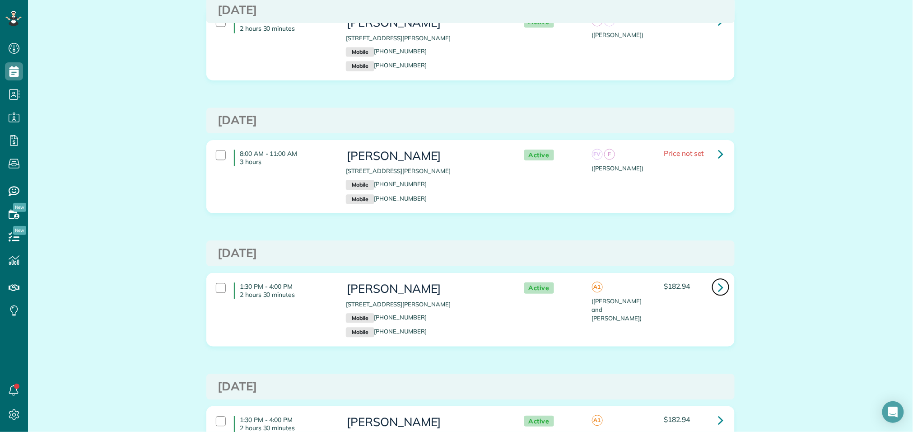
click at [720, 290] on icon at bounding box center [720, 287] width 5 height 16
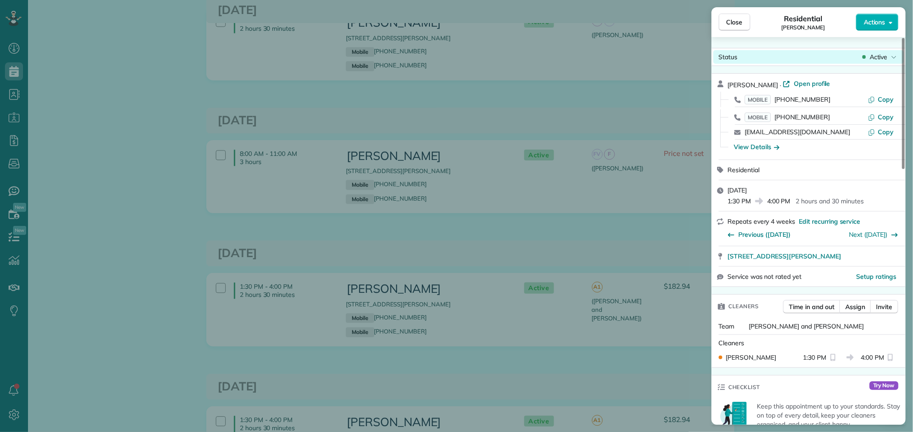
click at [881, 56] on span "Active" at bounding box center [879, 56] width 18 height 9
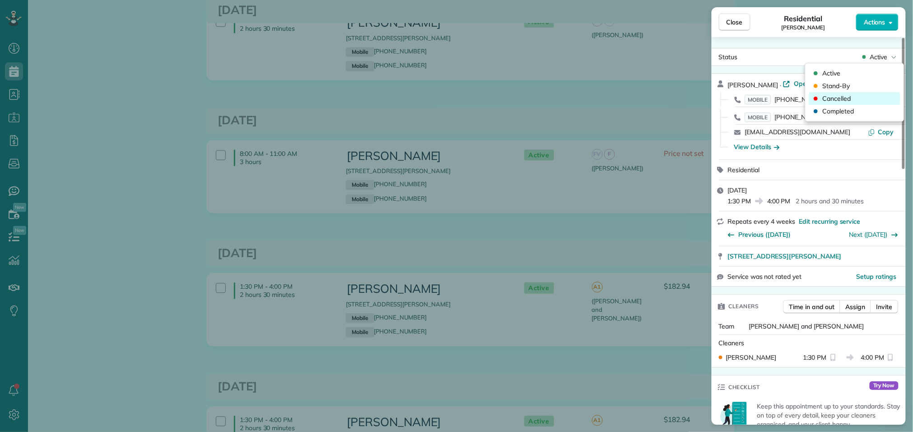
click at [827, 102] on span "Cancelled" at bounding box center [837, 98] width 28 height 9
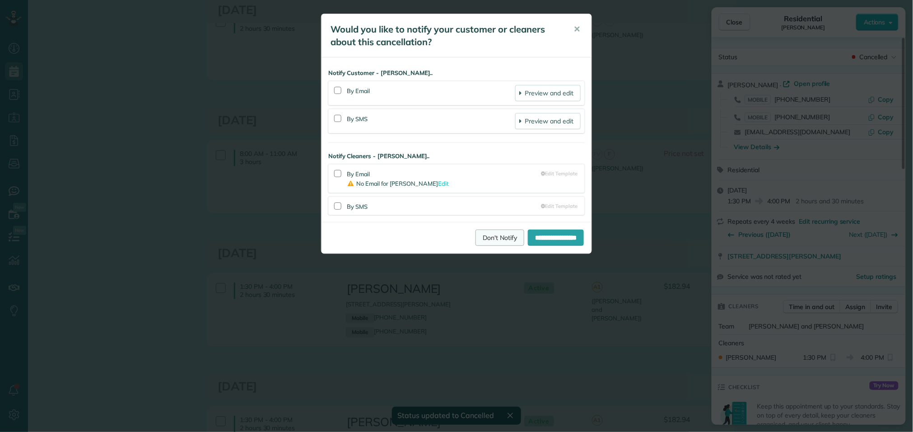
click at [487, 243] on link "Don't Notify" at bounding box center [499, 237] width 49 height 16
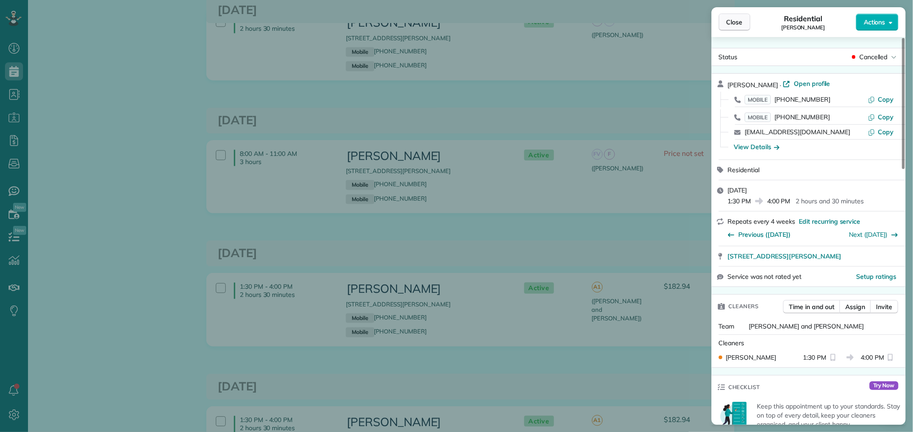
click at [745, 22] on button "Close" at bounding box center [735, 22] width 32 height 17
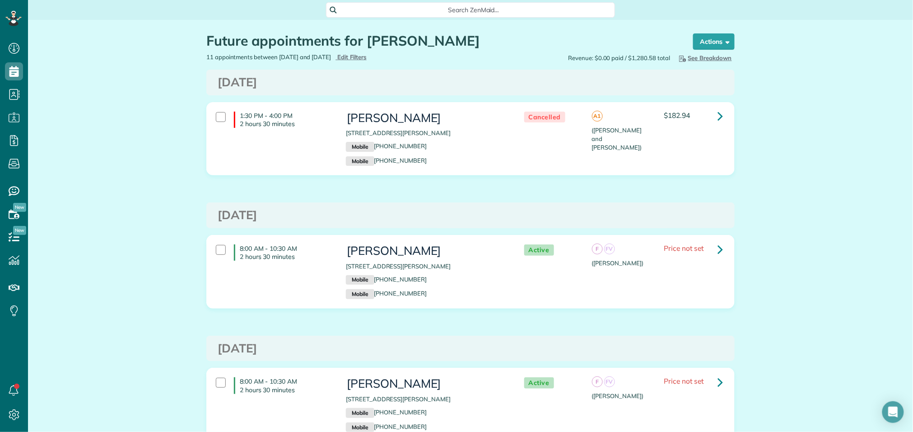
click at [690, 59] on span "See Breakdown" at bounding box center [704, 57] width 55 height 7
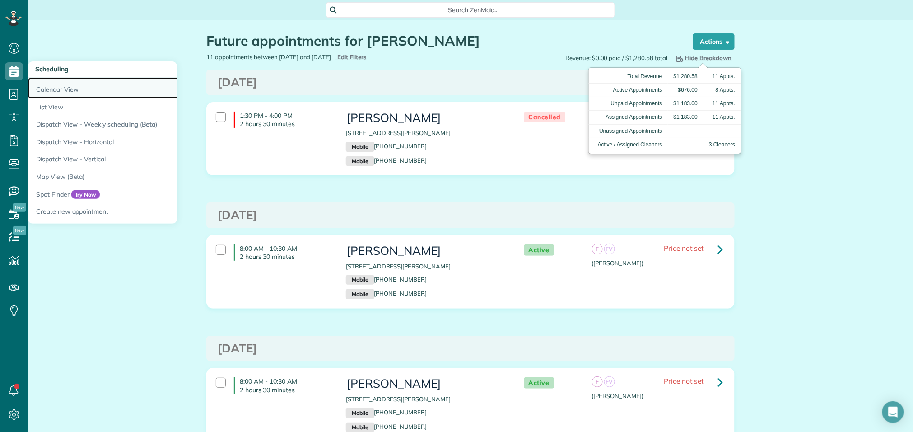
click at [45, 87] on link "Calendar View" at bounding box center [141, 88] width 226 height 21
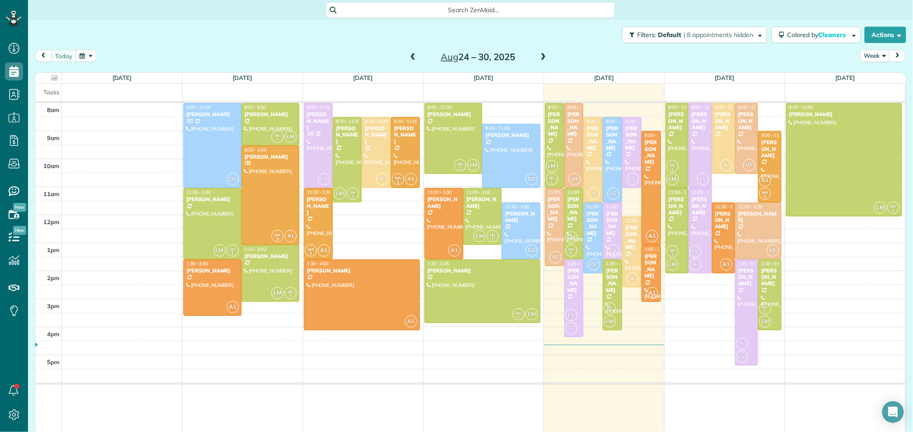
scroll to position [4, 4]
click at [755, 231] on div at bounding box center [758, 231] width 46 height 56
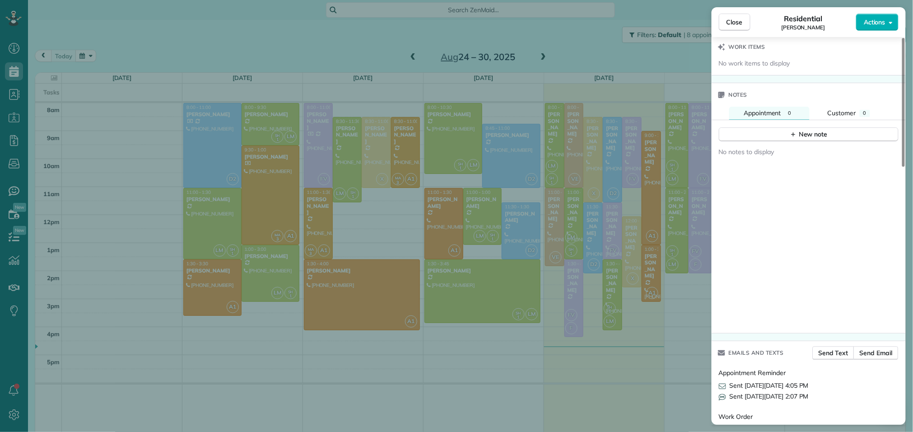
scroll to position [718, 0]
click at [793, 131] on icon "button" at bounding box center [793, 129] width 4 height 4
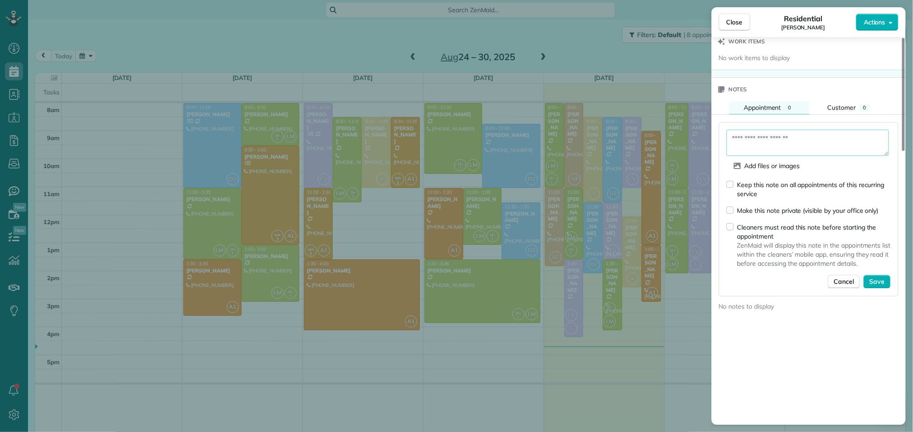
click at [784, 149] on textarea at bounding box center [807, 143] width 163 height 26
click at [764, 152] on textarea at bounding box center [807, 143] width 163 height 26
paste textarea "**********"
type textarea "**********"
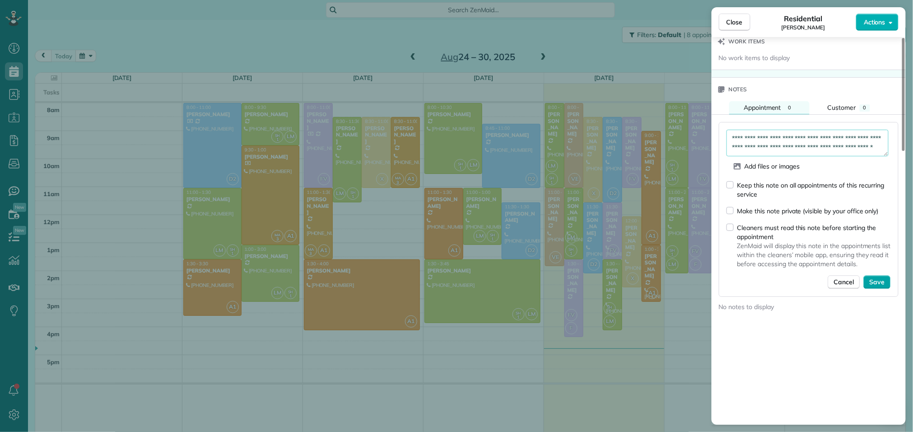
click at [879, 287] on span "Save" at bounding box center [877, 282] width 15 height 9
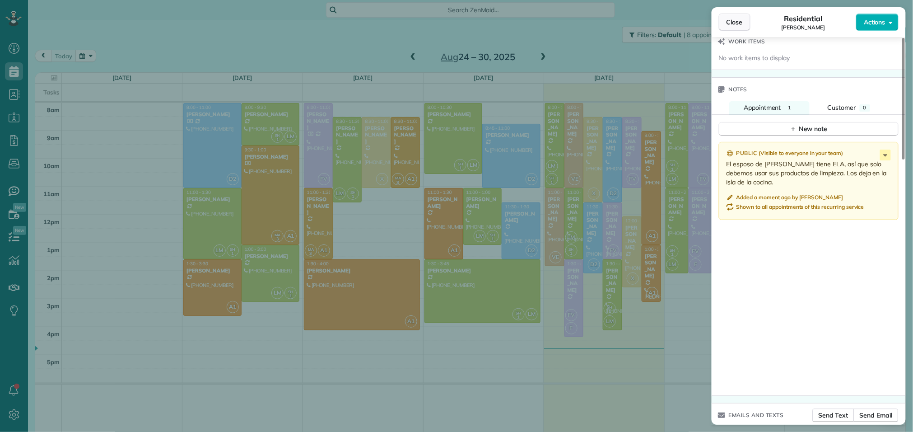
click at [727, 19] on span "Close" at bounding box center [734, 22] width 16 height 9
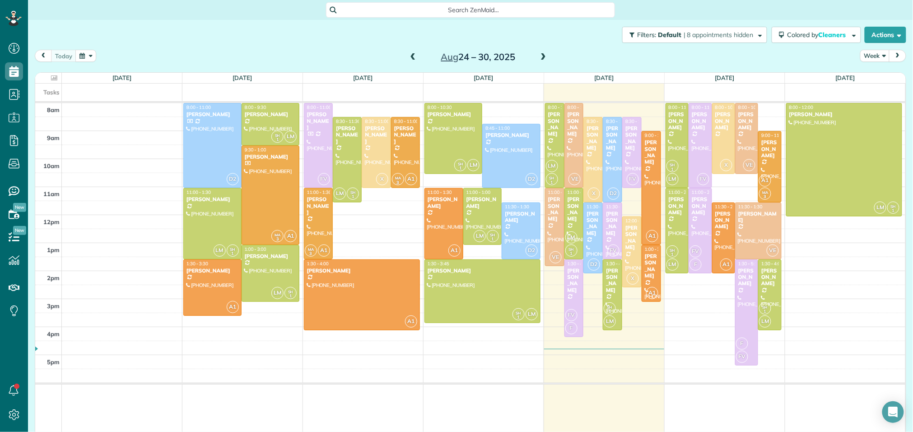
click at [612, 112] on div "8am 9am 10am 11am 12pm 1pm 2pm 3pm 4pm 5pm D2 8:00 - 11:00 [PERSON_NAME] [PHONE…" at bounding box center [470, 268] width 870 height 330
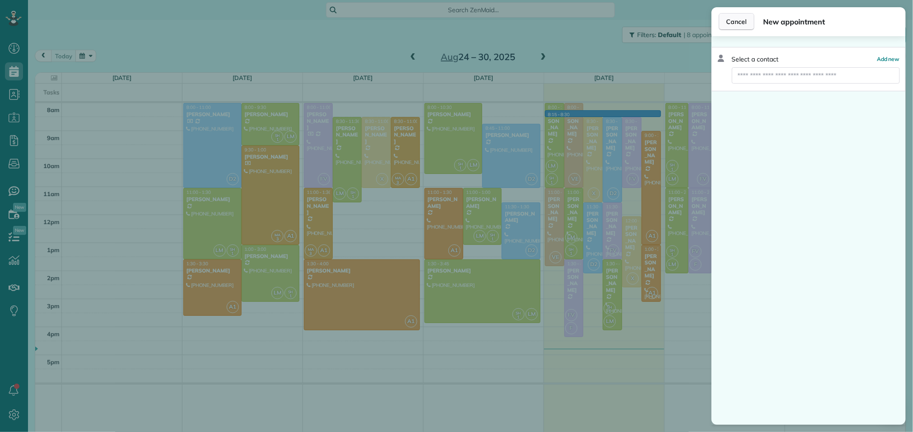
click at [733, 23] on span "Cancel" at bounding box center [736, 21] width 20 height 9
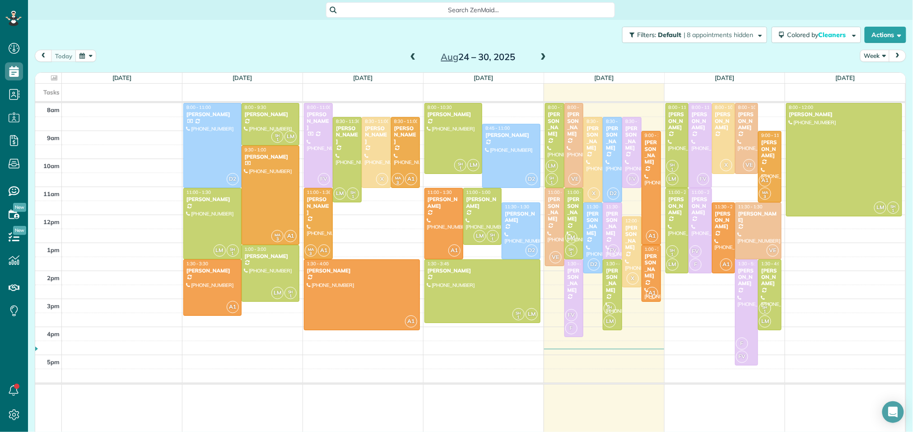
click at [540, 56] on span at bounding box center [543, 57] width 10 height 8
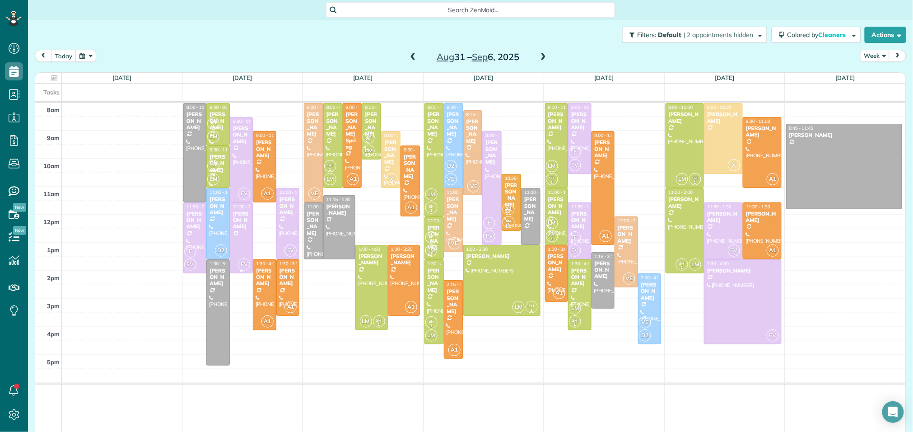
click at [248, 260] on span "FV" at bounding box center [244, 264] width 12 height 12
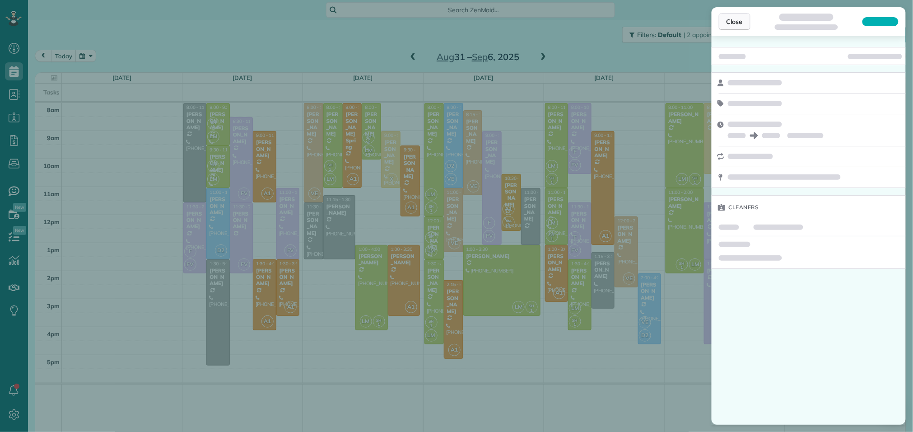
click at [739, 20] on span "Close" at bounding box center [734, 21] width 16 height 9
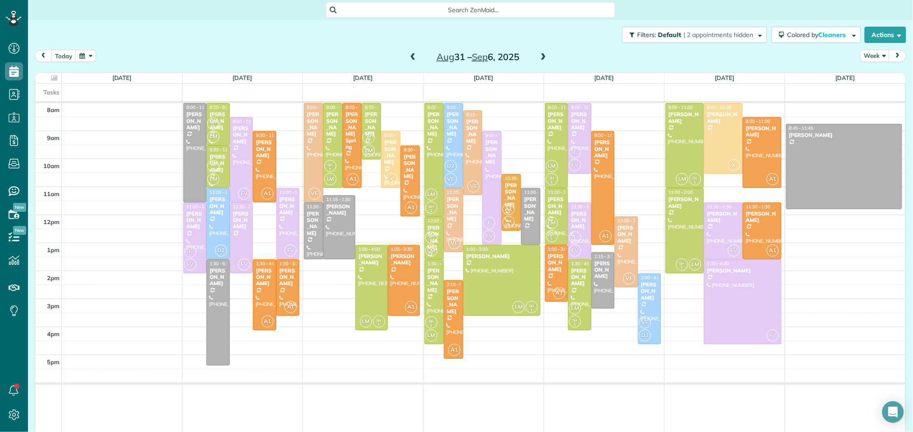
click at [412, 54] on span at bounding box center [413, 57] width 10 height 8
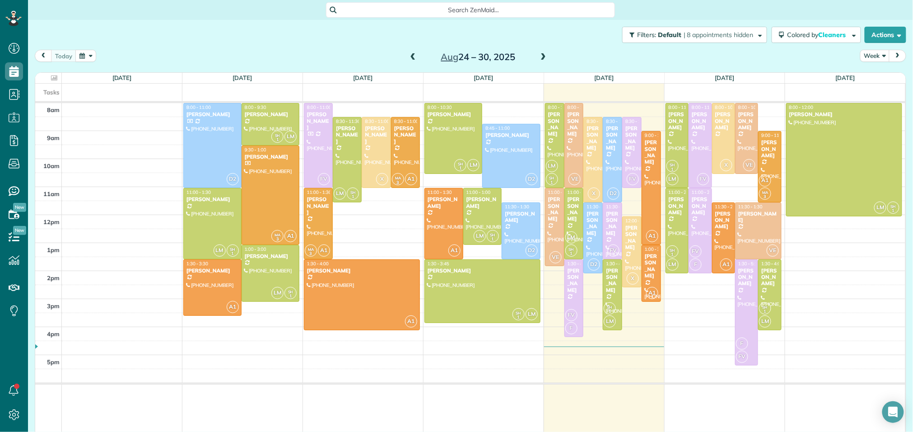
click at [545, 54] on span at bounding box center [543, 57] width 10 height 8
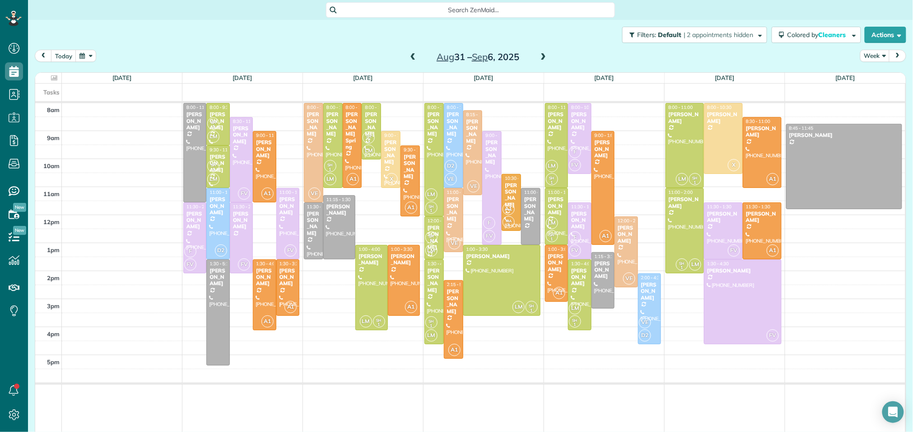
click at [412, 56] on span at bounding box center [413, 57] width 10 height 8
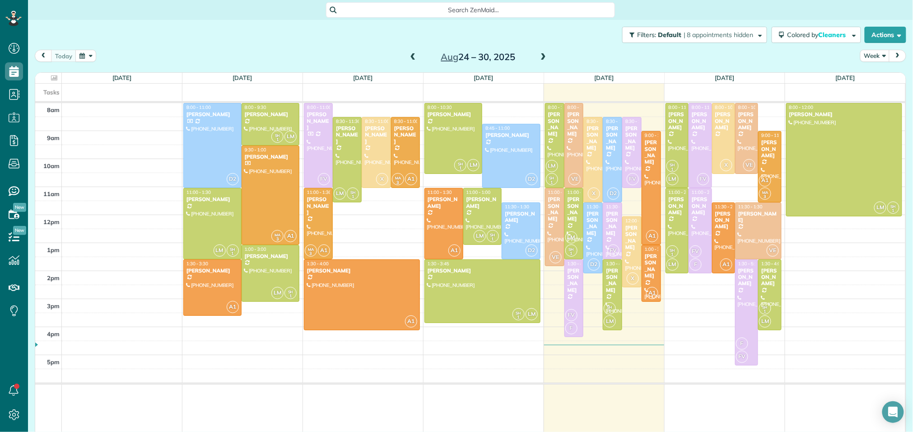
click at [543, 57] on span at bounding box center [543, 57] width 10 height 8
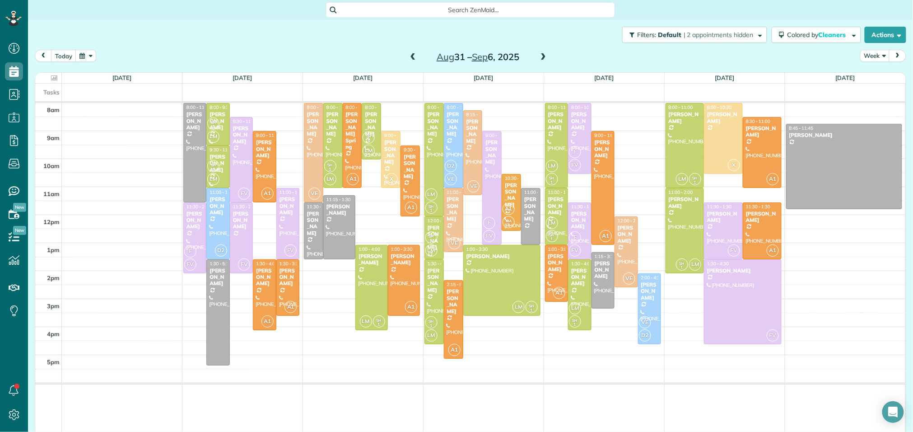
click at [545, 57] on span at bounding box center [543, 57] width 10 height 8
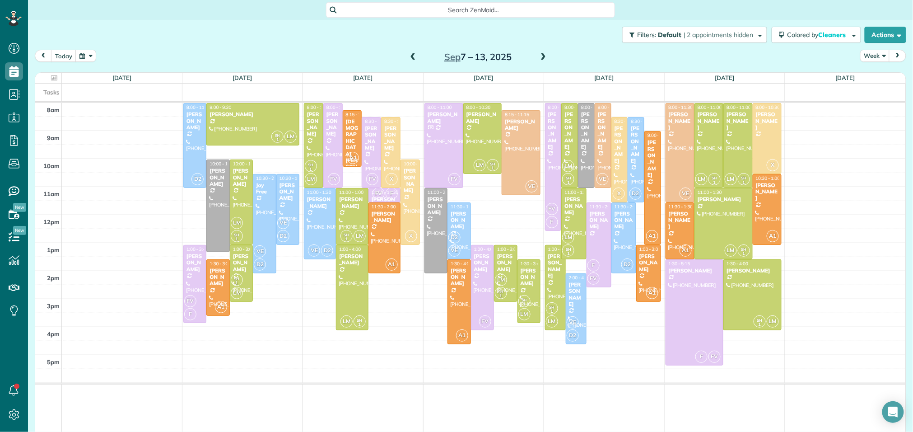
click at [411, 55] on span at bounding box center [413, 57] width 10 height 8
